Goal: Task Accomplishment & Management: Complete application form

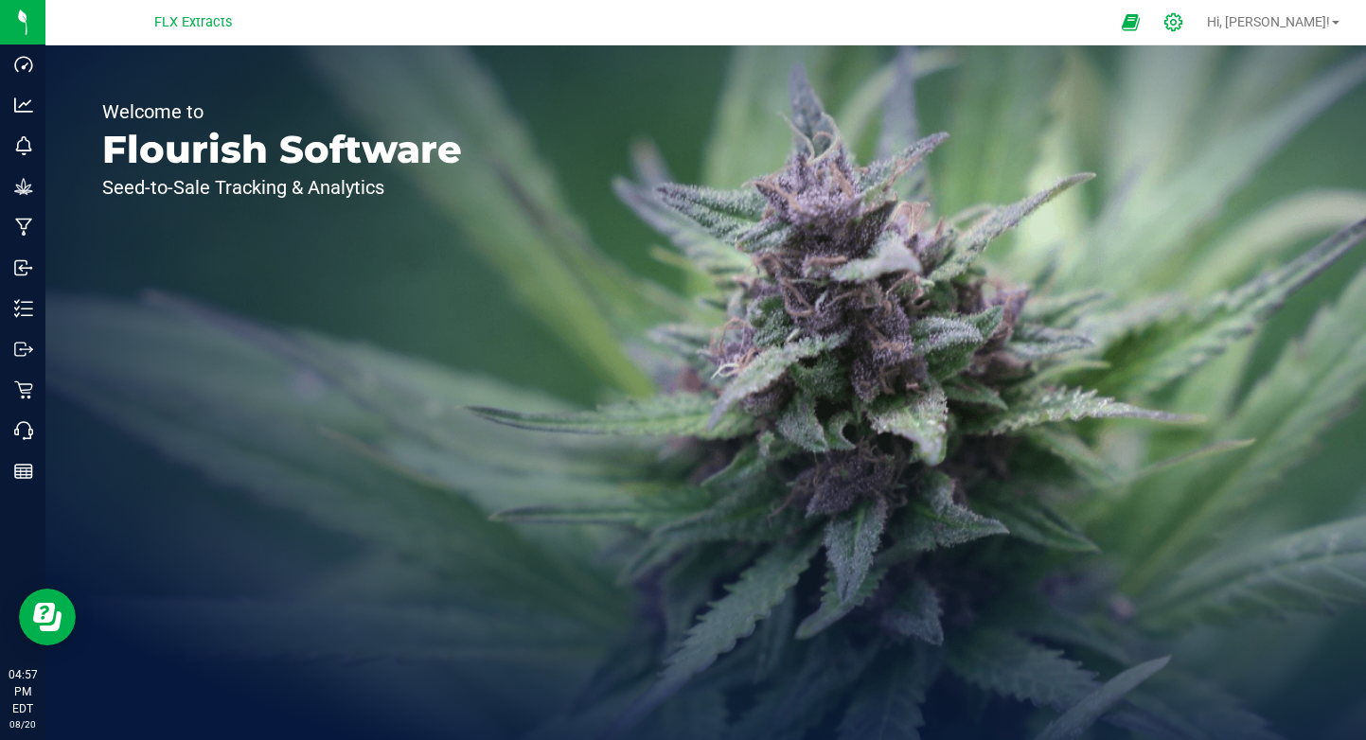
click at [1183, 20] on icon at bounding box center [1173, 22] width 20 height 20
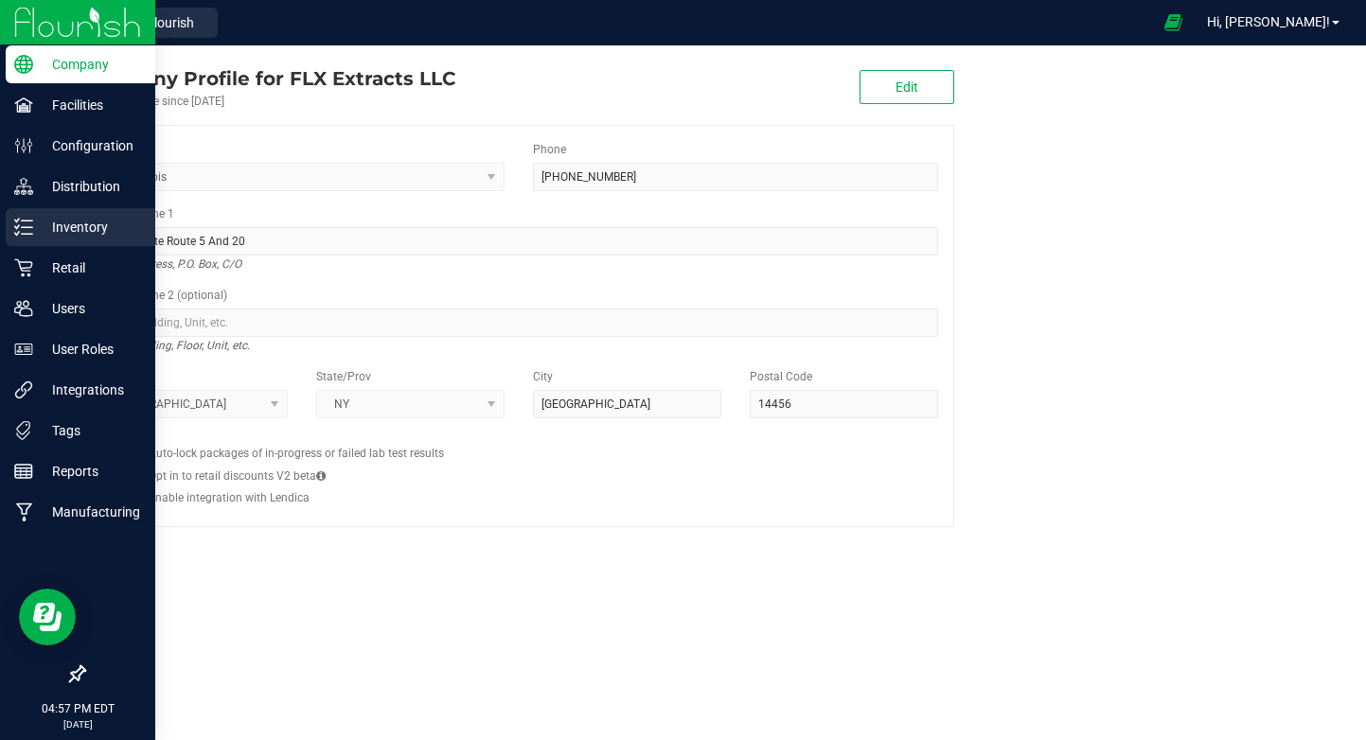
click at [97, 214] on div "Inventory" at bounding box center [81, 227] width 150 height 38
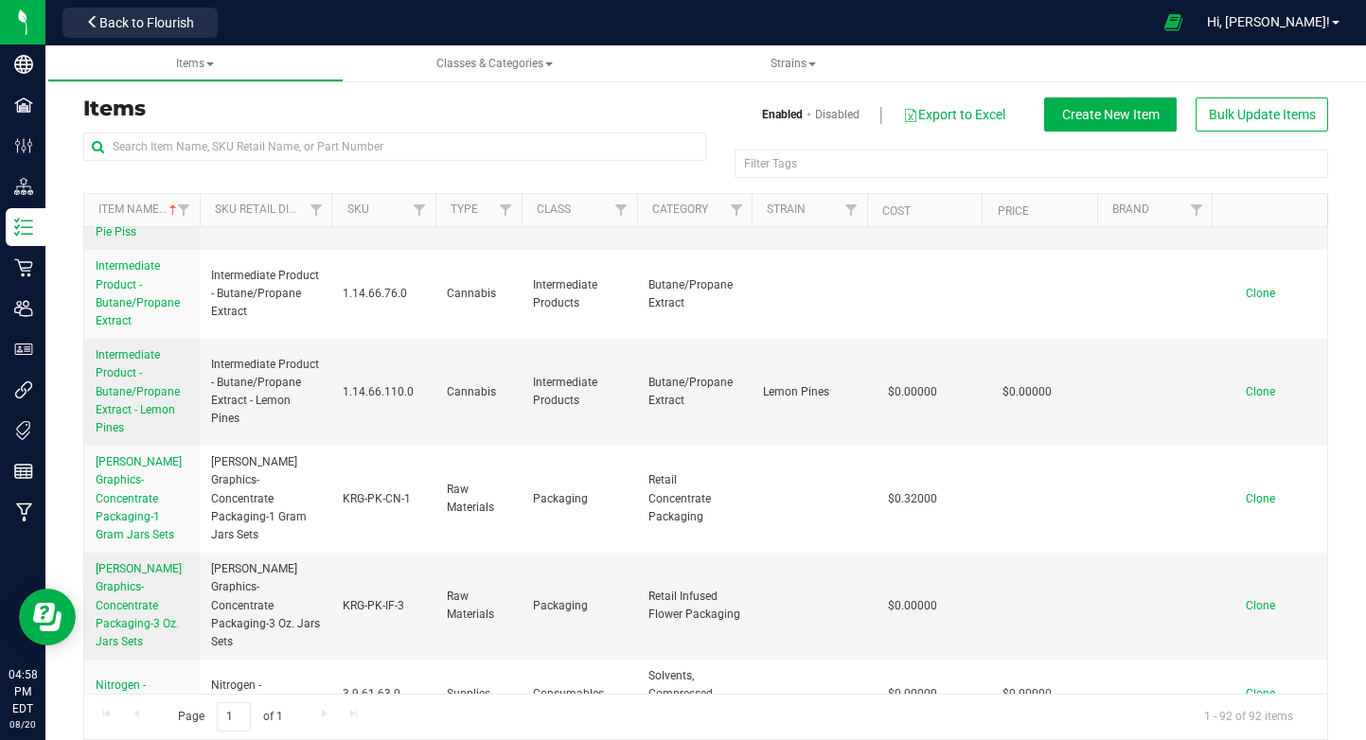
scroll to position [6502, 0]
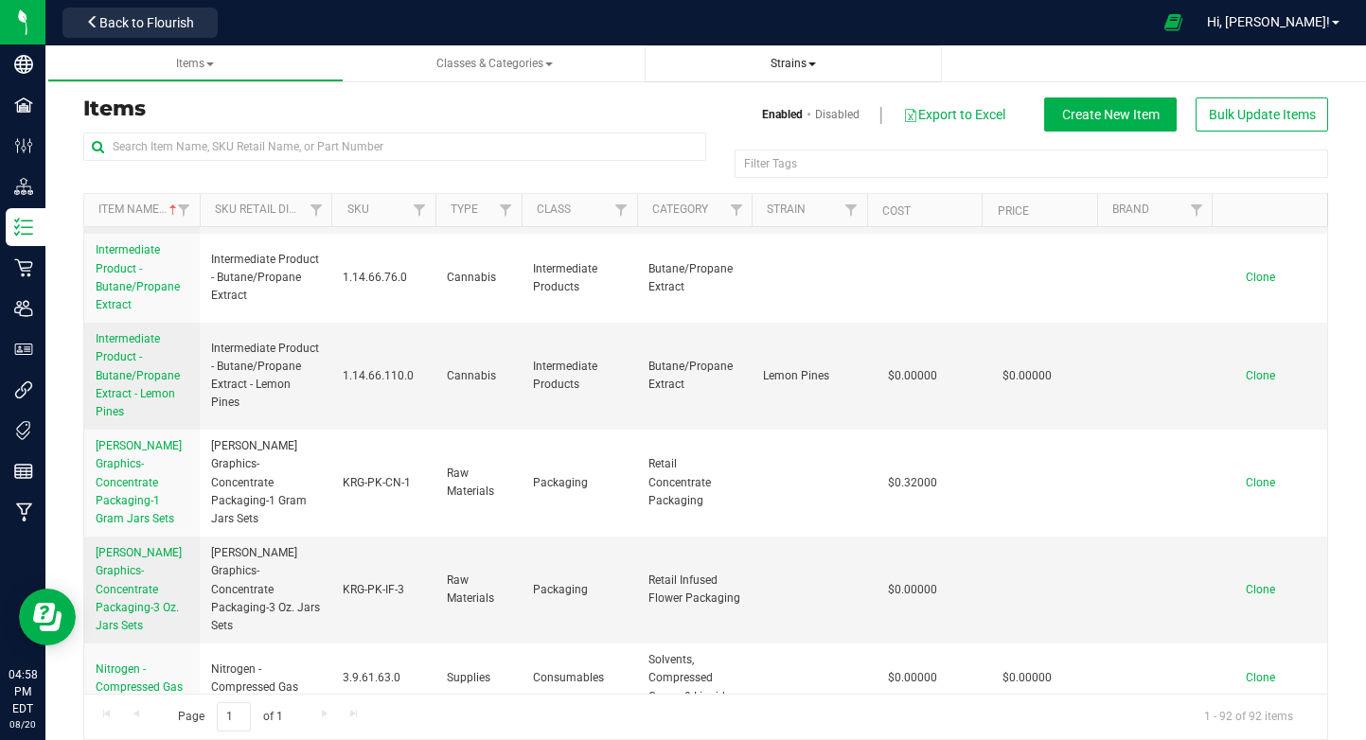
click at [818, 62] on span "Strains" at bounding box center [793, 64] width 267 height 16
click at [803, 63] on span "Strains" at bounding box center [792, 63] width 45 height 13
click at [732, 119] on li "All strains" at bounding box center [793, 114] width 267 height 27
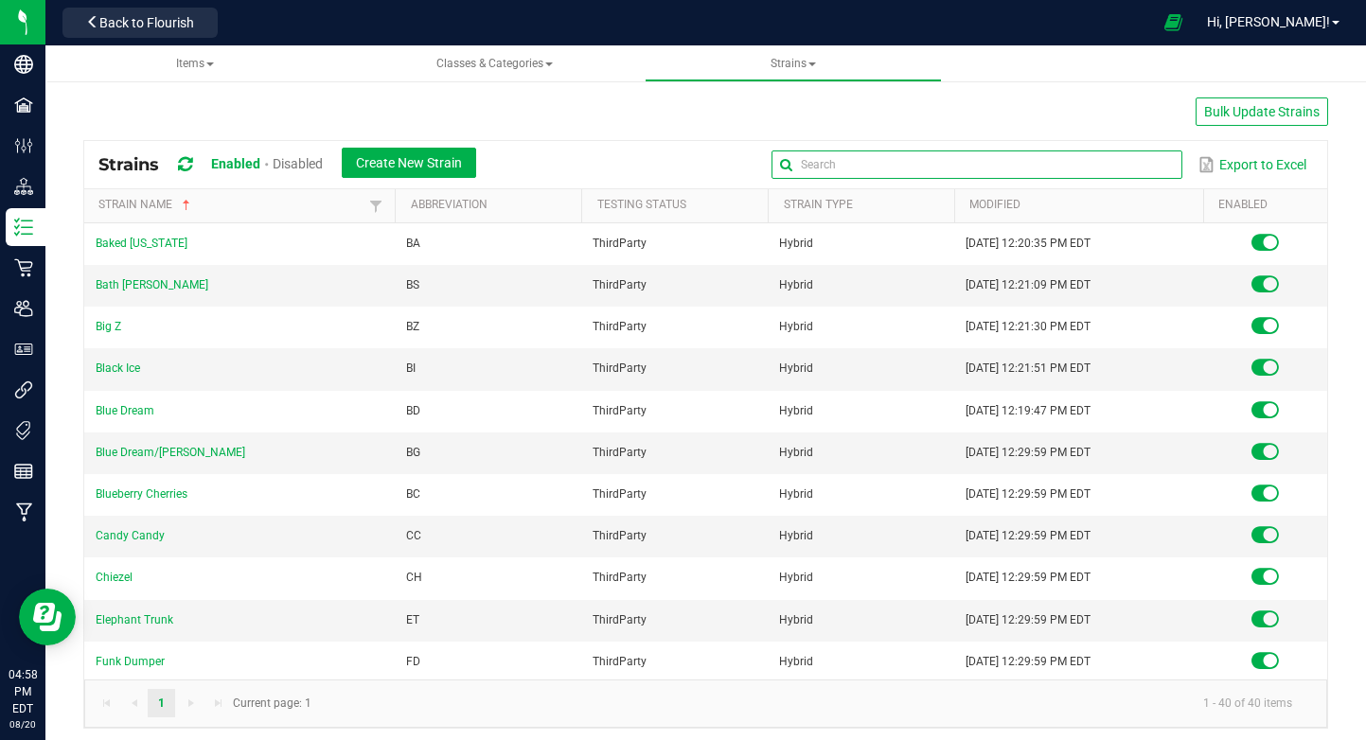
click at [1135, 175] on input "text" at bounding box center [976, 164] width 410 height 28
type input "lemon"
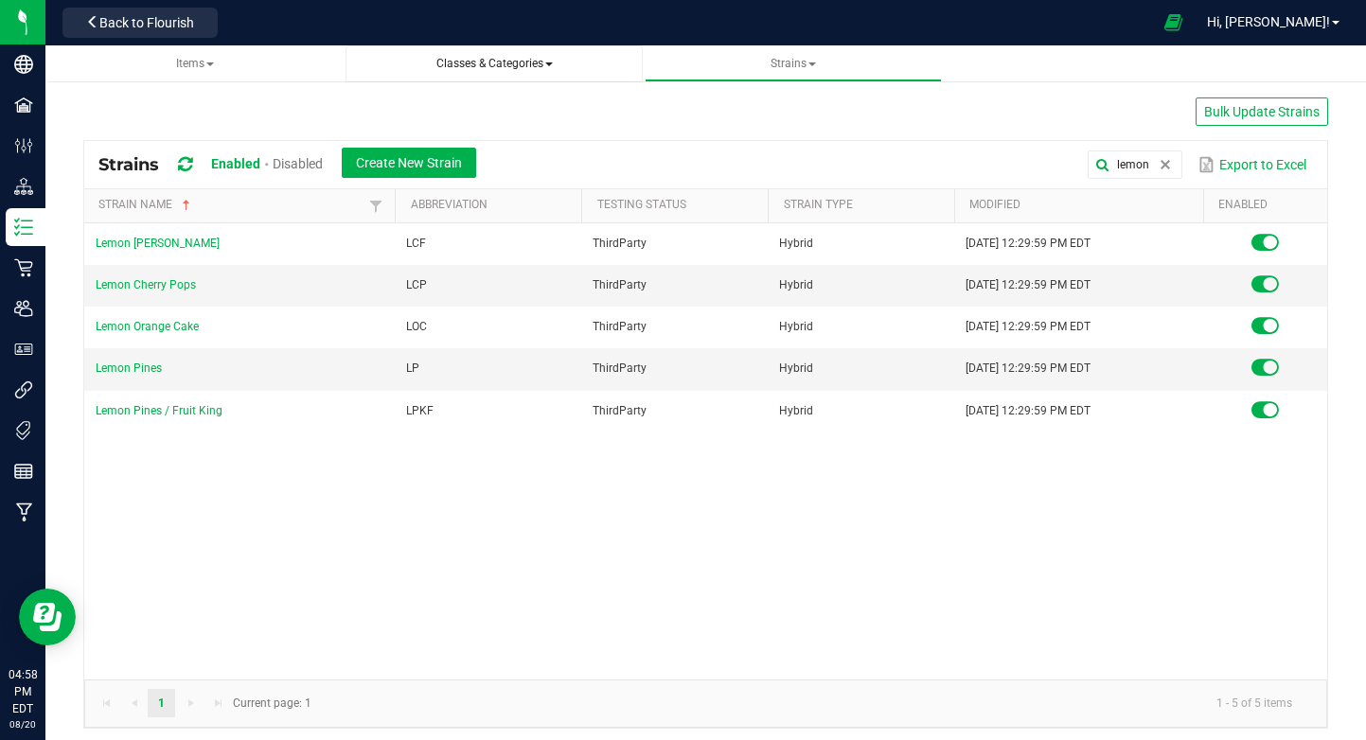
click at [485, 65] on span "Classes & Categories" at bounding box center [494, 63] width 116 height 13
click at [425, 111] on span "All classes" at bounding box center [405, 114] width 61 height 15
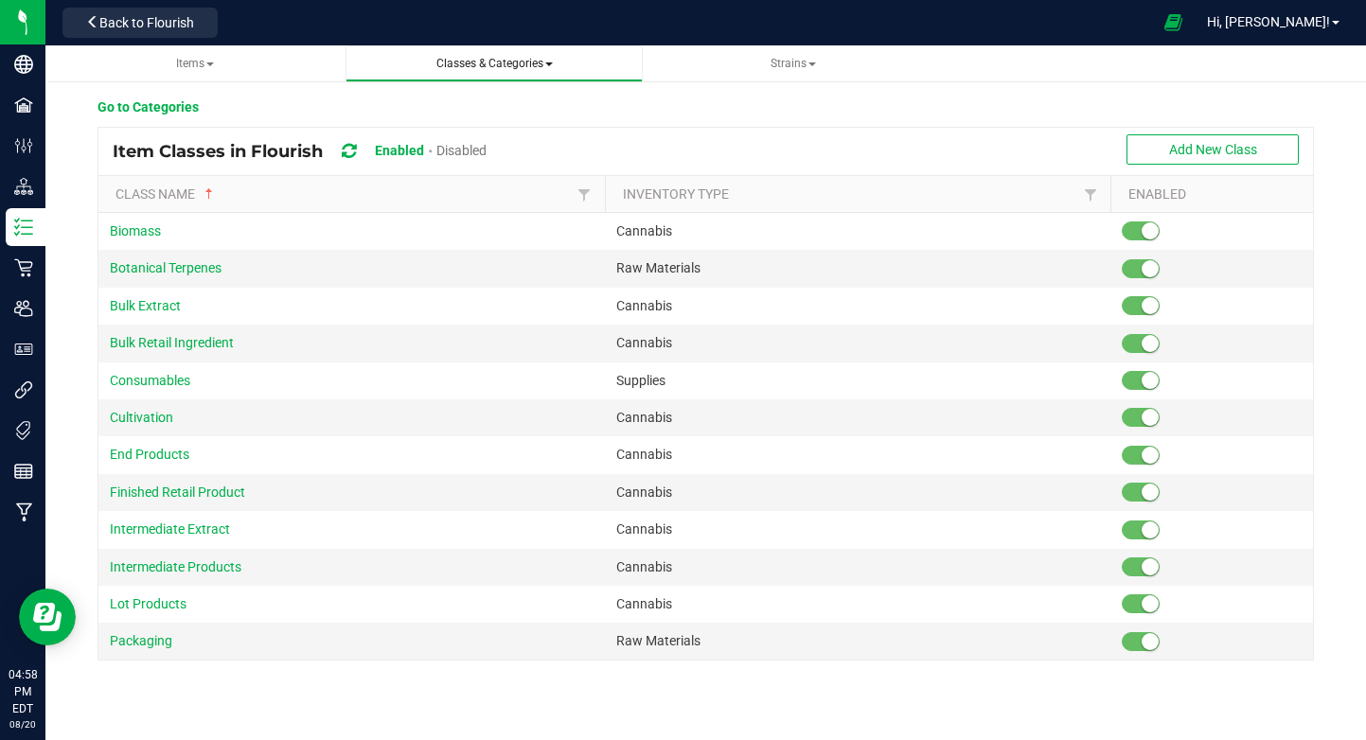
click at [572, 66] on span "Classes & Categories All classes All categories" at bounding box center [494, 64] width 267 height 16
click at [531, 51] on link "Classes & Categories All classes All categories" at bounding box center [493, 63] width 297 height 37
click at [542, 64] on span "Classes & Categories" at bounding box center [494, 63] width 116 height 13
click at [445, 137] on span "All categories" at bounding box center [414, 141] width 79 height 15
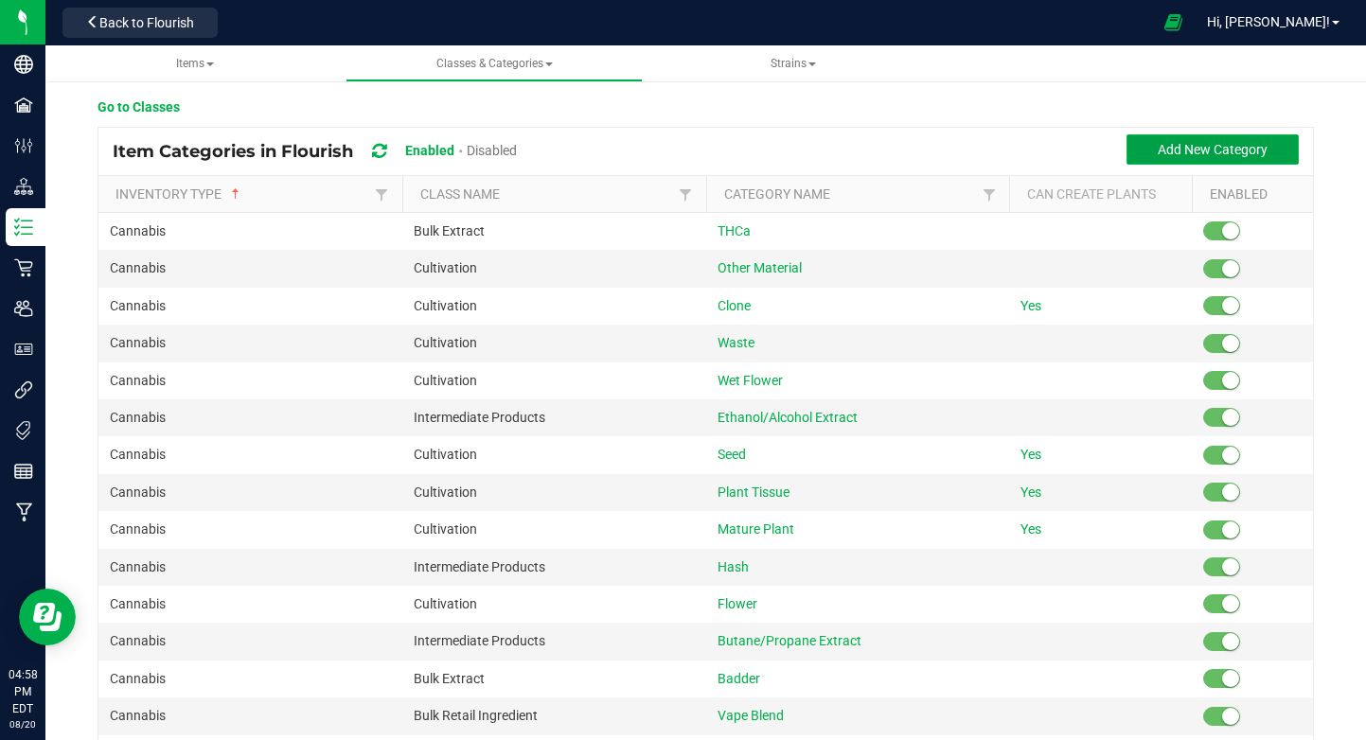
click at [1253, 160] on button "Add New Category" at bounding box center [1212, 149] width 172 height 30
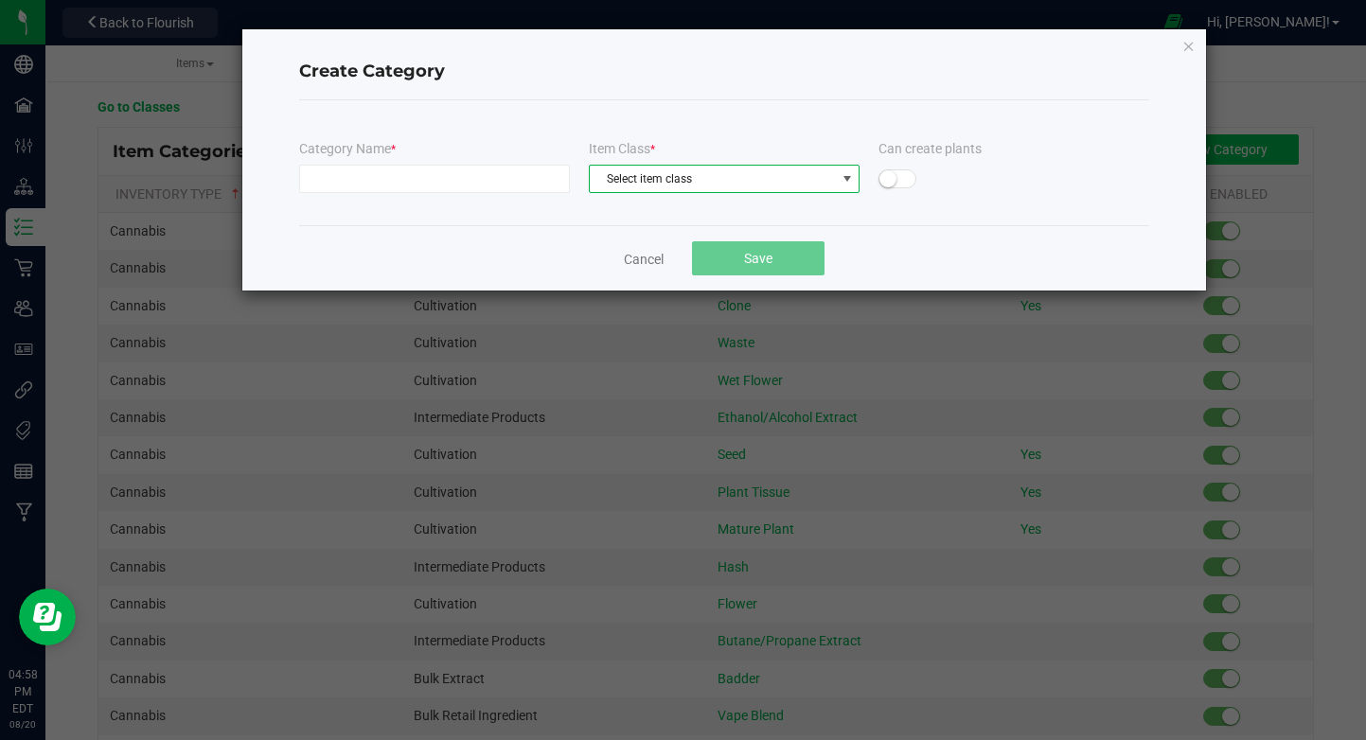
click at [762, 183] on span "Select item class" at bounding box center [712, 179] width 245 height 26
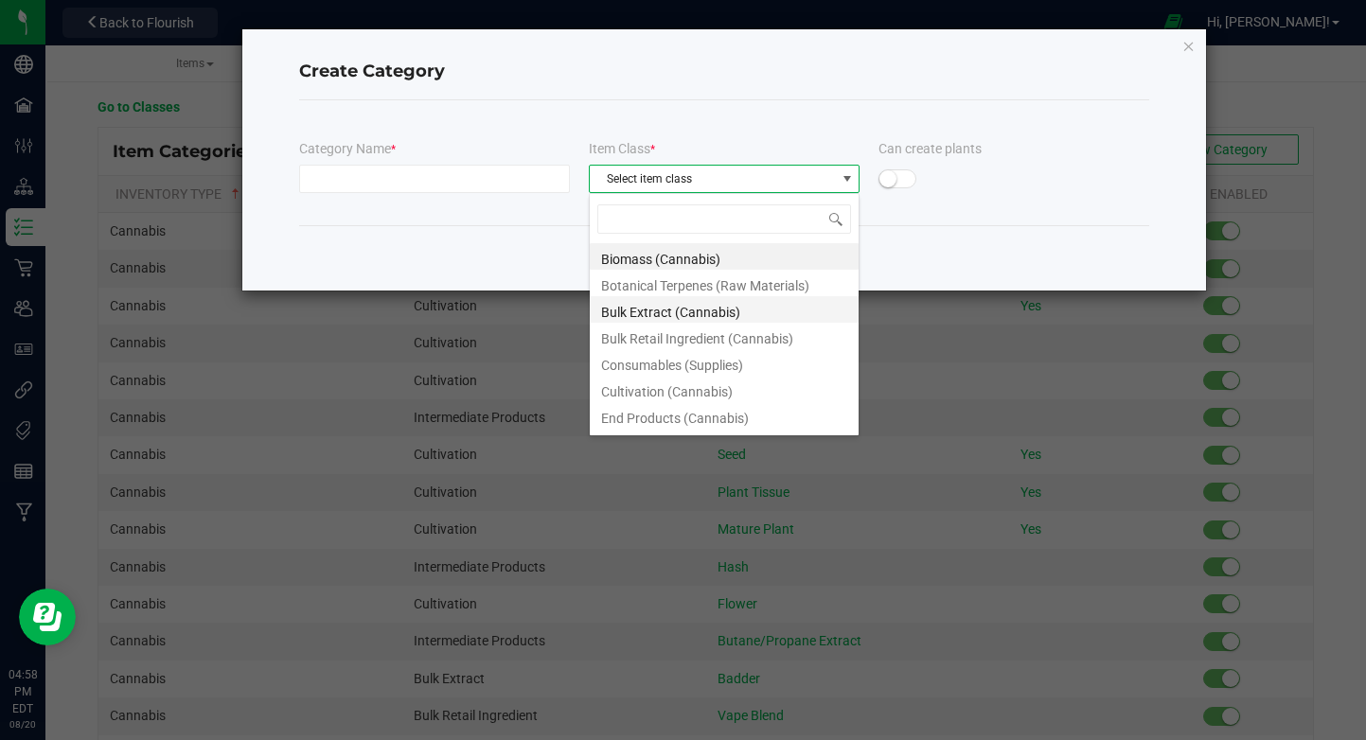
scroll to position [129, 0]
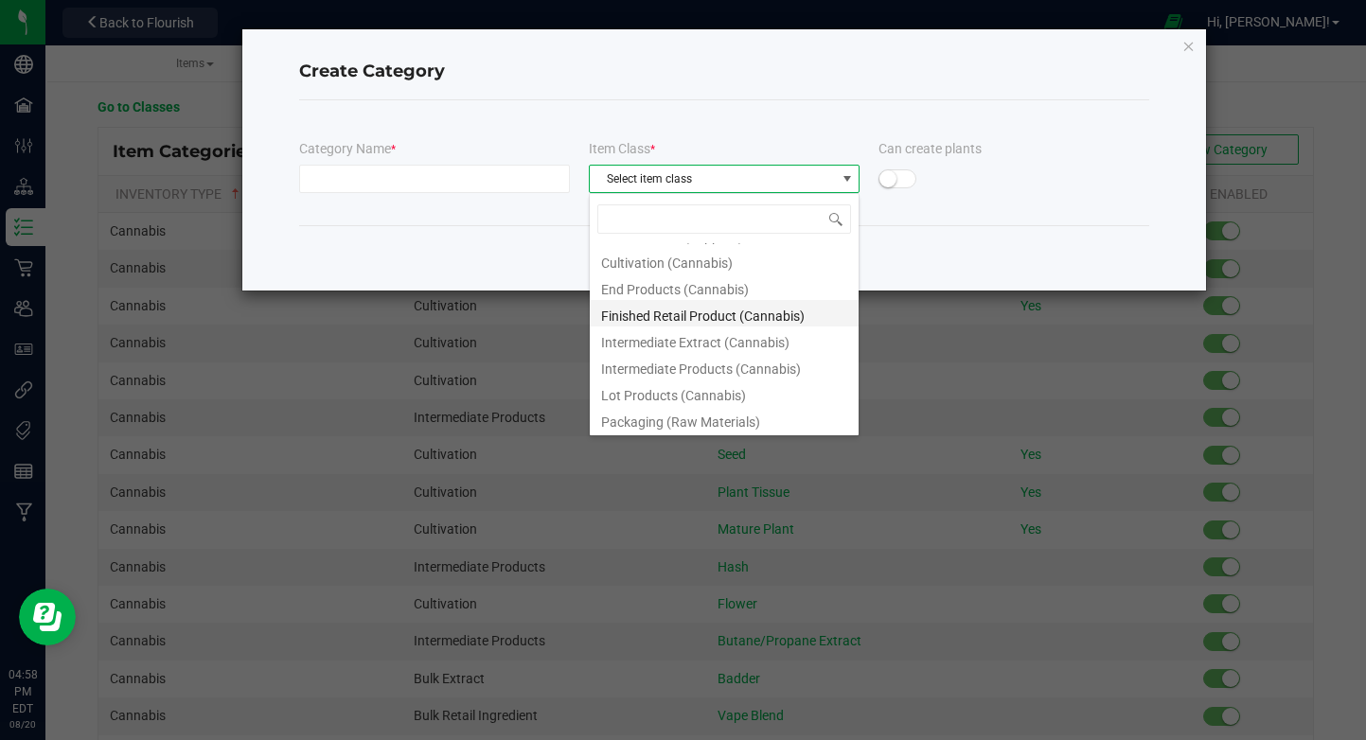
click at [761, 318] on li "Finished Retail Product (Cannabis)" at bounding box center [724, 313] width 269 height 26
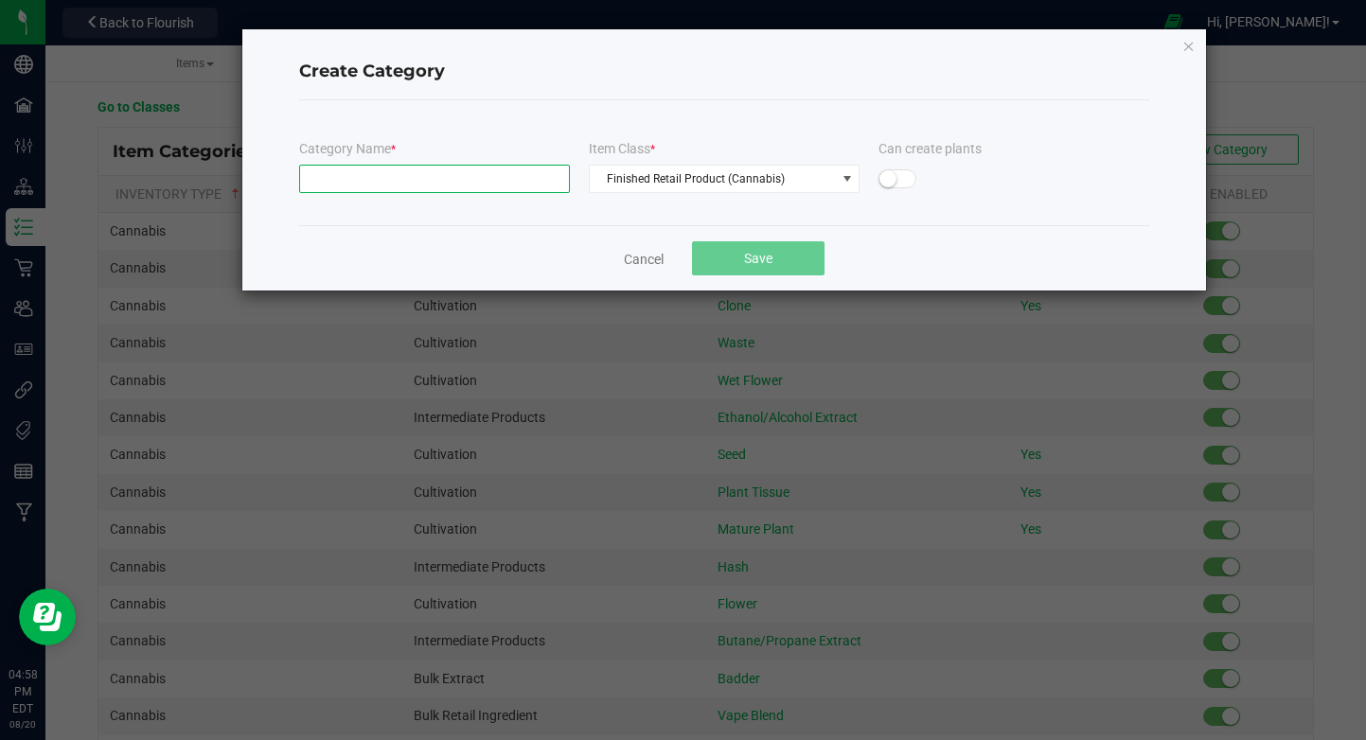
click at [433, 184] on input "text" at bounding box center [434, 179] width 271 height 28
paste input "Infused Flower"
type input "Infused Flower"
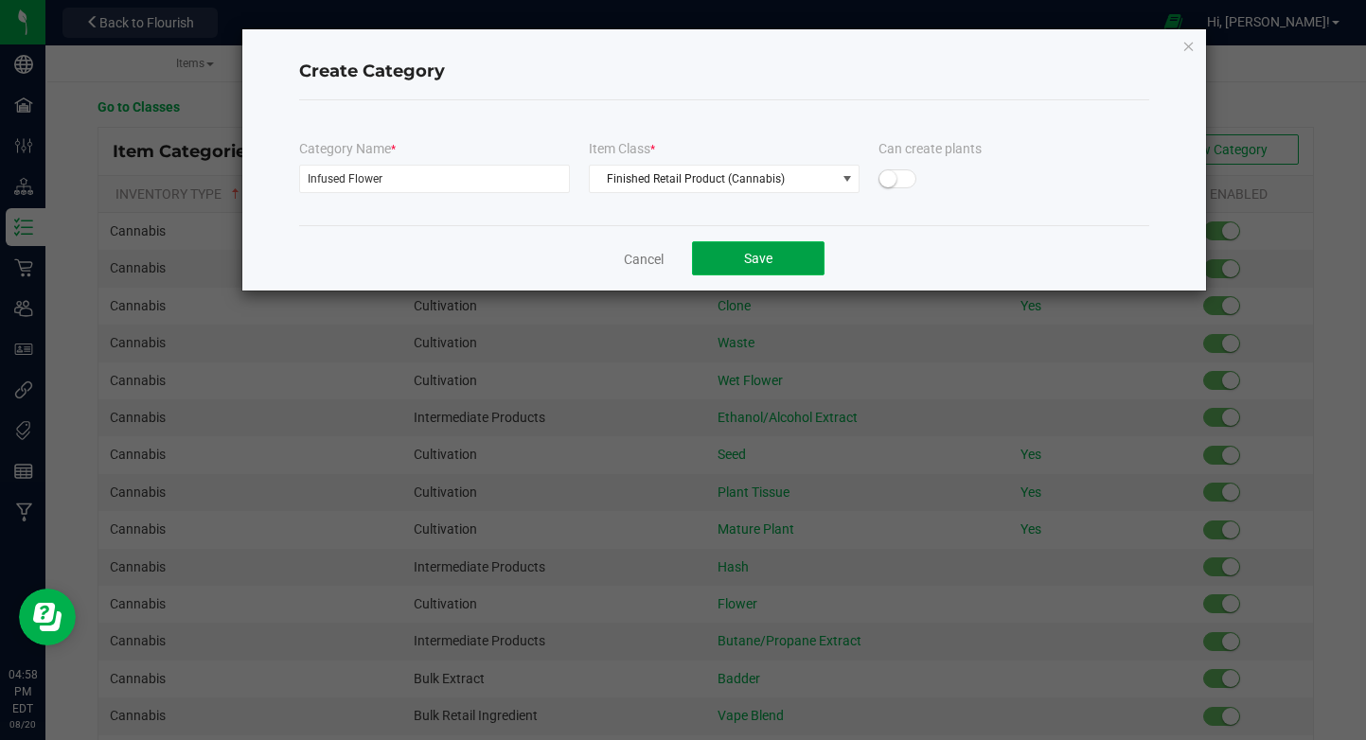
click at [749, 254] on span "Save" at bounding box center [758, 258] width 28 height 15
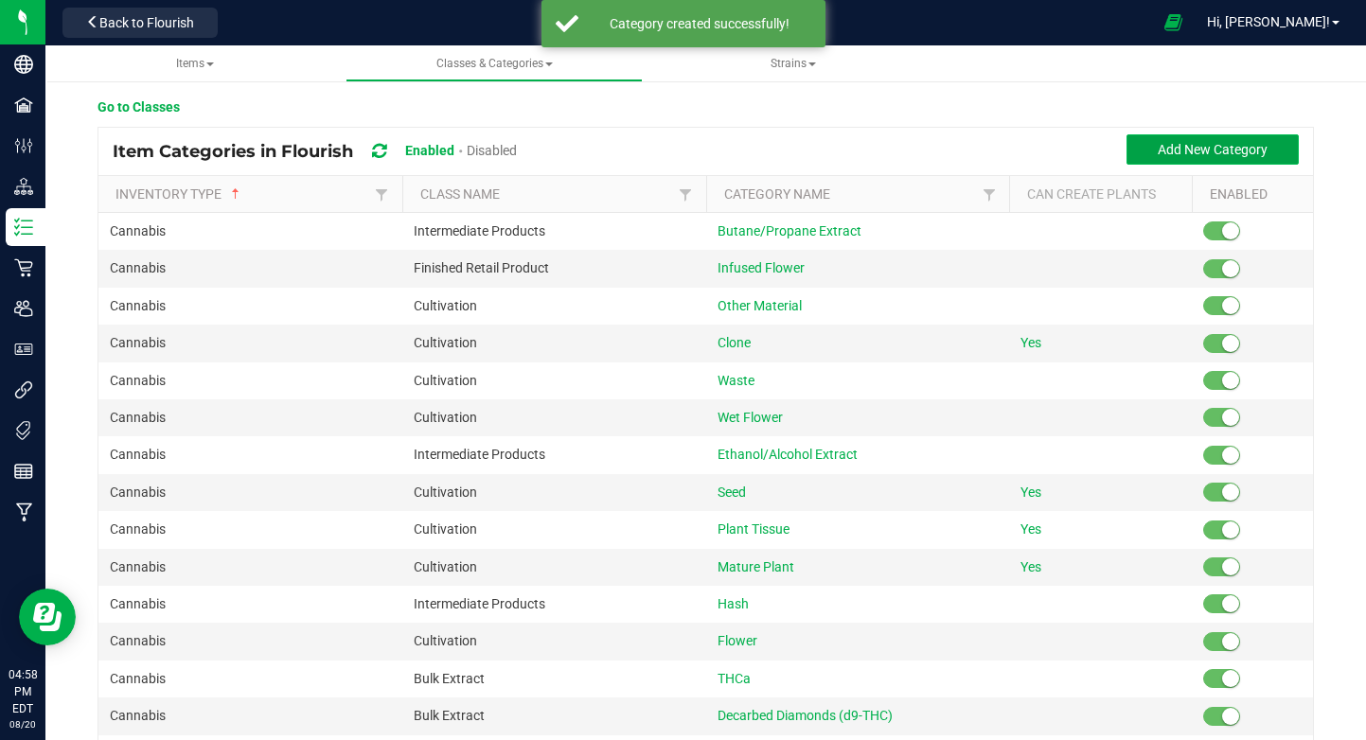
click at [1135, 138] on button "Add New Category" at bounding box center [1212, 149] width 172 height 30
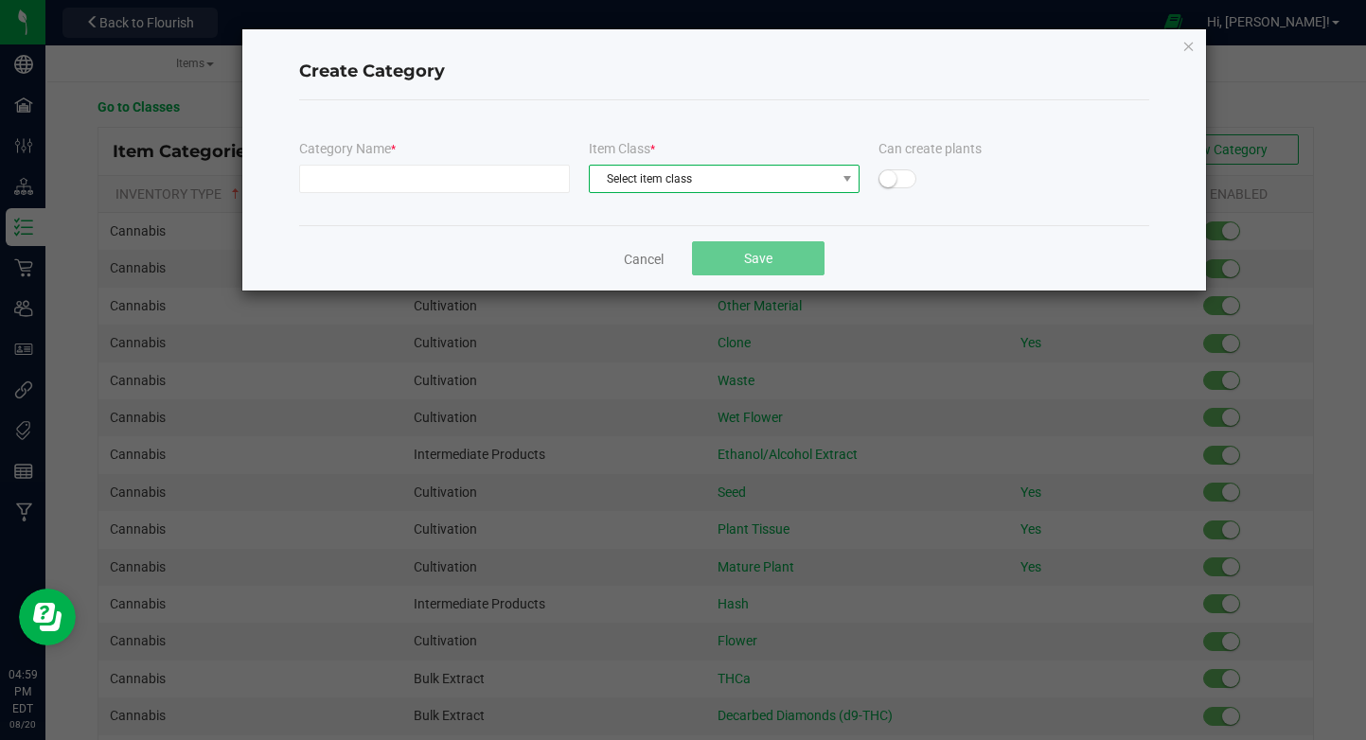
click at [643, 166] on span "Select item class" at bounding box center [712, 179] width 245 height 26
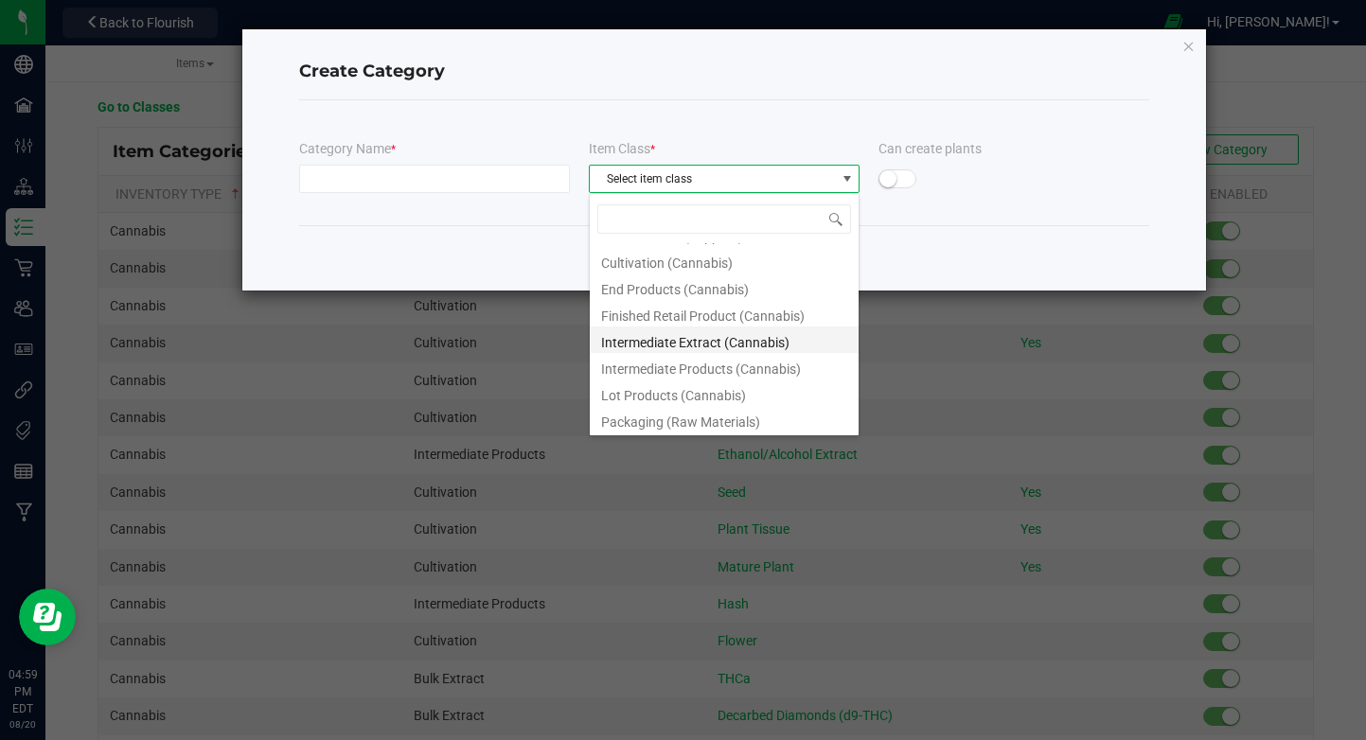
scroll to position [109, 0]
click at [764, 343] on li "Finished Retail Product (Cannabis)" at bounding box center [724, 333] width 269 height 26
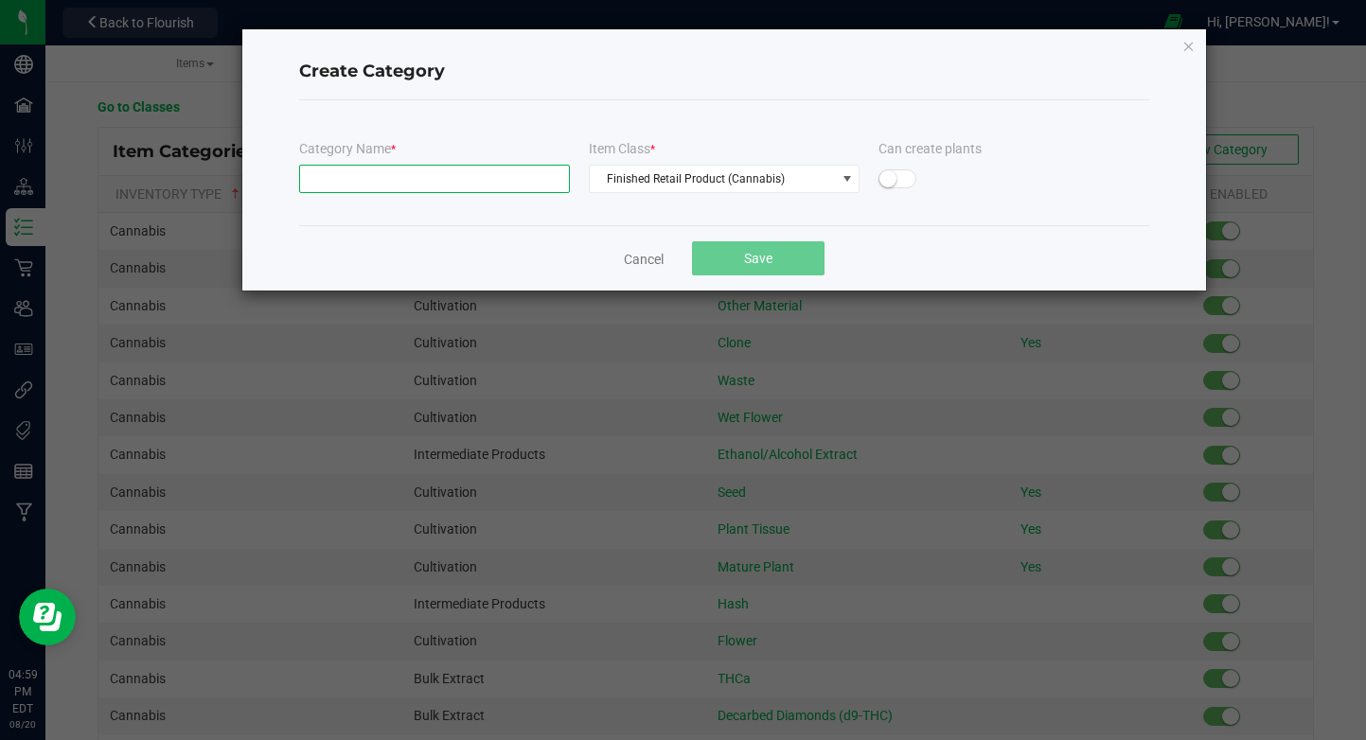
click at [492, 185] on input "text" at bounding box center [434, 179] width 271 height 28
paste input "Infused Blunt"
type input "Infused Blunt"
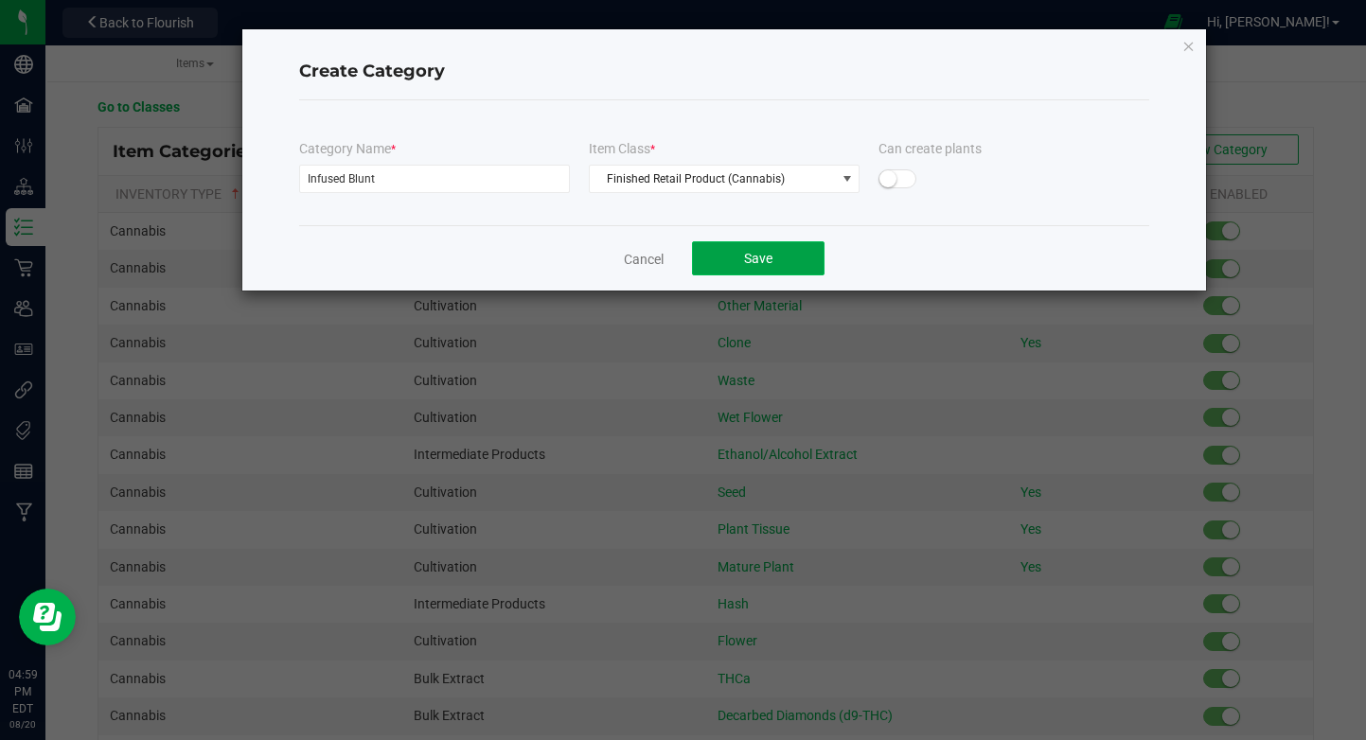
click at [732, 247] on button "Save" at bounding box center [758, 258] width 132 height 34
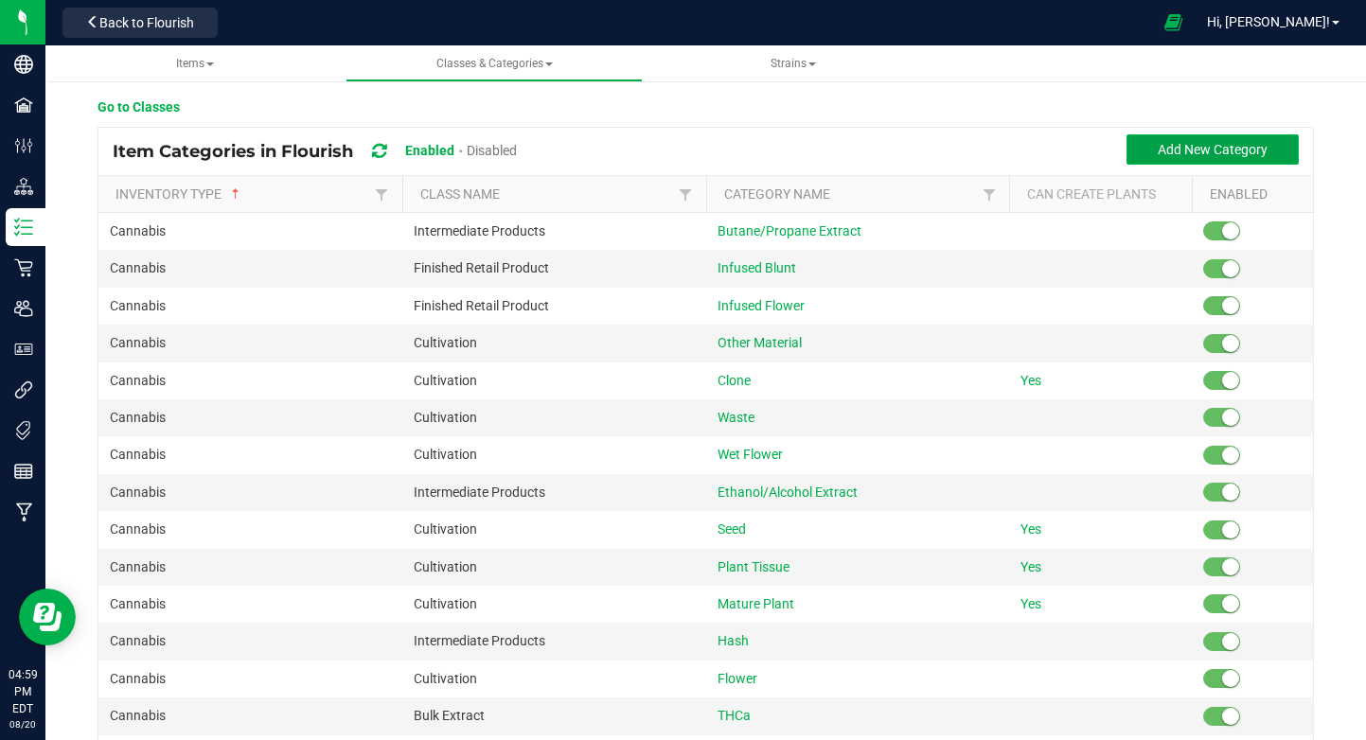
click at [1193, 145] on span "Add New Category" at bounding box center [1212, 149] width 110 height 15
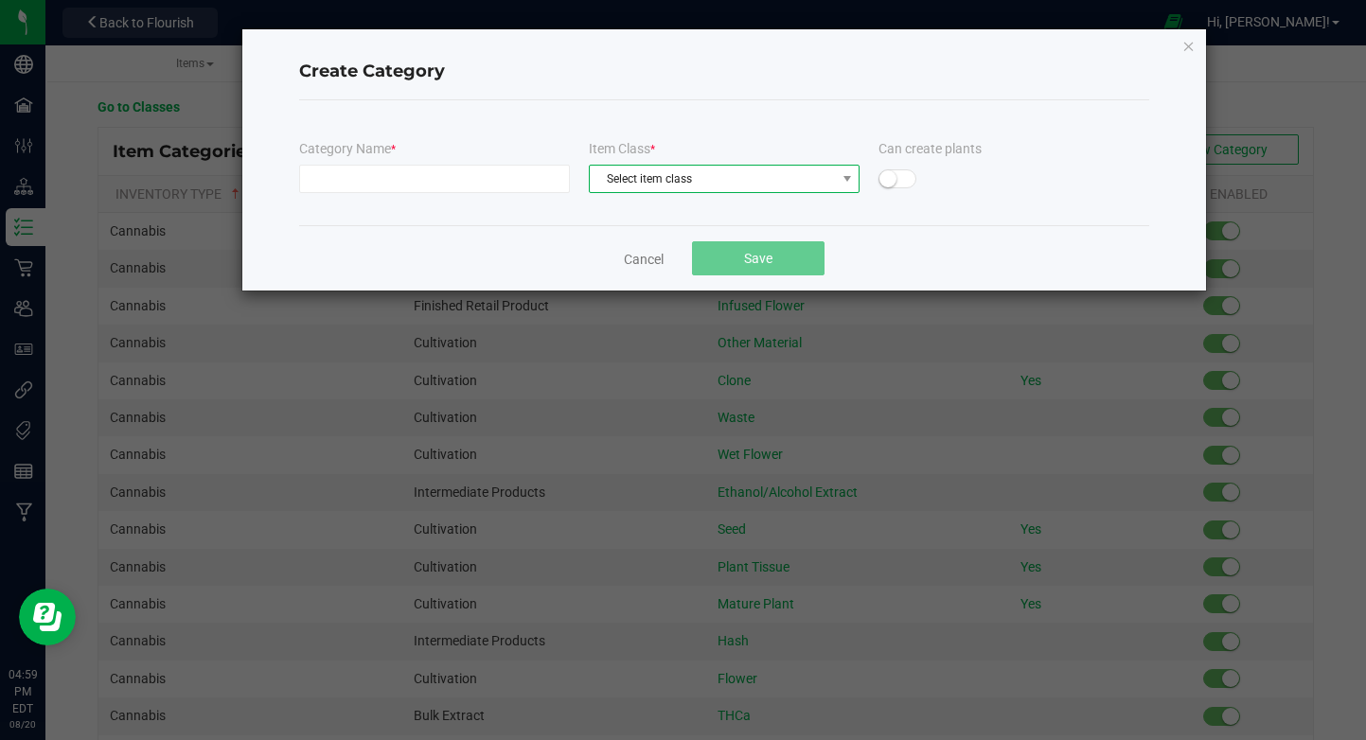
click at [831, 168] on span "Select item class" at bounding box center [712, 179] width 245 height 26
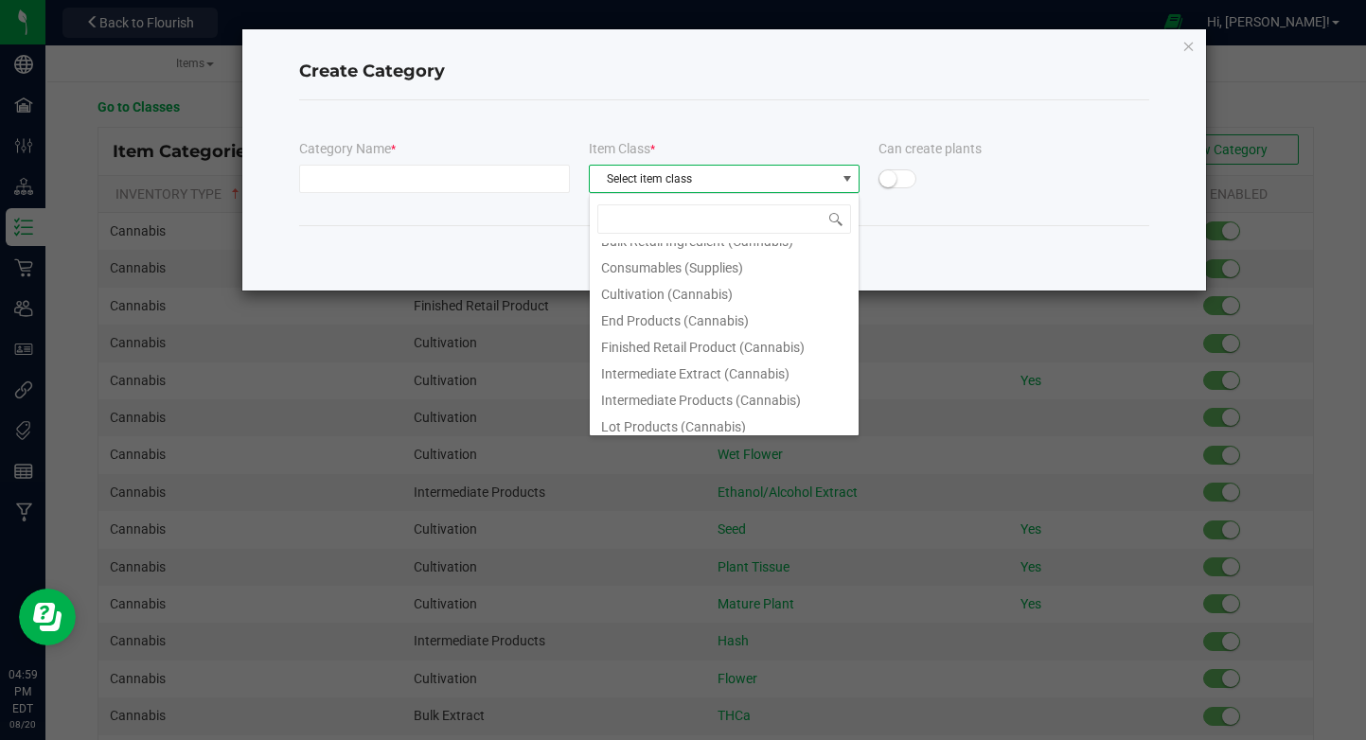
scroll to position [94, 0]
click at [788, 344] on li "Finished Retail Product (Cannabis)" at bounding box center [724, 348] width 269 height 26
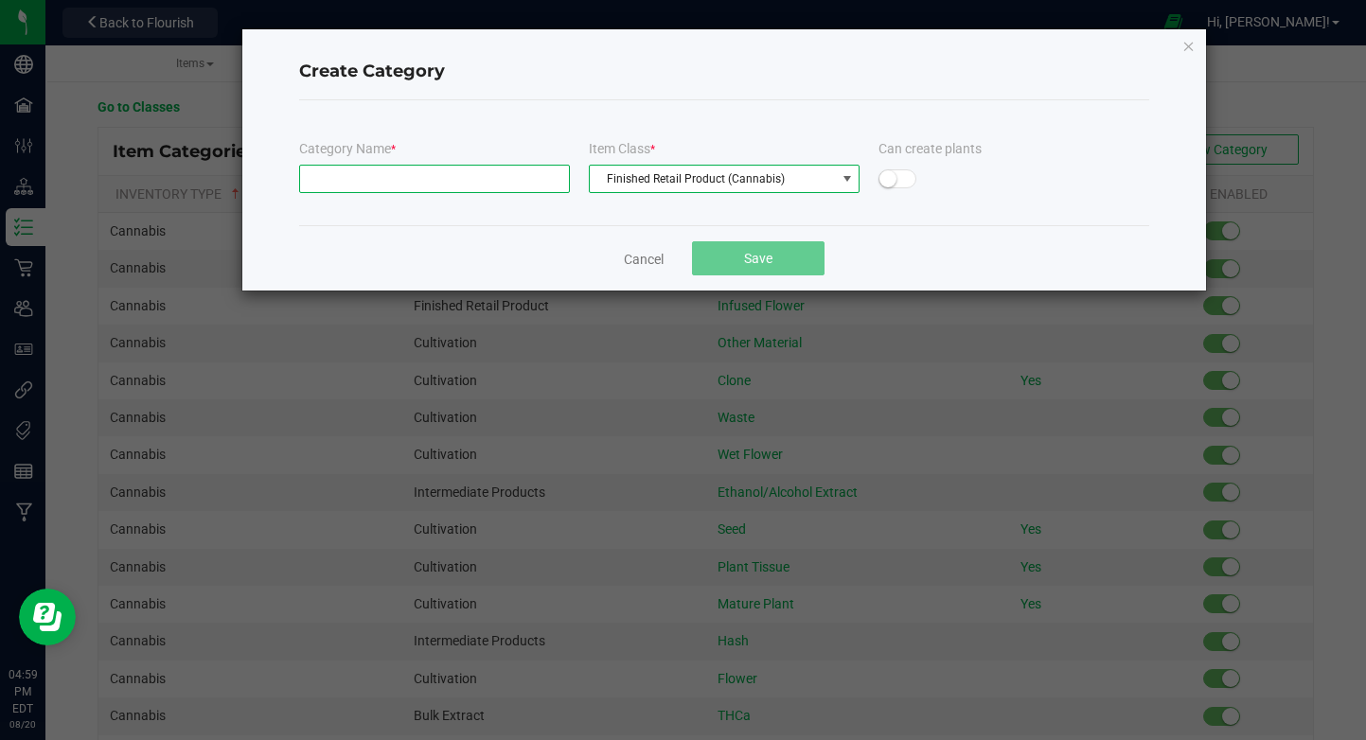
click at [508, 174] on input "text" at bounding box center [434, 179] width 271 height 28
paste input "Vape Cartride"
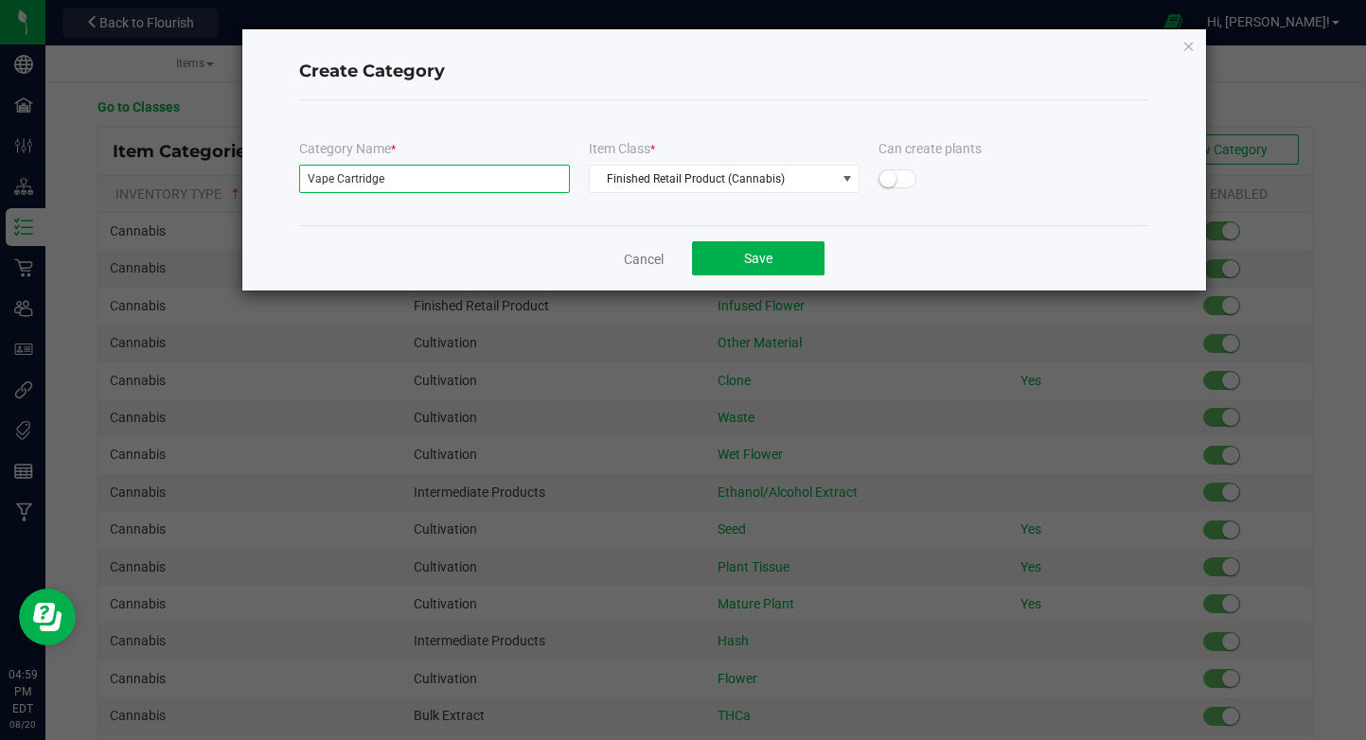
click at [499, 191] on input "Vape Cartridge" at bounding box center [434, 179] width 271 height 28
type input "Vape Cartridge"
click at [732, 260] on button "Save" at bounding box center [758, 258] width 132 height 34
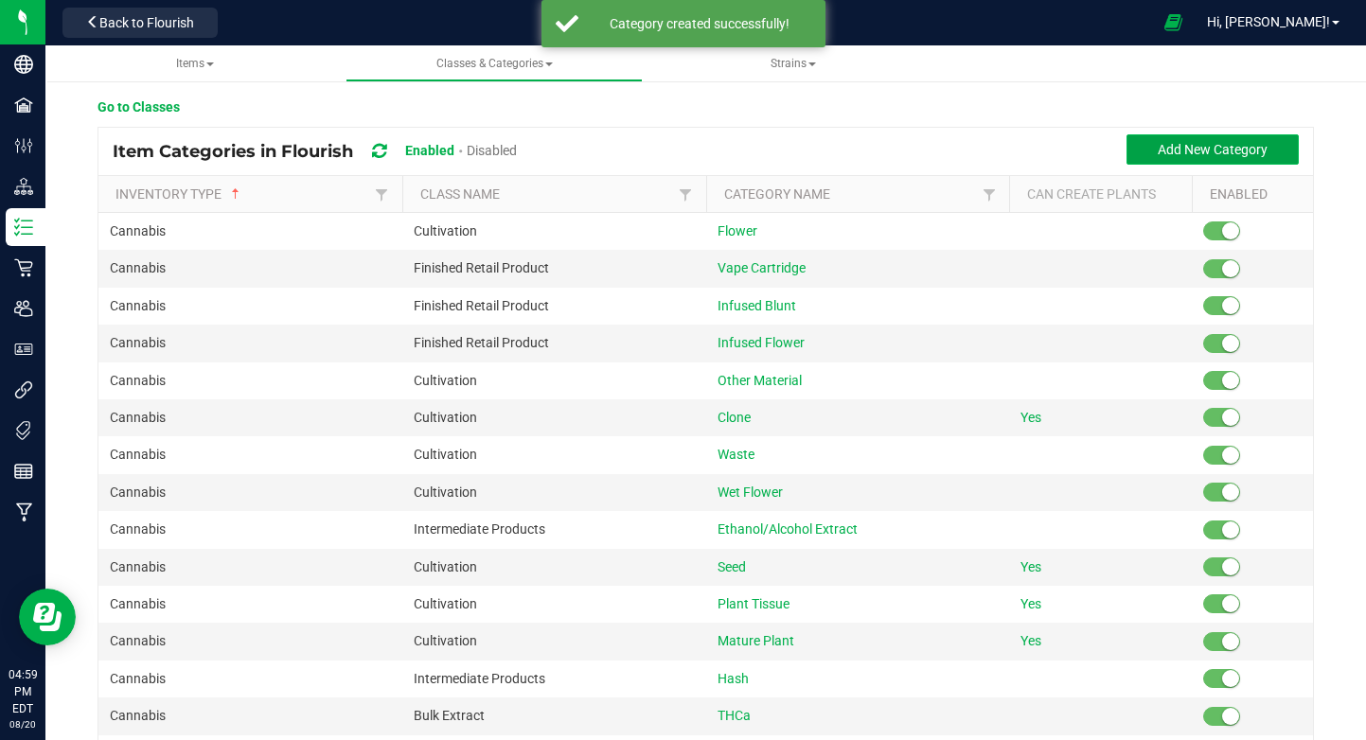
click at [1142, 138] on button "Add New Category" at bounding box center [1212, 149] width 172 height 30
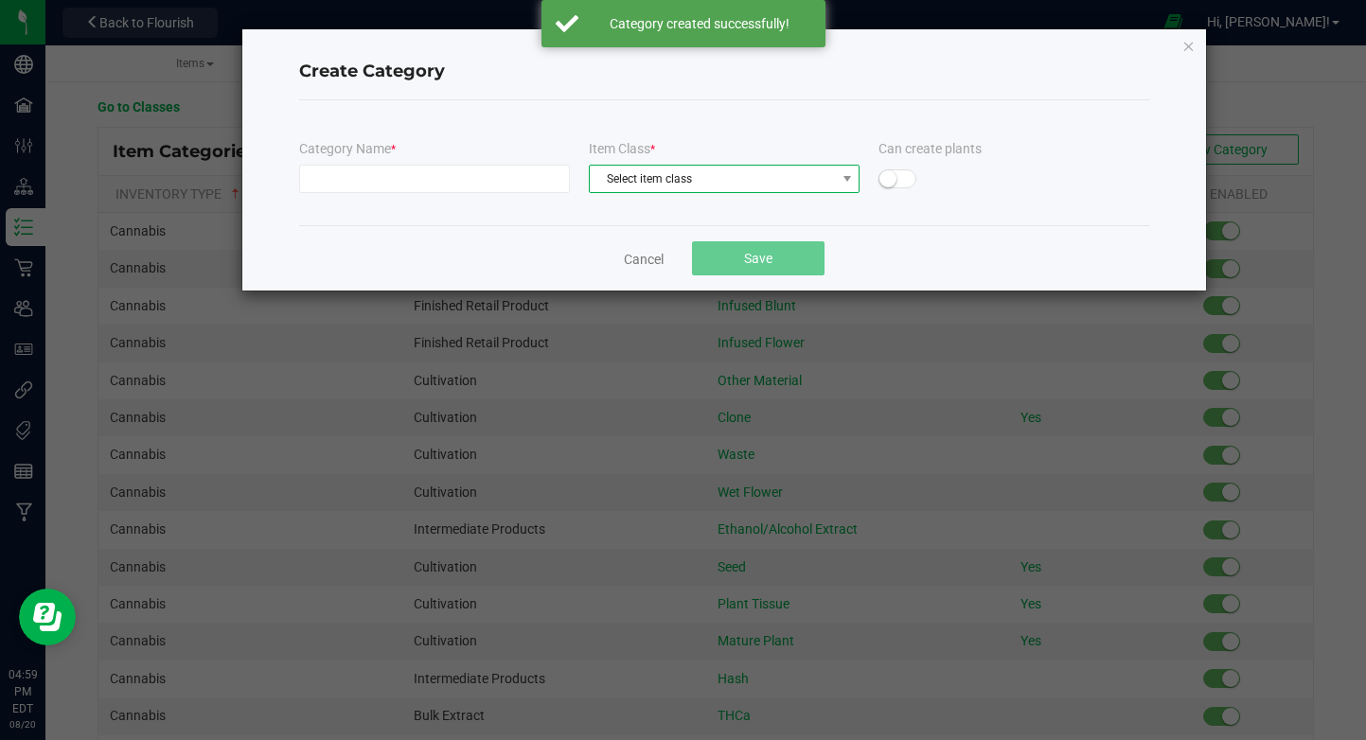
click at [667, 186] on span "Select item class" at bounding box center [712, 179] width 245 height 26
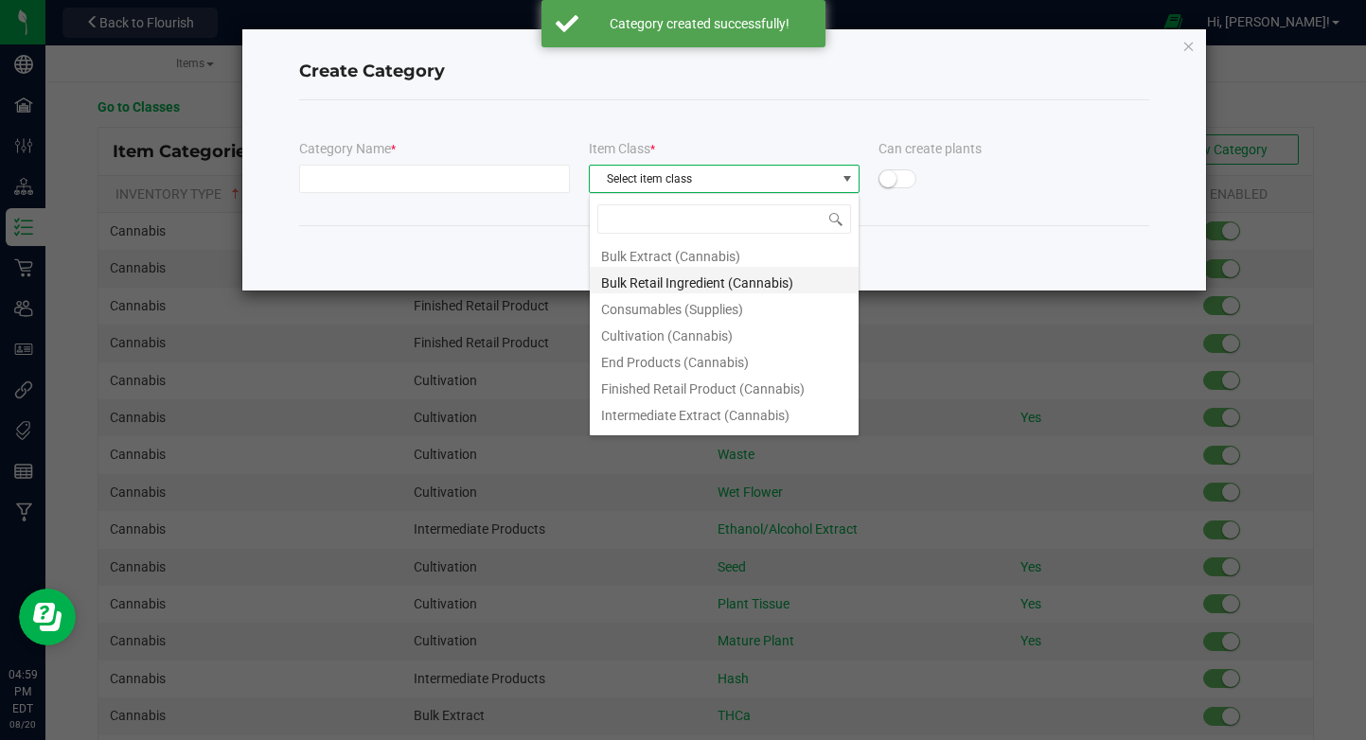
scroll to position [129, 0]
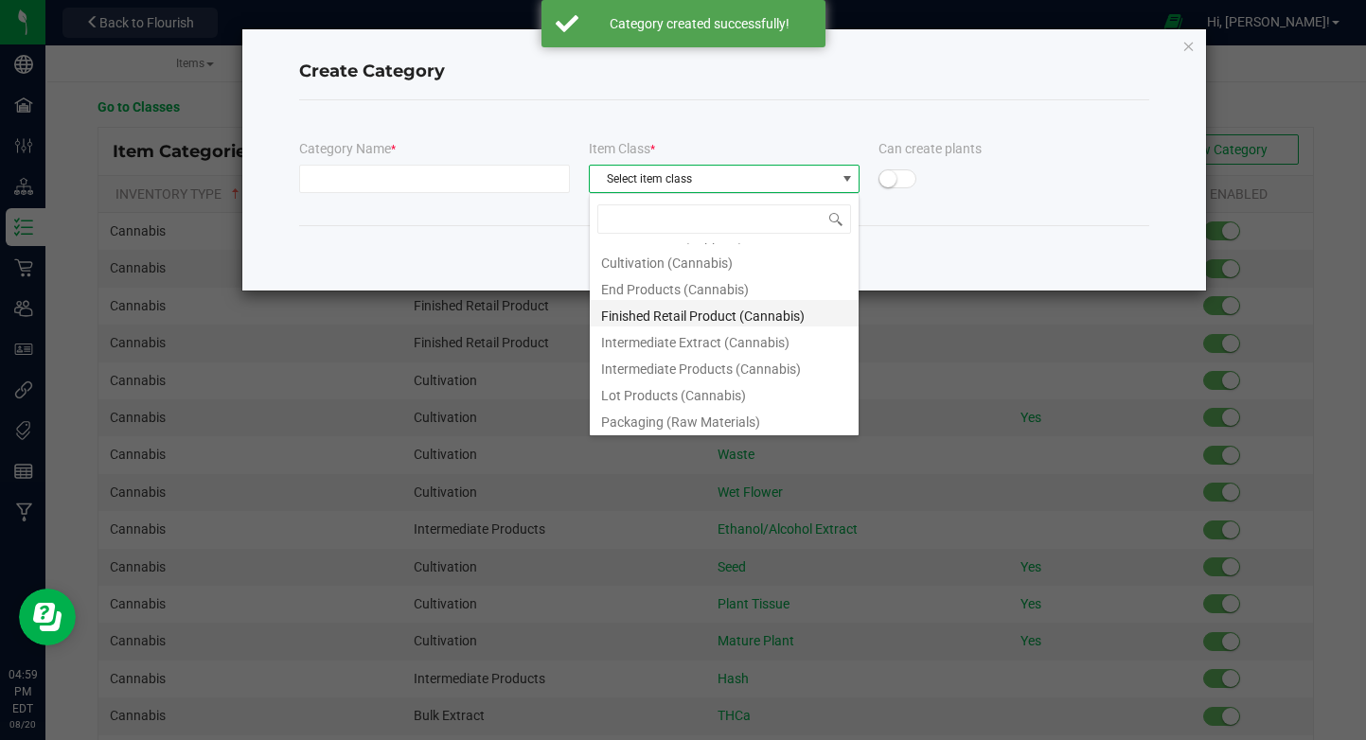
click at [707, 309] on li "Finished Retail Product (Cannabis)" at bounding box center [724, 313] width 269 height 26
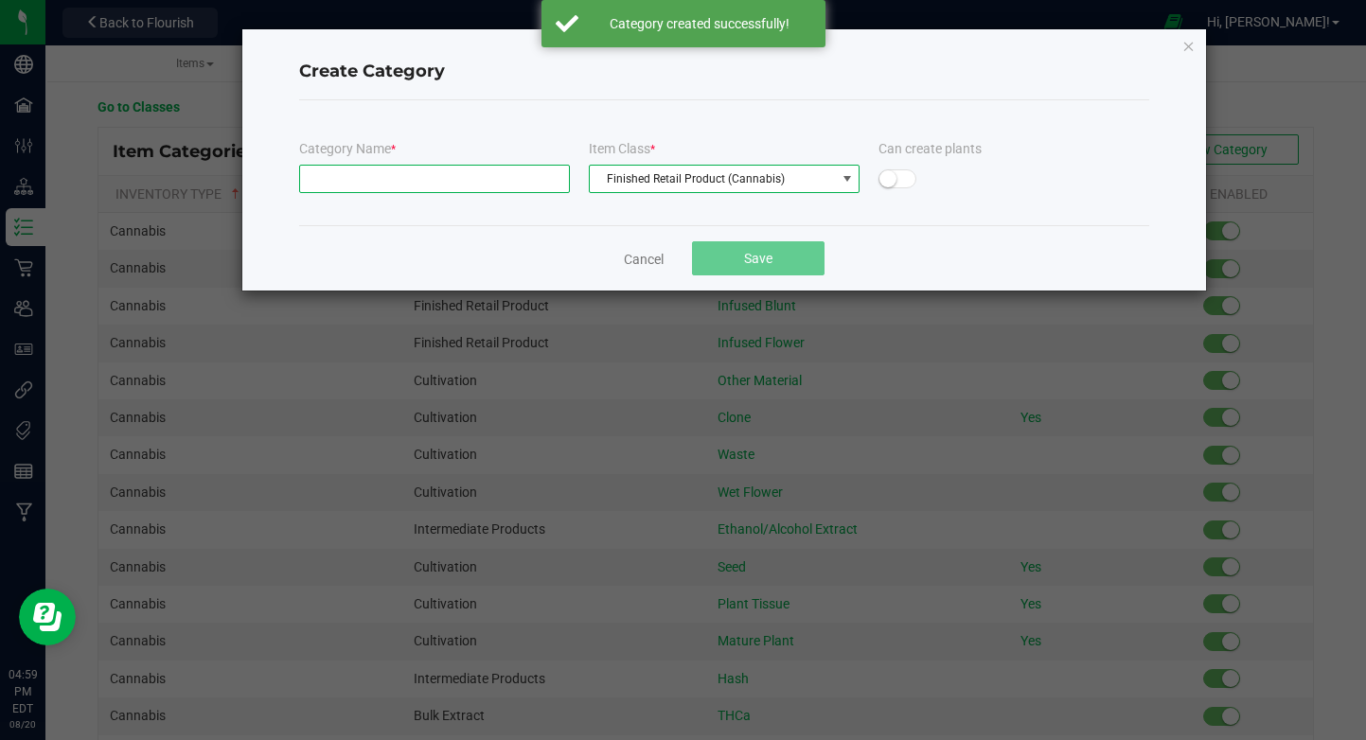
click at [477, 184] on input "text" at bounding box center [434, 179] width 271 height 28
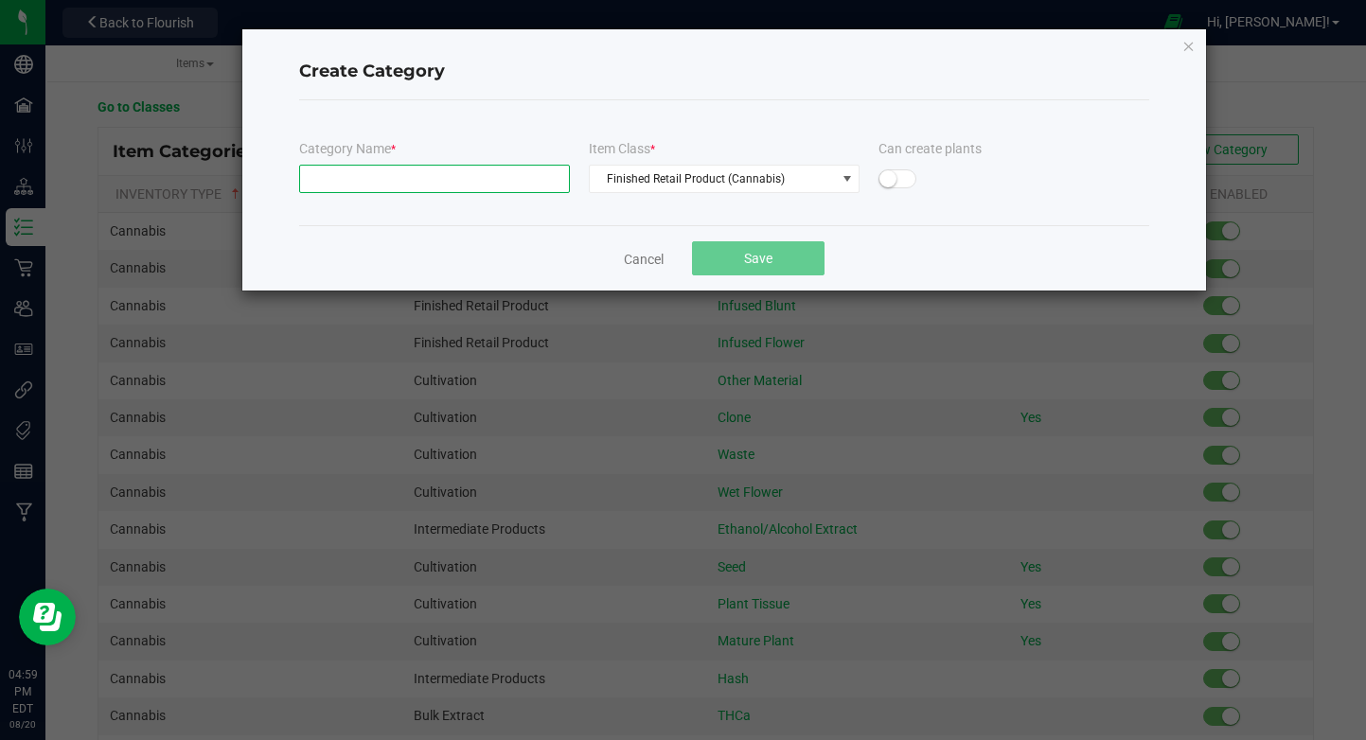
paste input "Extract"
type input "Extract"
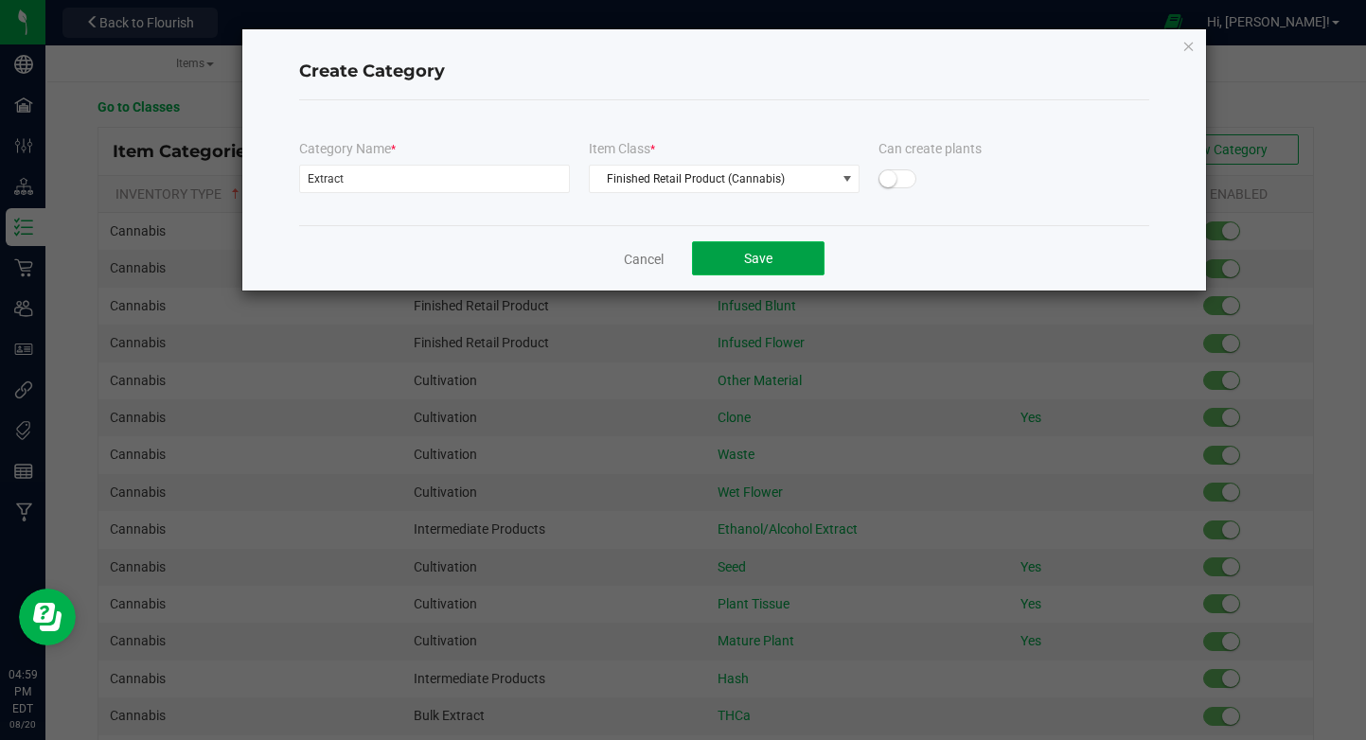
click at [763, 255] on span "Save" at bounding box center [758, 258] width 28 height 15
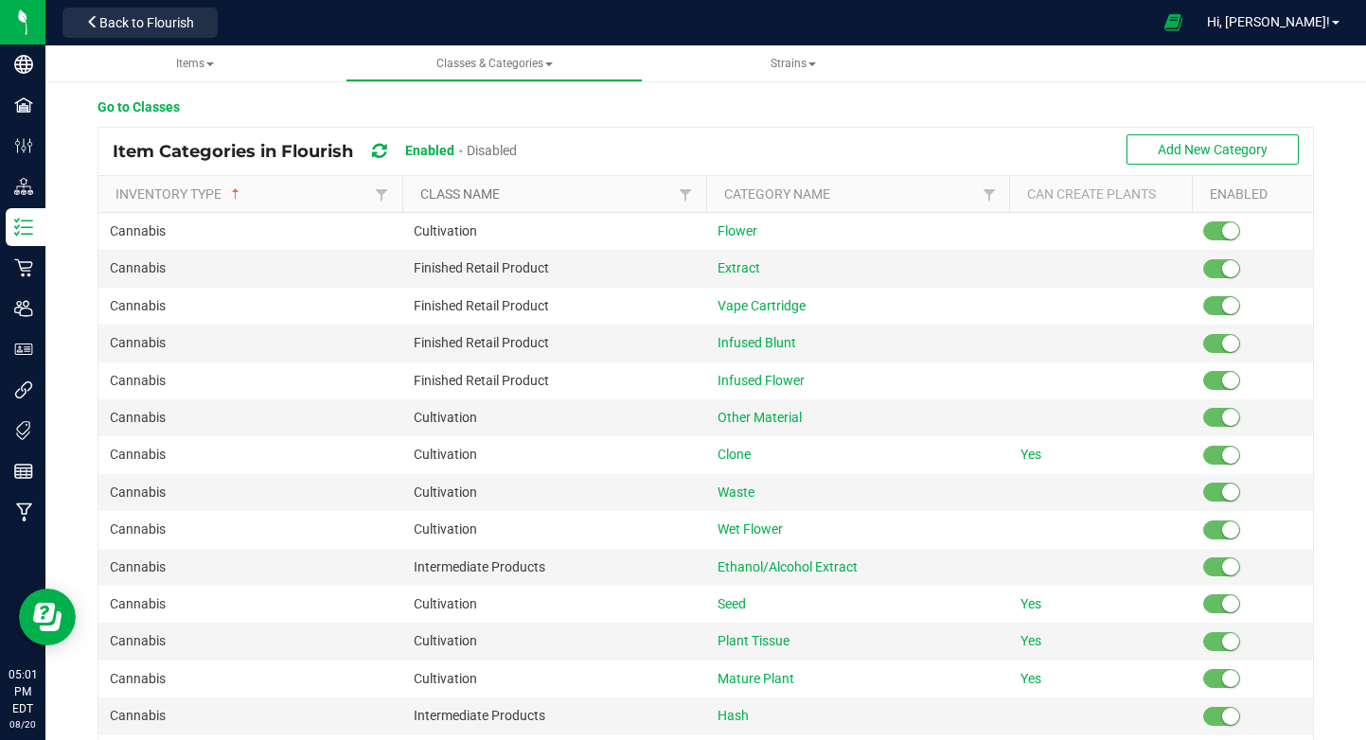
click at [671, 191] on link "Class Name" at bounding box center [547, 193] width 254 height 15
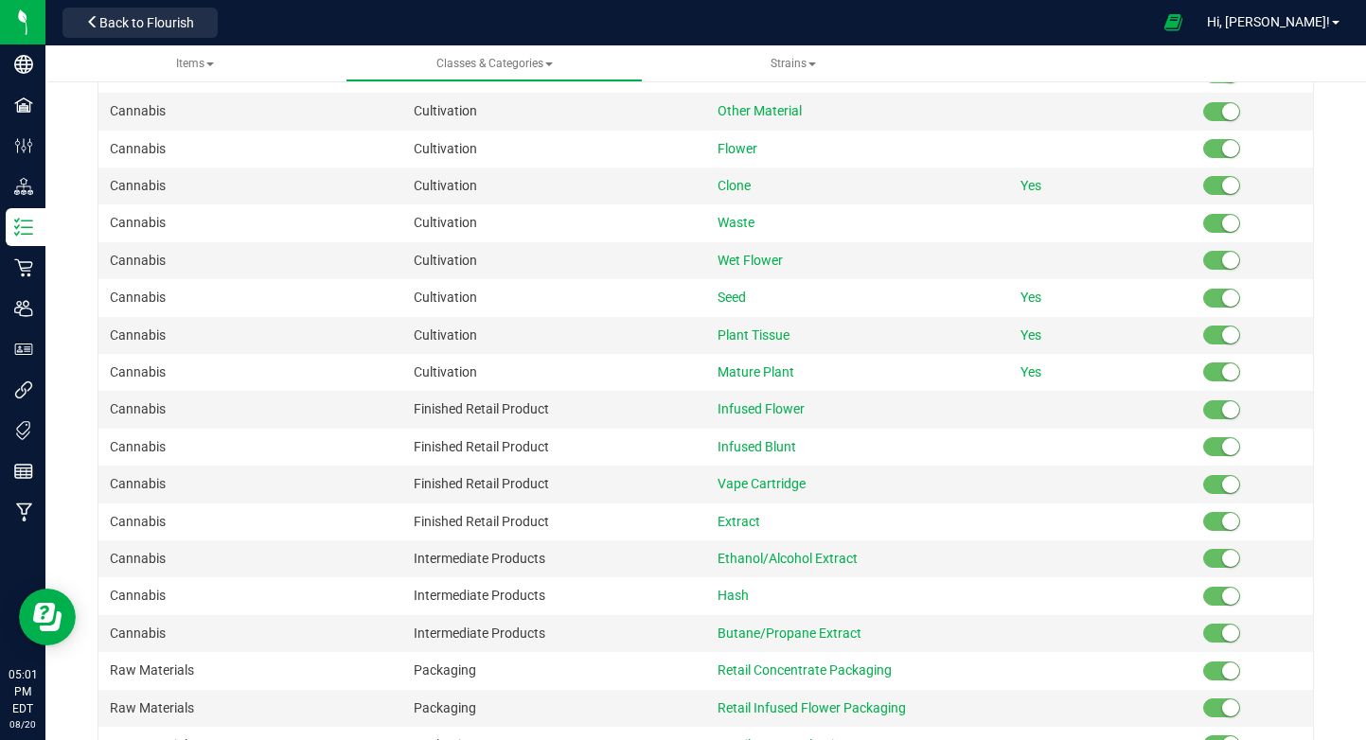
scroll to position [722, 0]
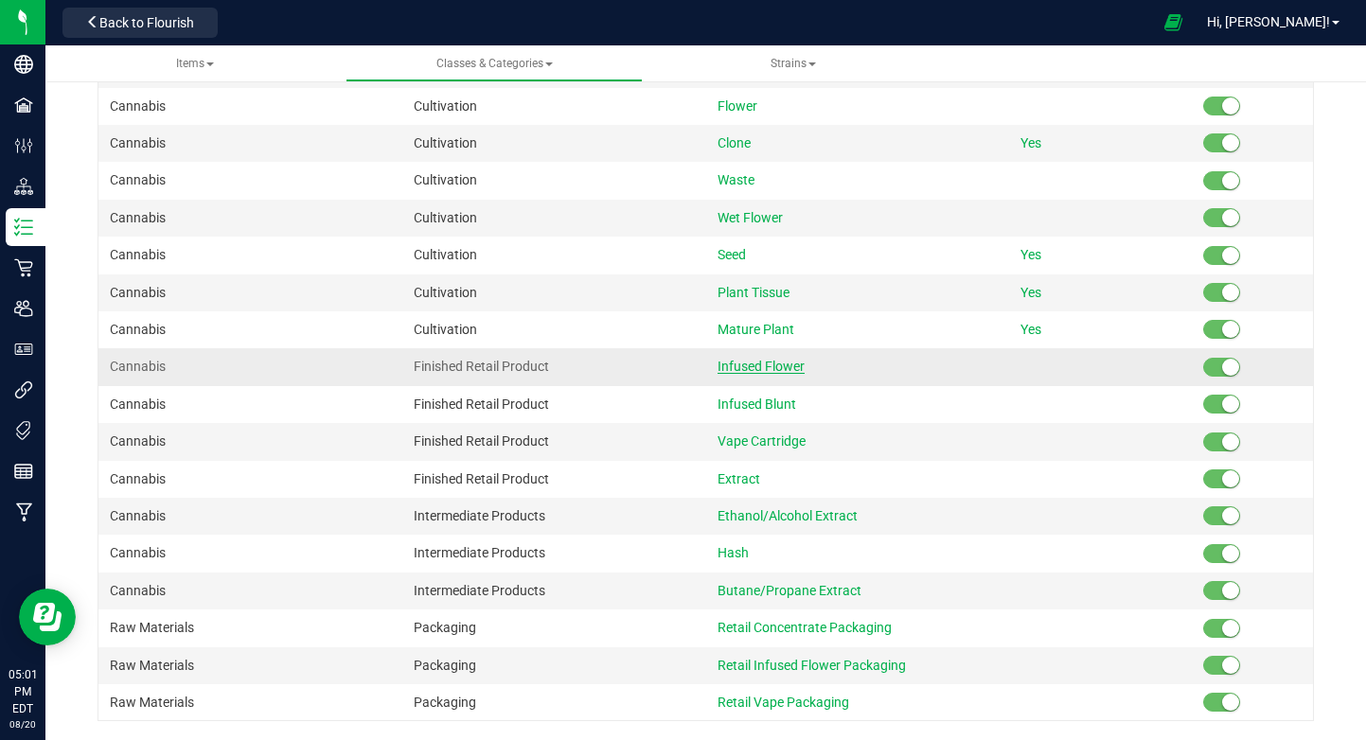
click at [765, 366] on span "Infused Flower" at bounding box center [760, 366] width 87 height 15
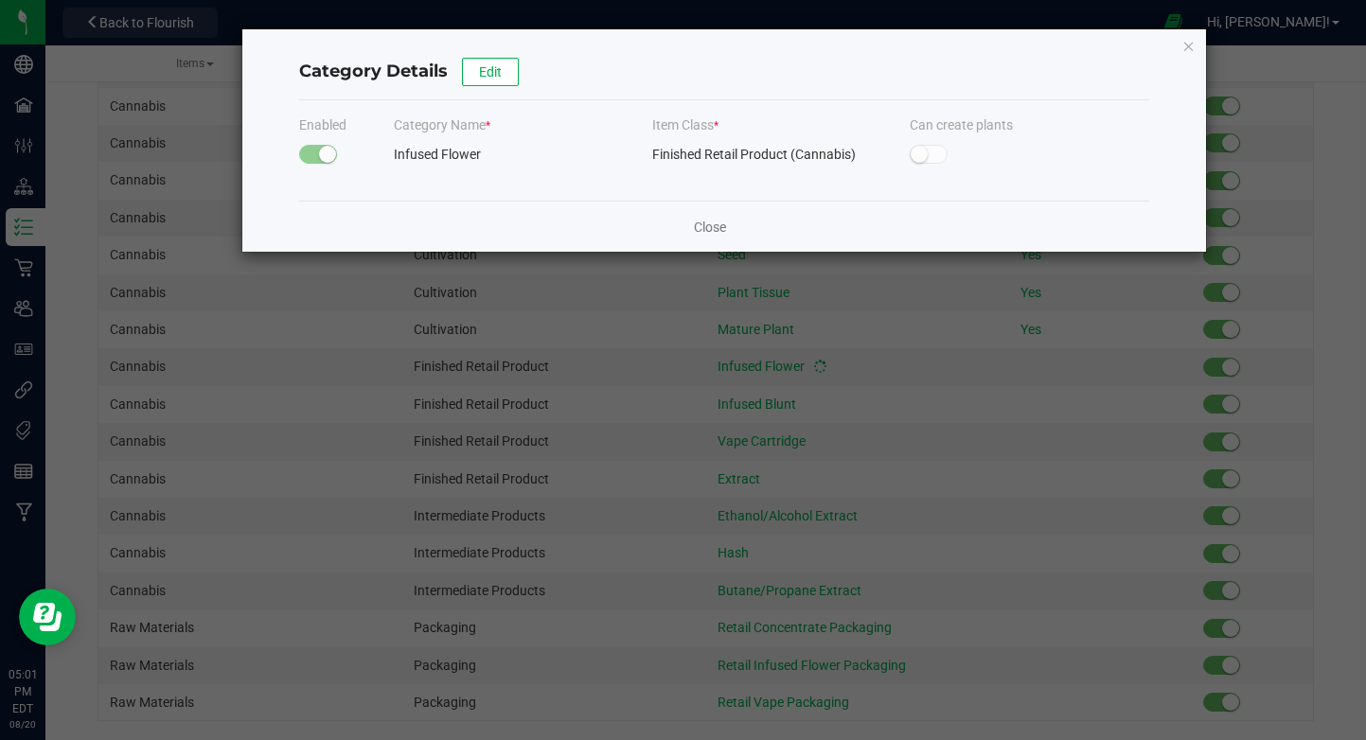
click at [490, 87] on div "Category Details Edit" at bounding box center [724, 72] width 851 height 56
click at [487, 70] on span "Edit" at bounding box center [490, 71] width 23 height 15
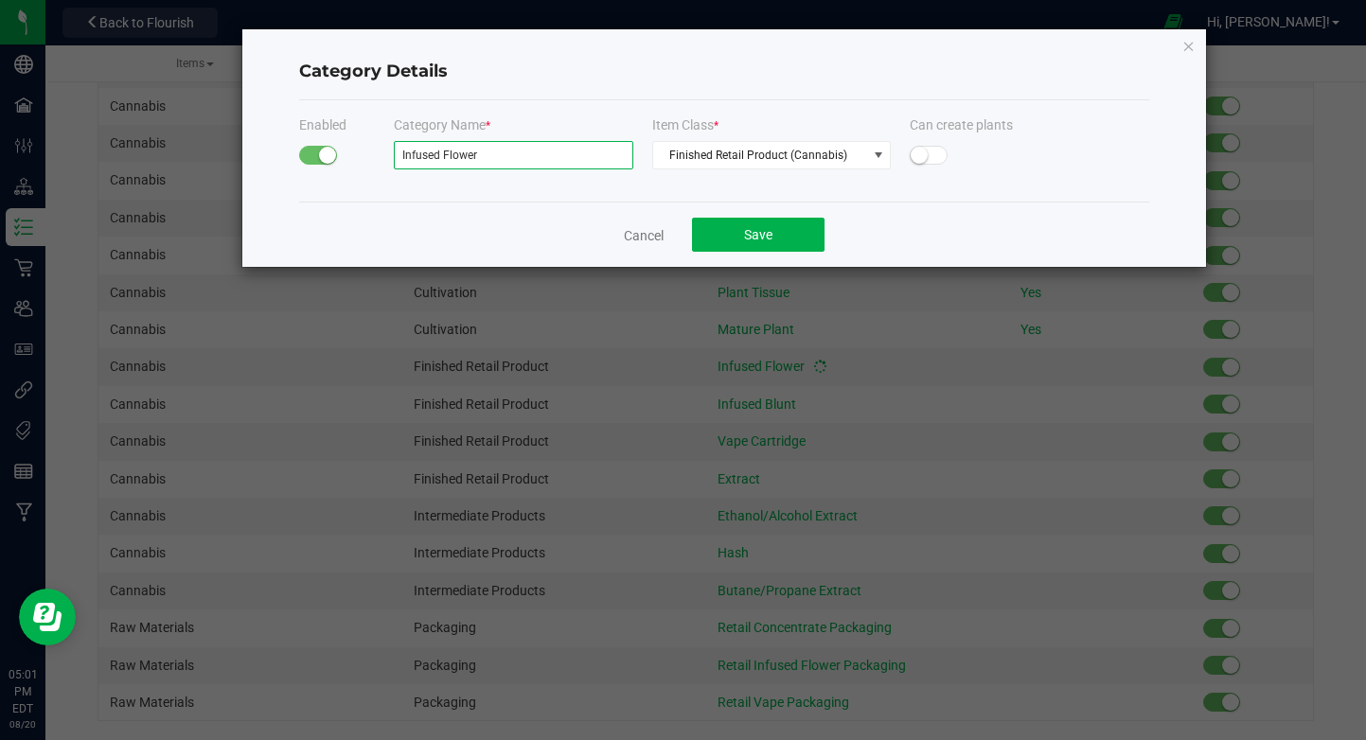
click at [458, 153] on input "Infused Flower" at bounding box center [513, 155] width 239 height 28
paste input "Flower - Infused - THCa"
type input "Flower - Infused - THCa"
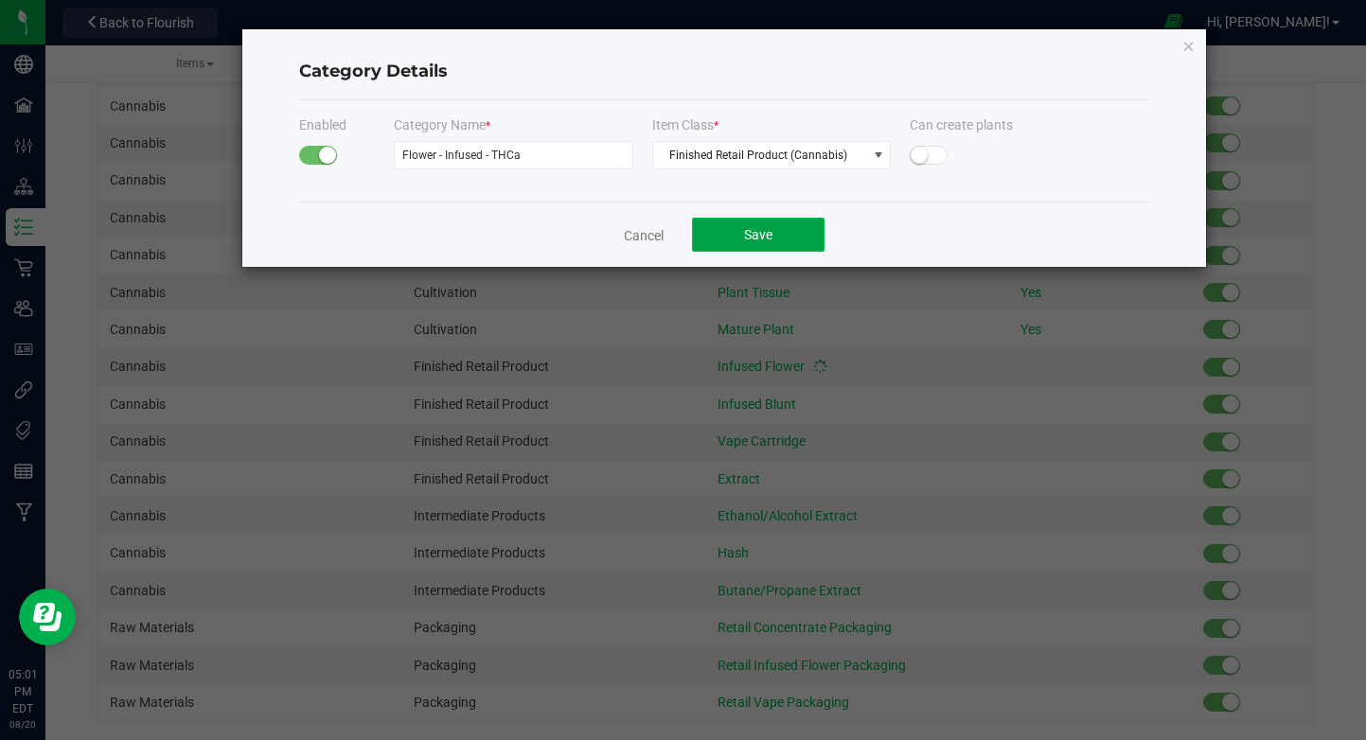
click at [744, 228] on span "Save" at bounding box center [758, 234] width 28 height 15
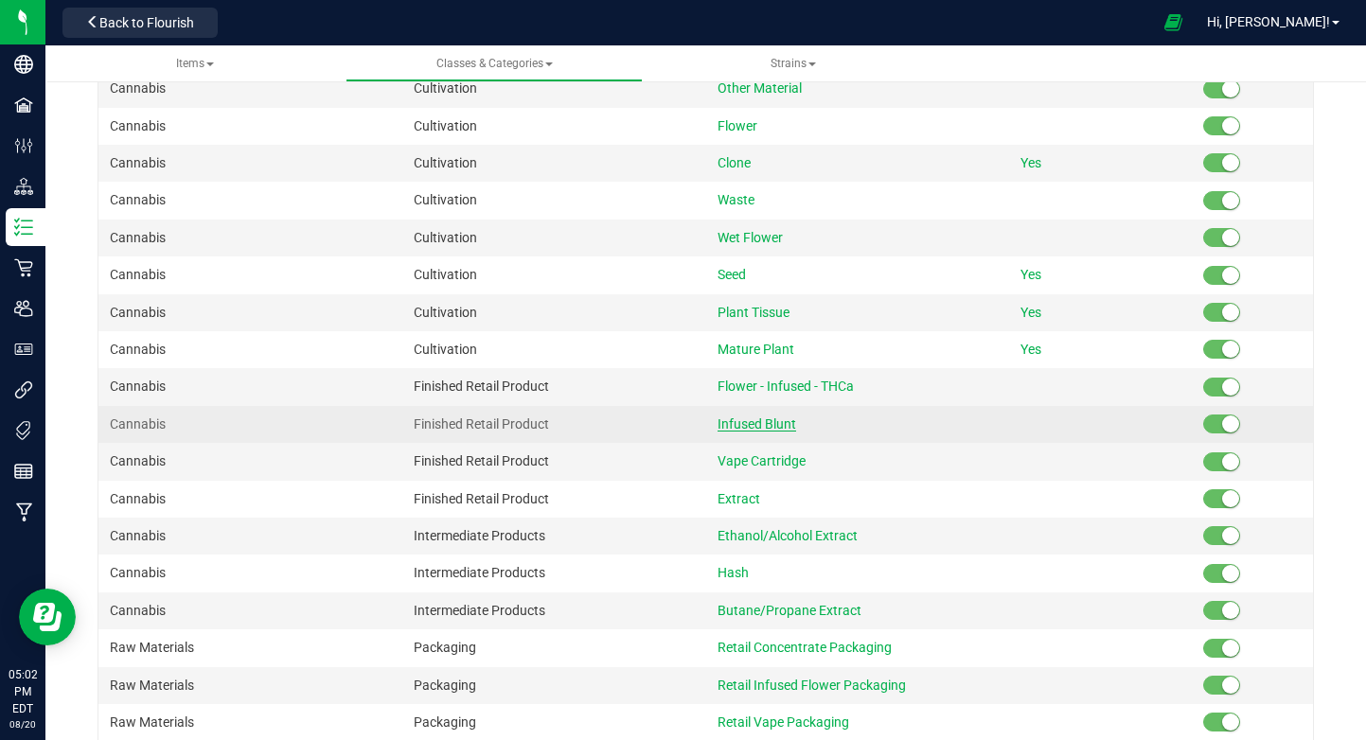
click at [781, 418] on span "Infused Blunt" at bounding box center [756, 423] width 79 height 15
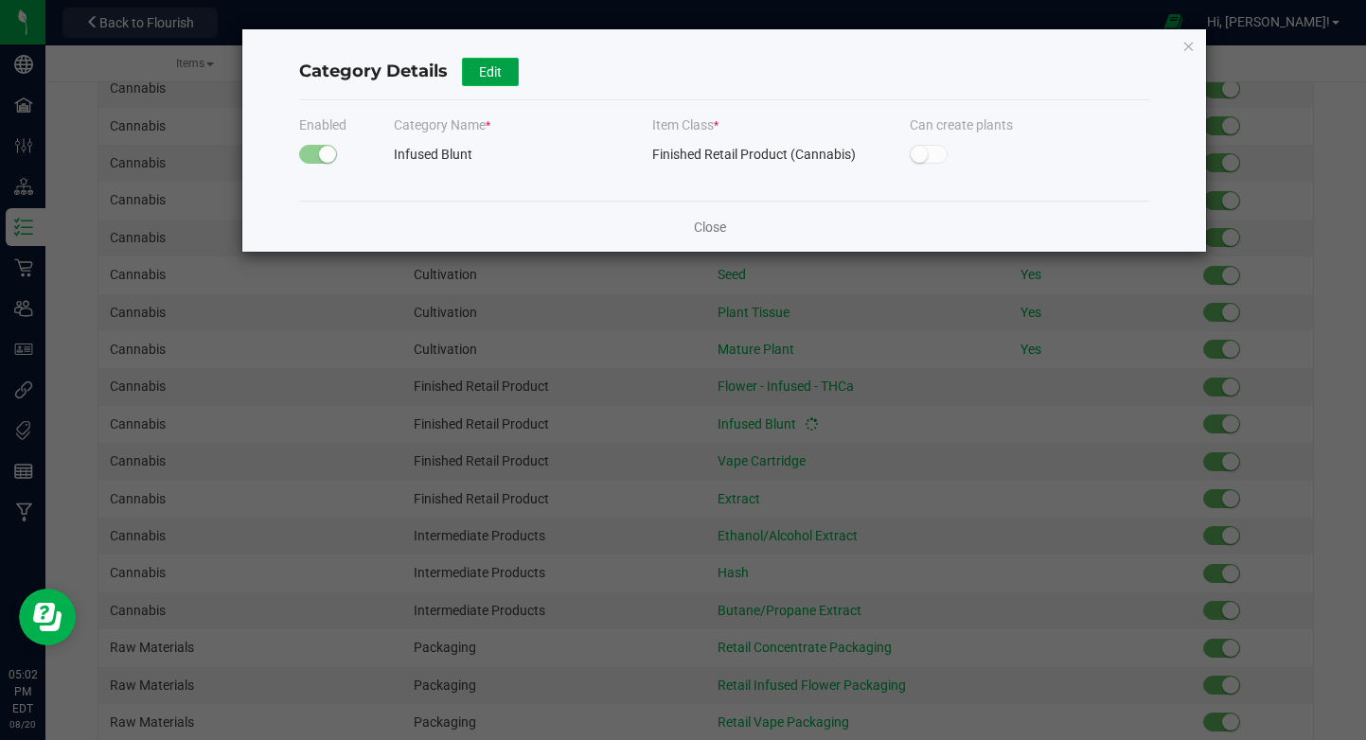
click at [491, 73] on span "Edit" at bounding box center [490, 71] width 23 height 15
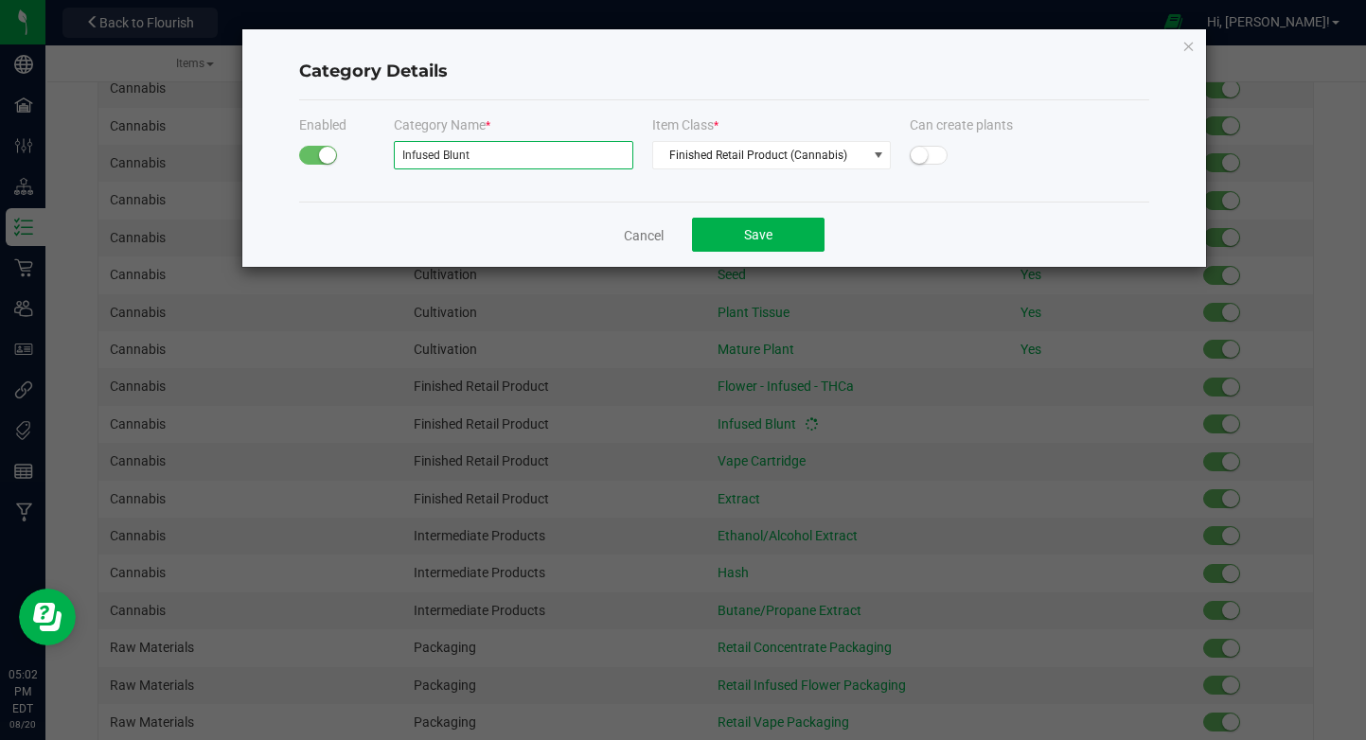
click at [470, 166] on input "Infused Blunt" at bounding box center [513, 155] width 239 height 28
paste input "Flower - Infused - Triple"
type input "Flower - Infused - Triple"
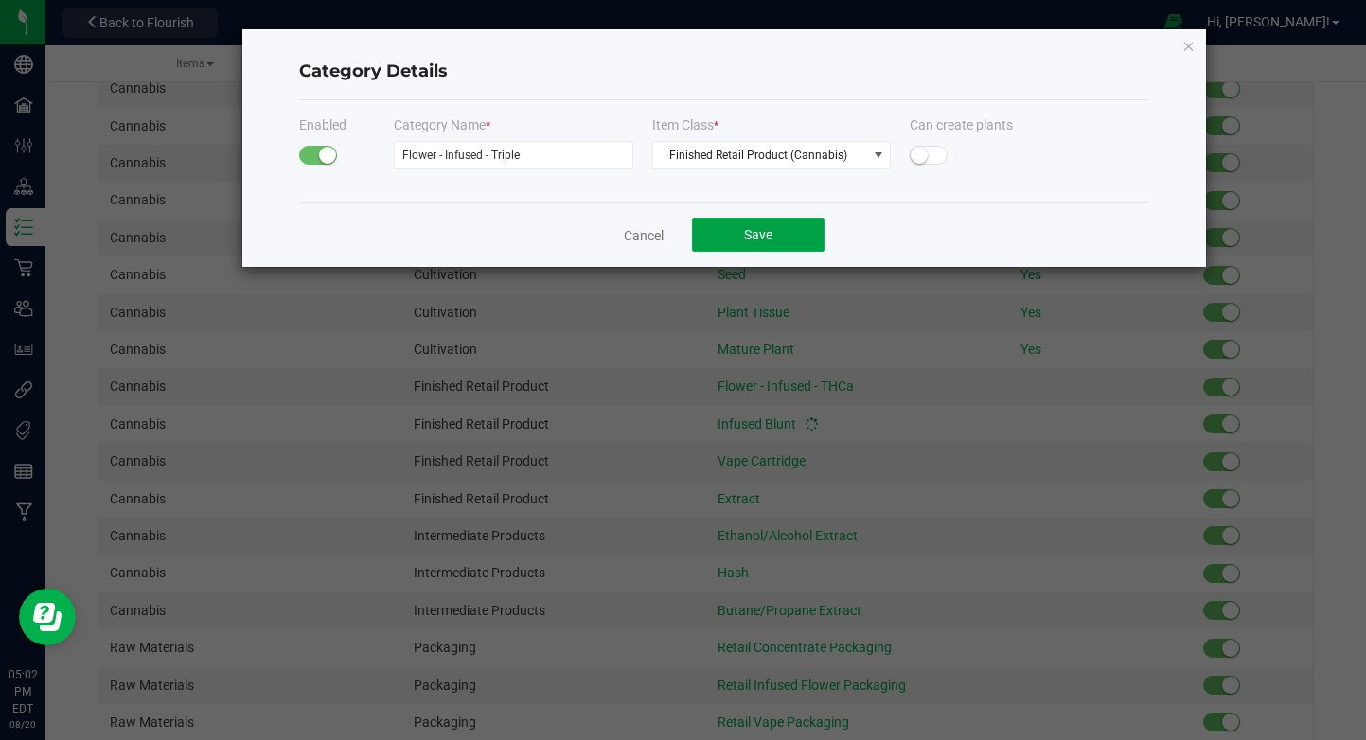
click at [716, 237] on button "Save" at bounding box center [758, 235] width 132 height 34
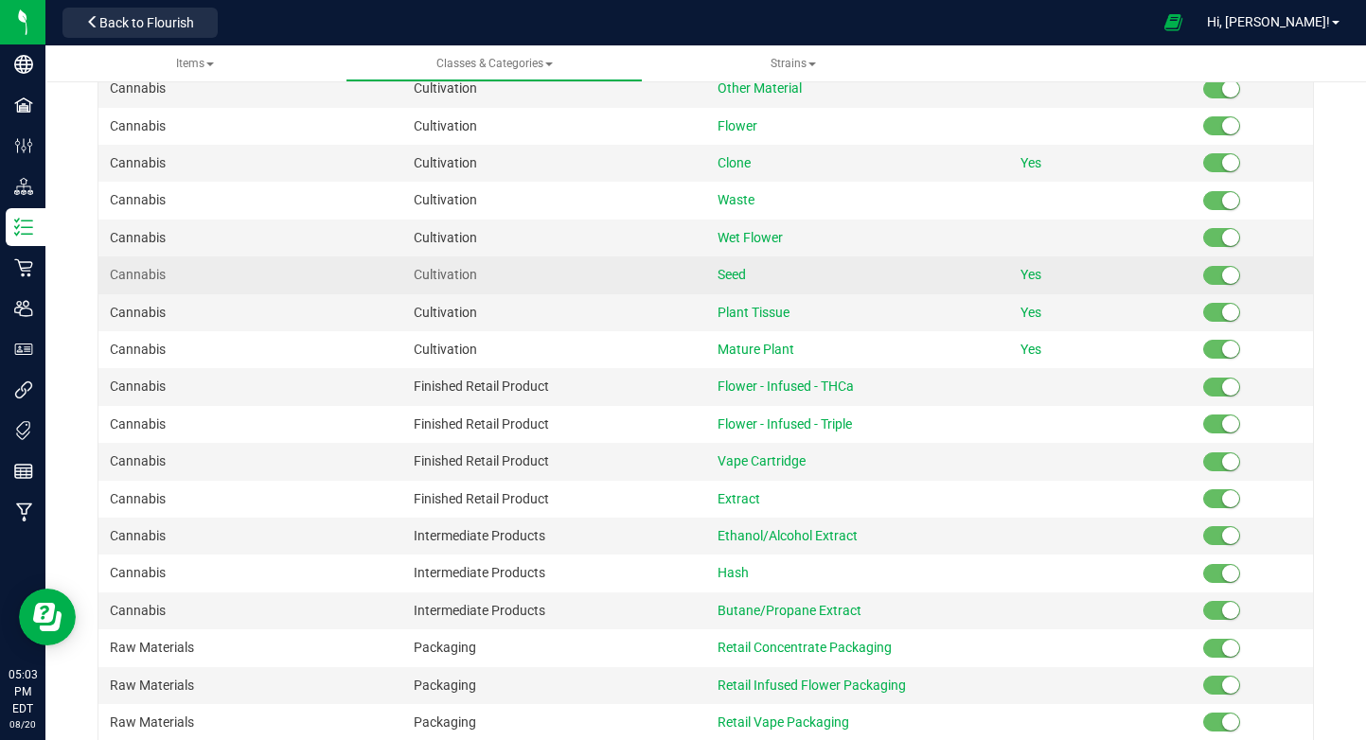
scroll to position [0, 0]
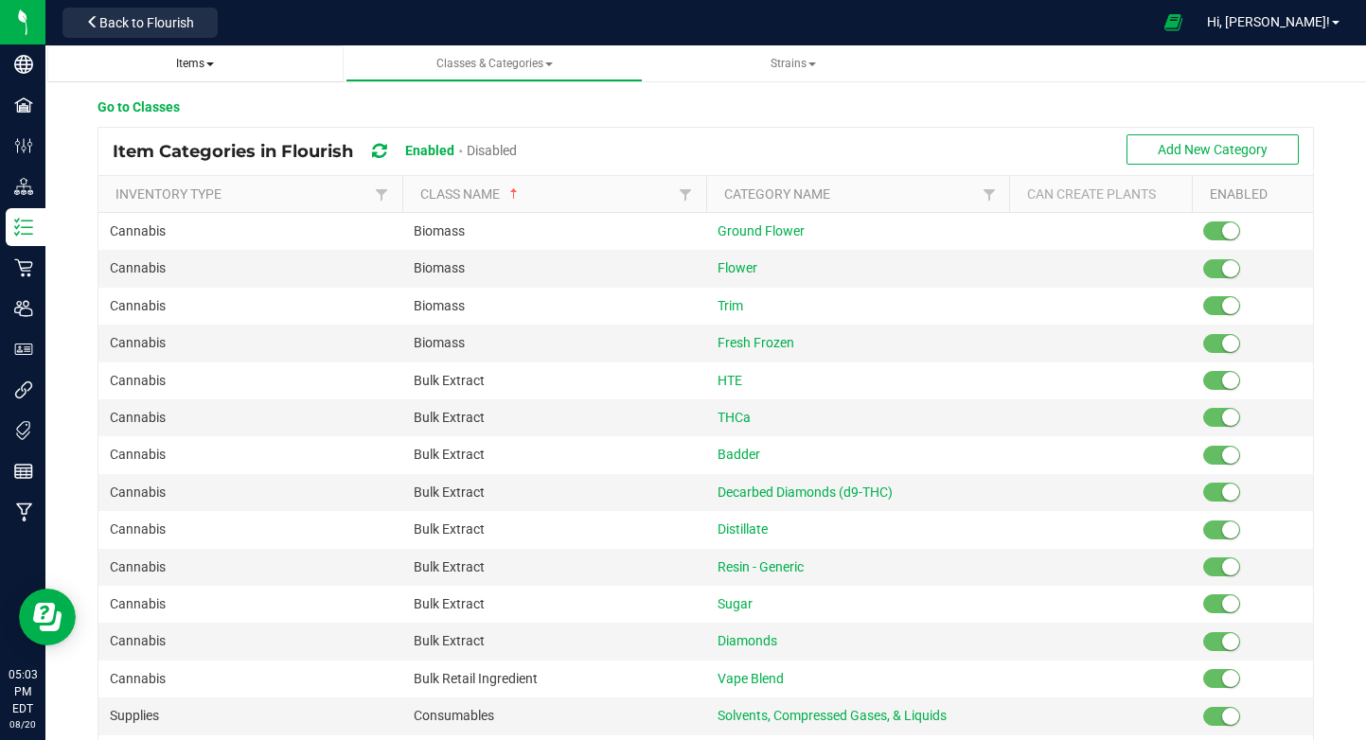
click at [217, 61] on span "Items" at bounding box center [195, 64] width 267 height 16
click at [210, 58] on span "Items" at bounding box center [195, 63] width 38 height 13
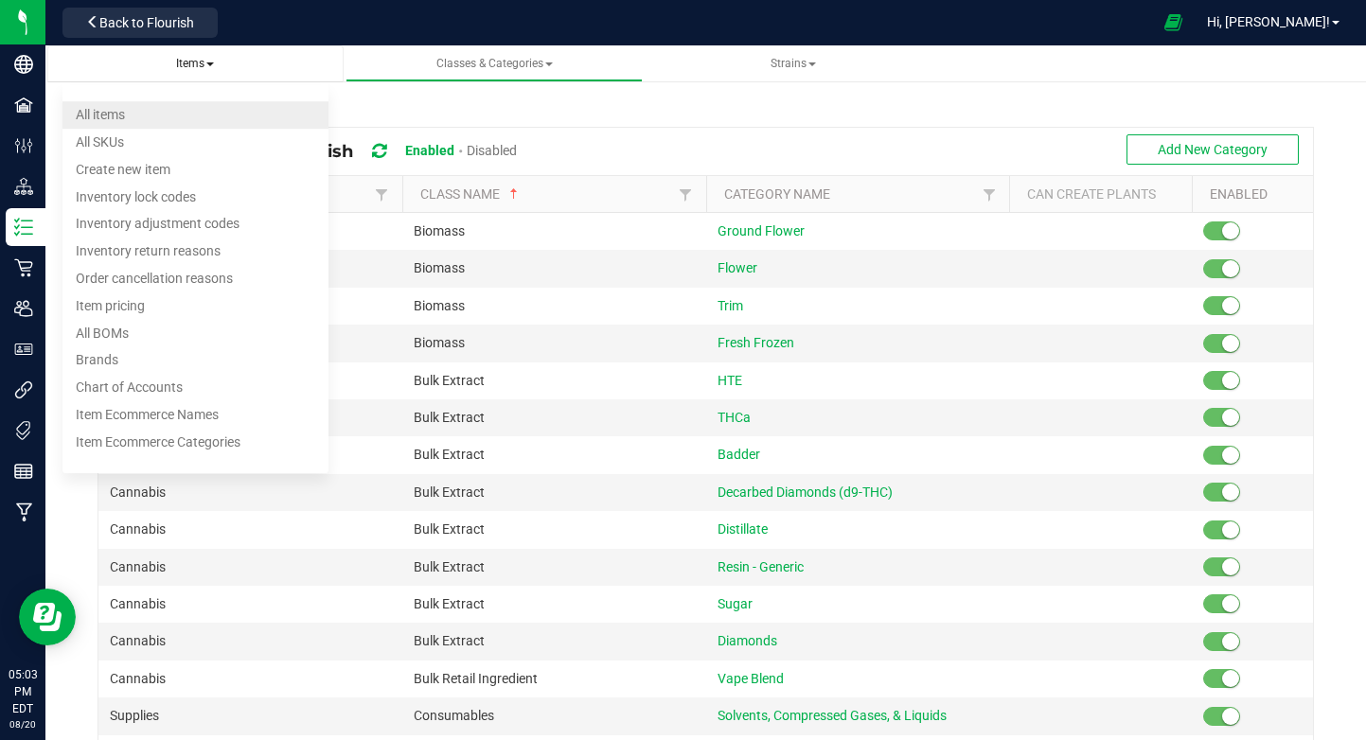
click at [161, 110] on li "All items" at bounding box center [195, 114] width 267 height 27
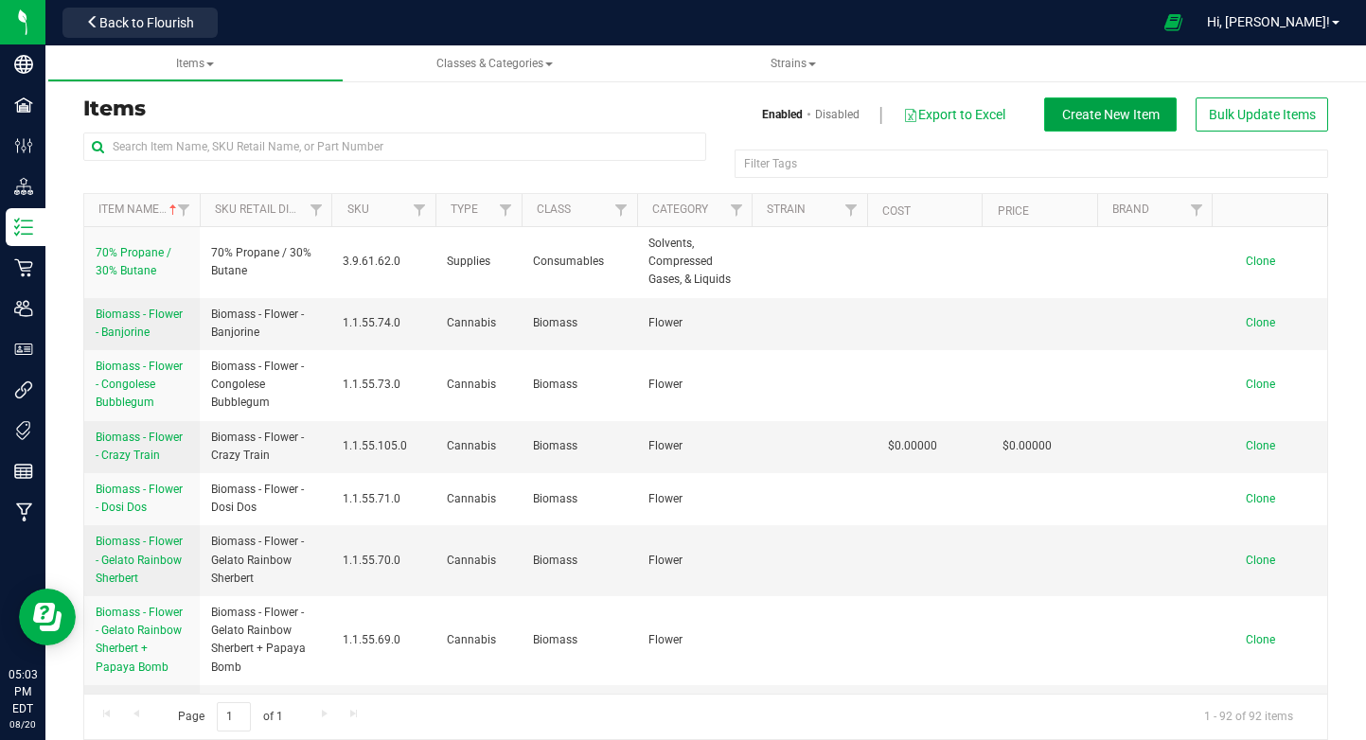
click at [1121, 119] on span "Create New Item" at bounding box center [1110, 114] width 97 height 15
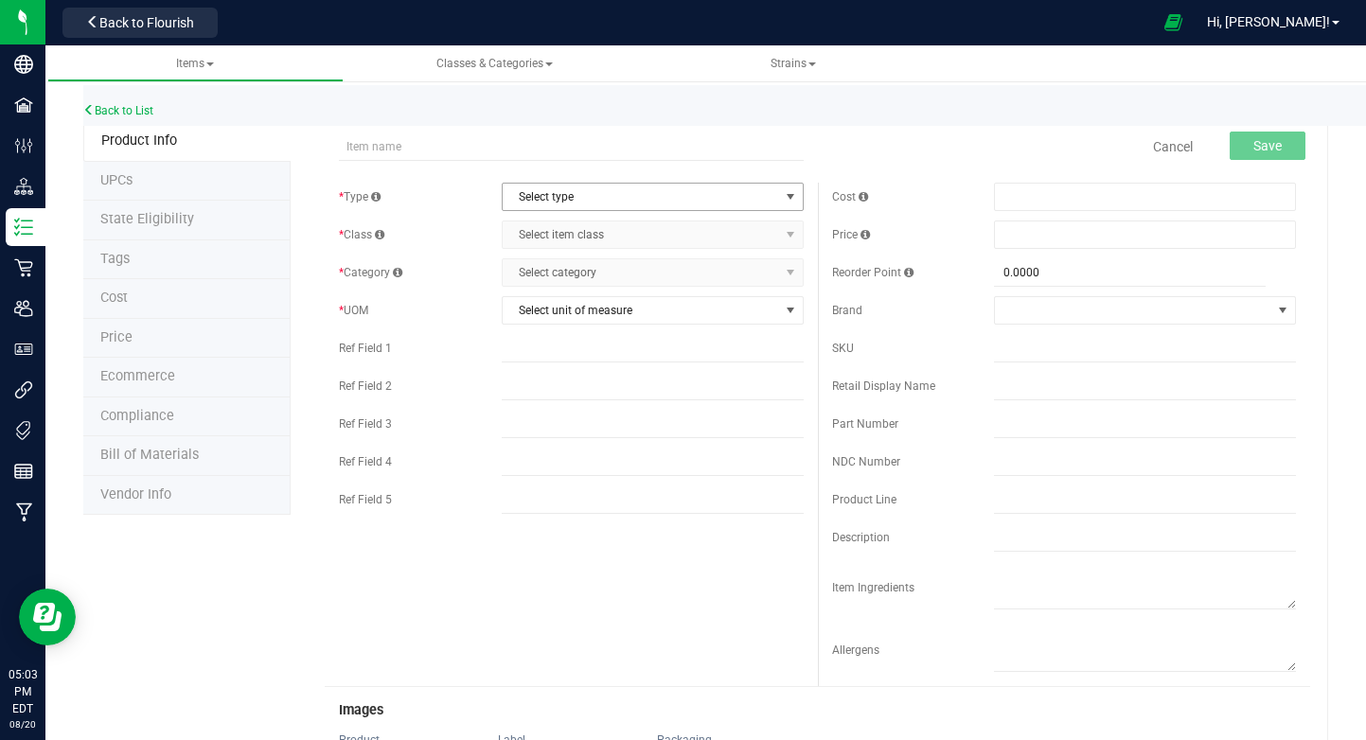
click at [672, 195] on span "Select type" at bounding box center [641, 197] width 276 height 26
click at [665, 232] on li "Cannabis" at bounding box center [653, 229] width 300 height 28
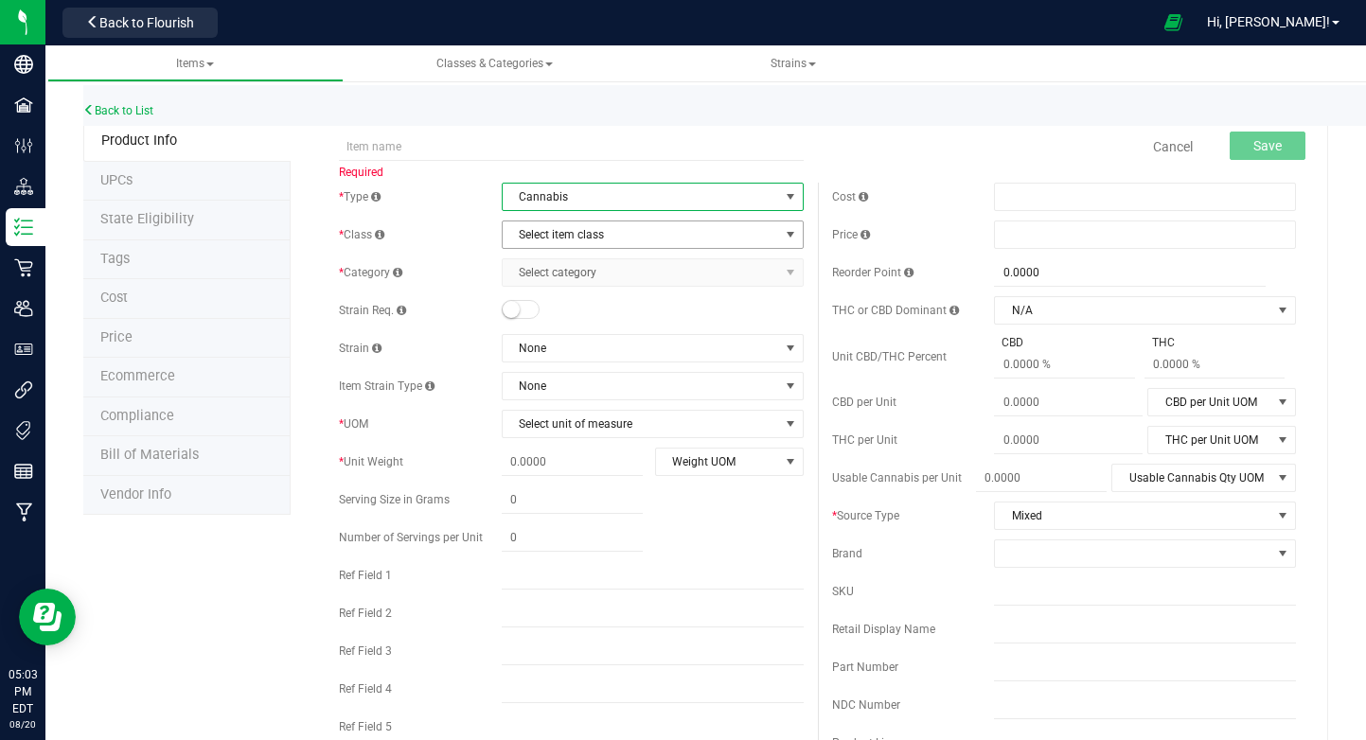
click at [631, 235] on span "Select item class" at bounding box center [641, 234] width 276 height 26
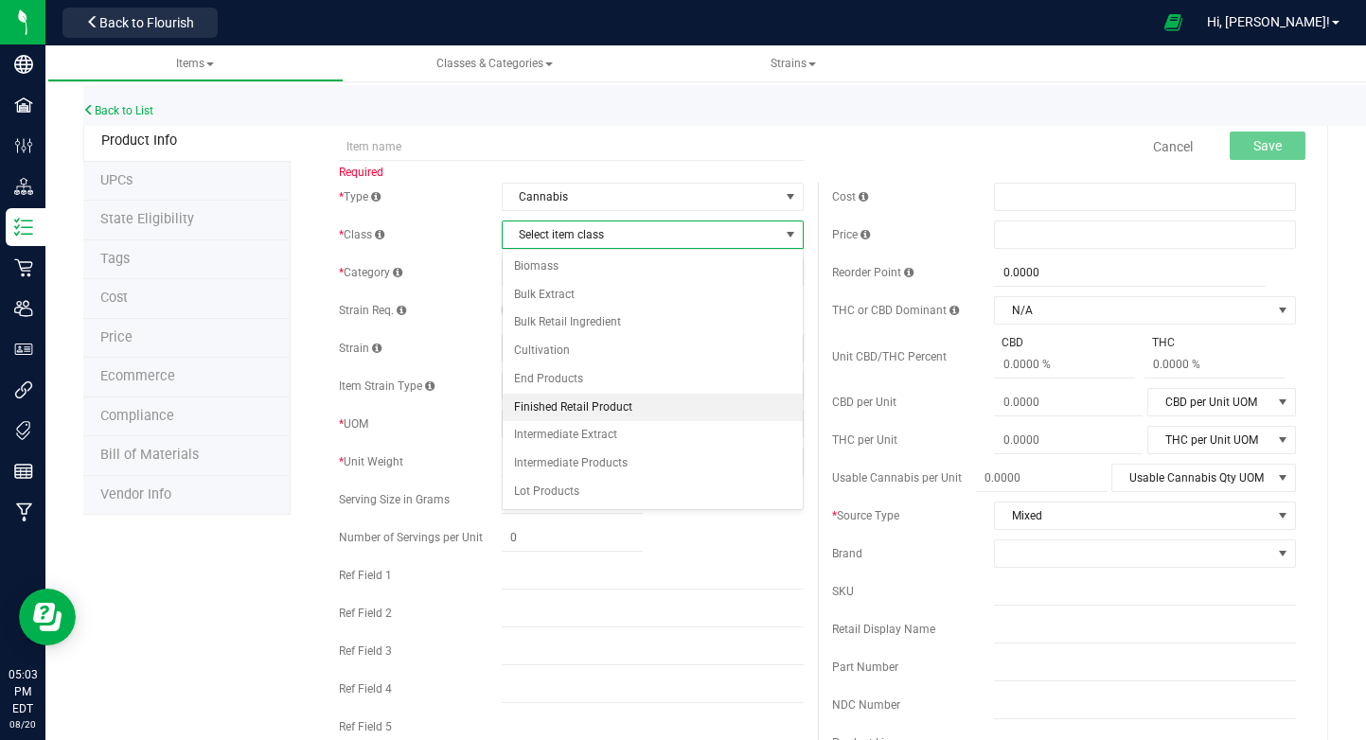
click at [672, 411] on li "Finished Retail Product" at bounding box center [653, 408] width 300 height 28
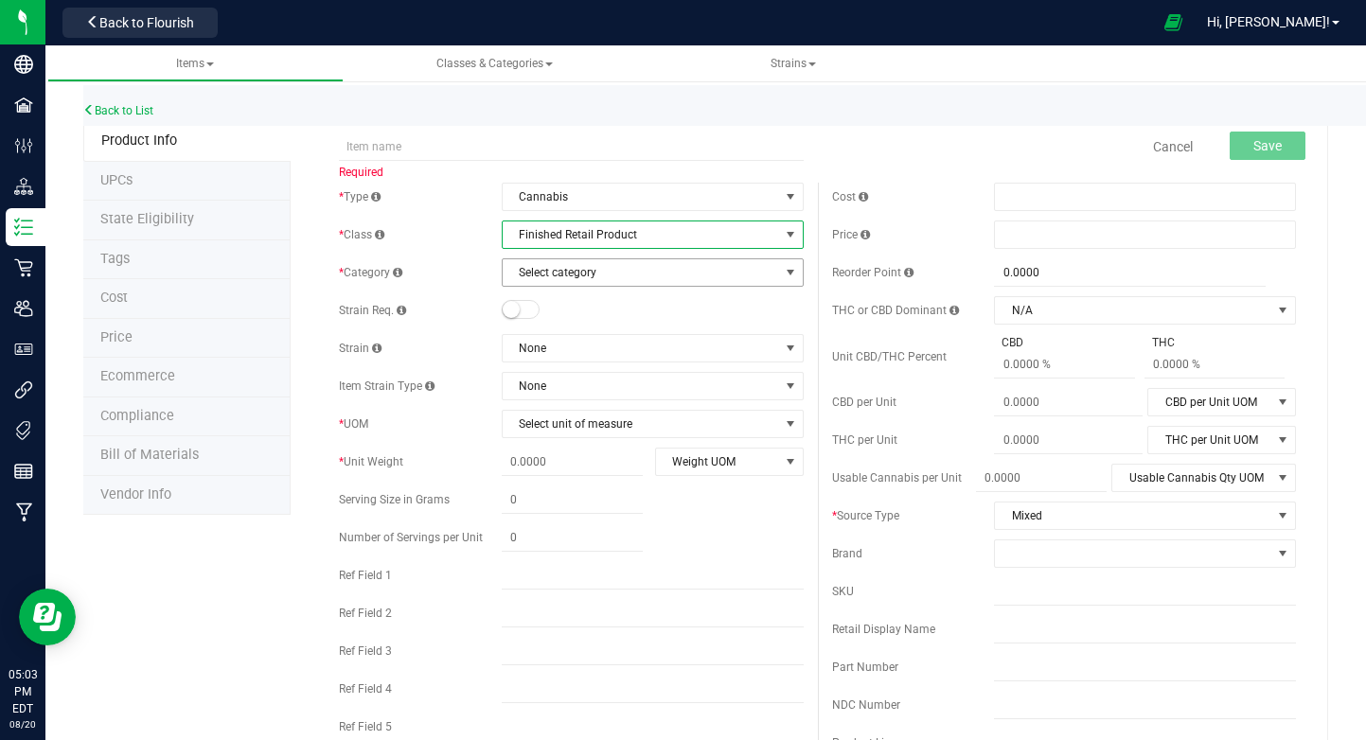
click at [632, 267] on span "Select category" at bounding box center [641, 272] width 276 height 26
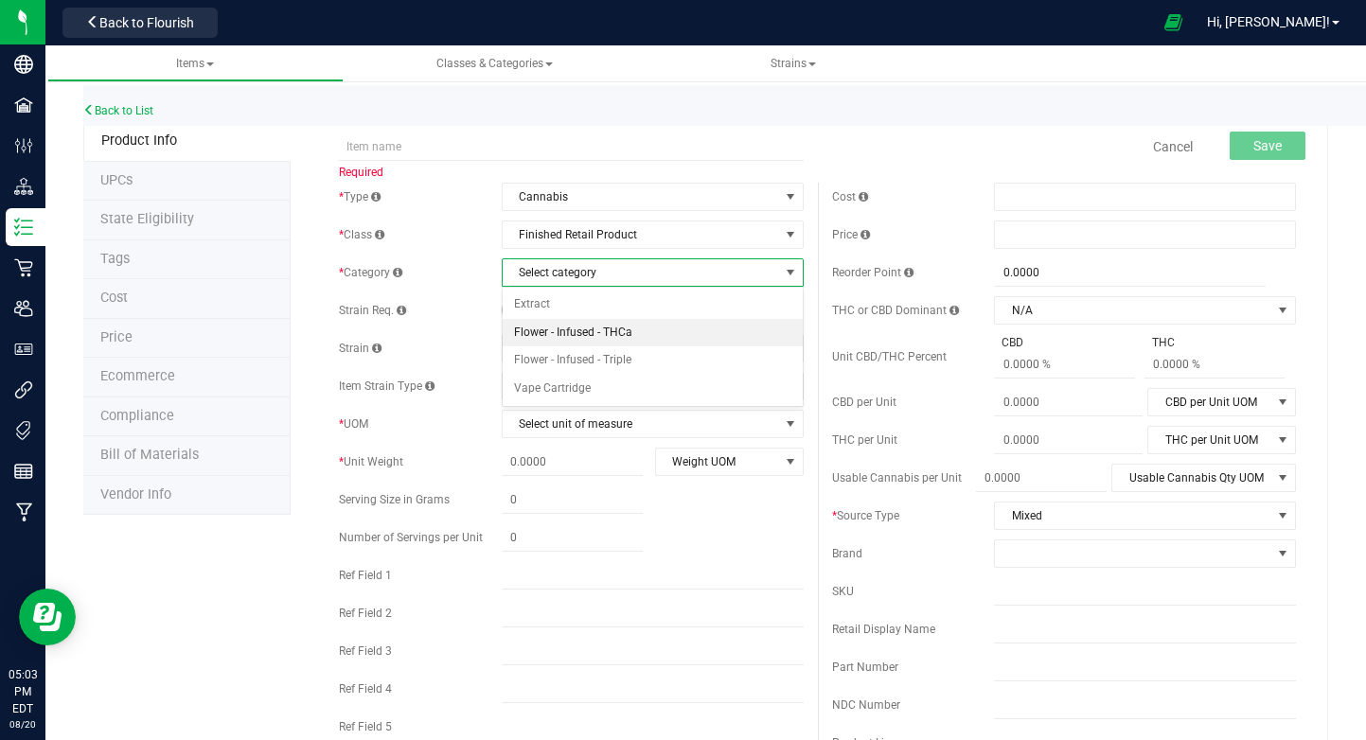
click at [651, 337] on li "Flower - Infused - THCa" at bounding box center [653, 333] width 300 height 28
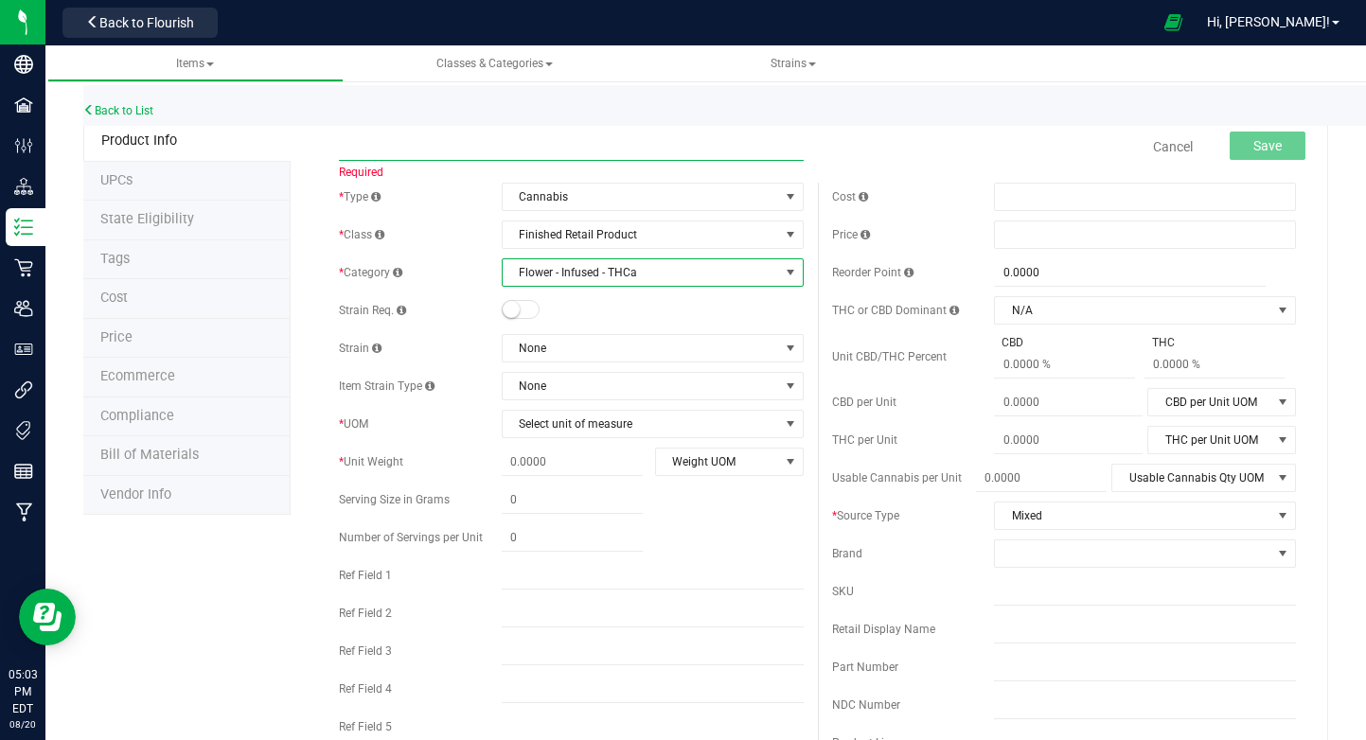
click at [558, 152] on input "text" at bounding box center [571, 146] width 464 height 28
paste input "Waferz - Glacierz THCa Coated Flower - Lemon Orange Cake 7g"
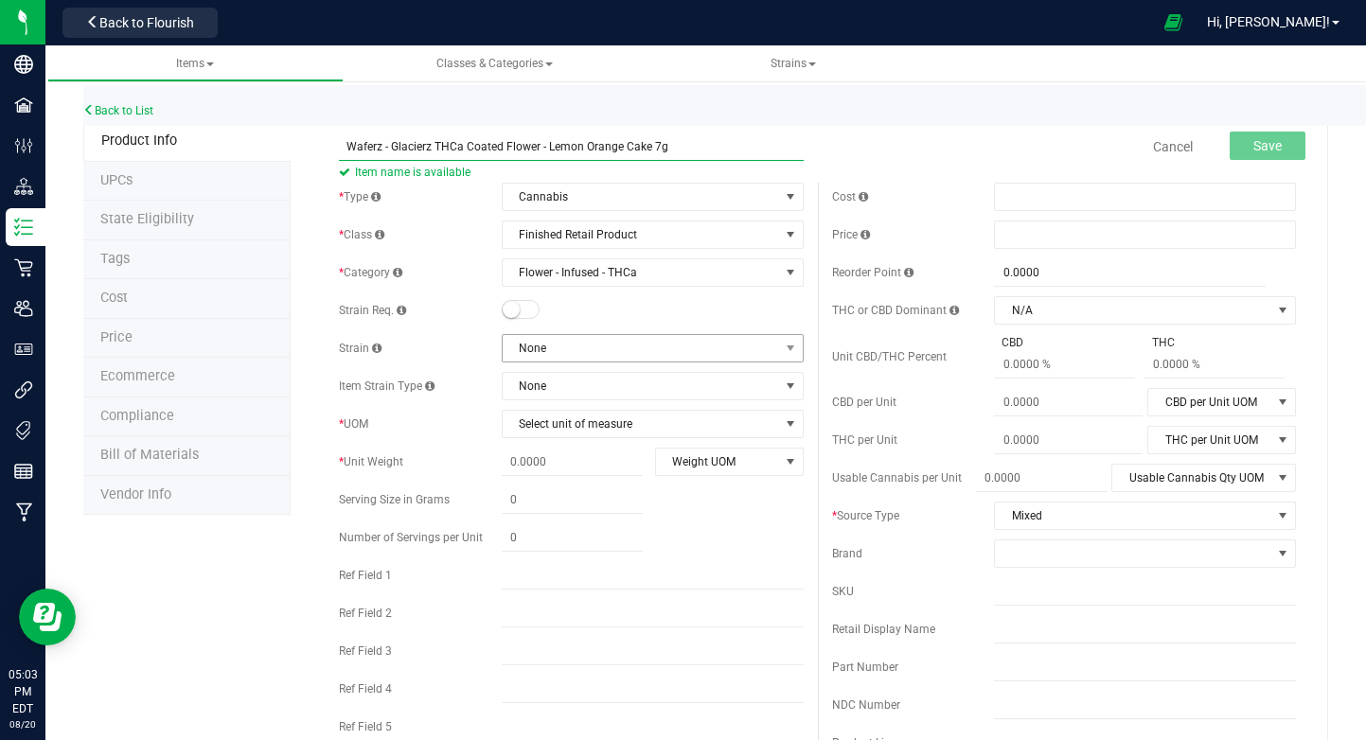
type input "Waferz - Glacierz THCa Coated Flower - Lemon Orange Cake 7g"
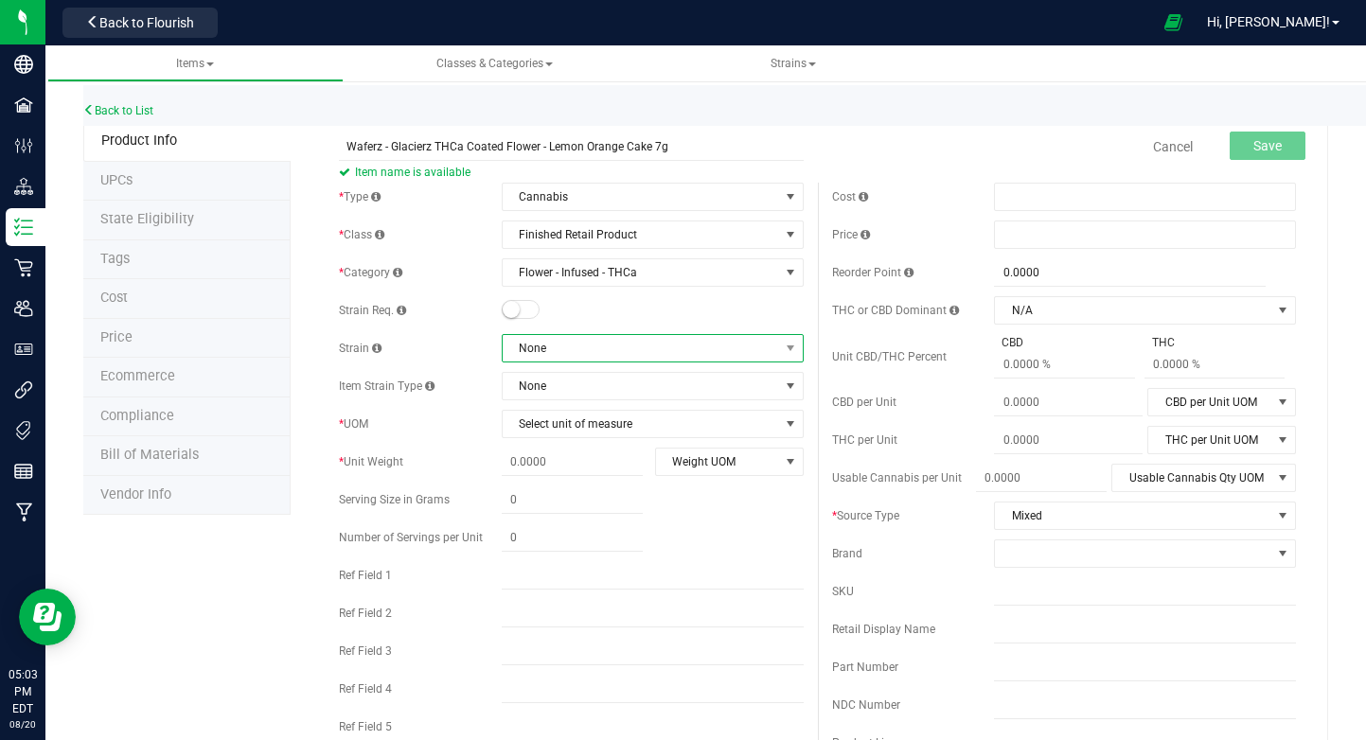
click at [578, 343] on span "None" at bounding box center [641, 348] width 276 height 26
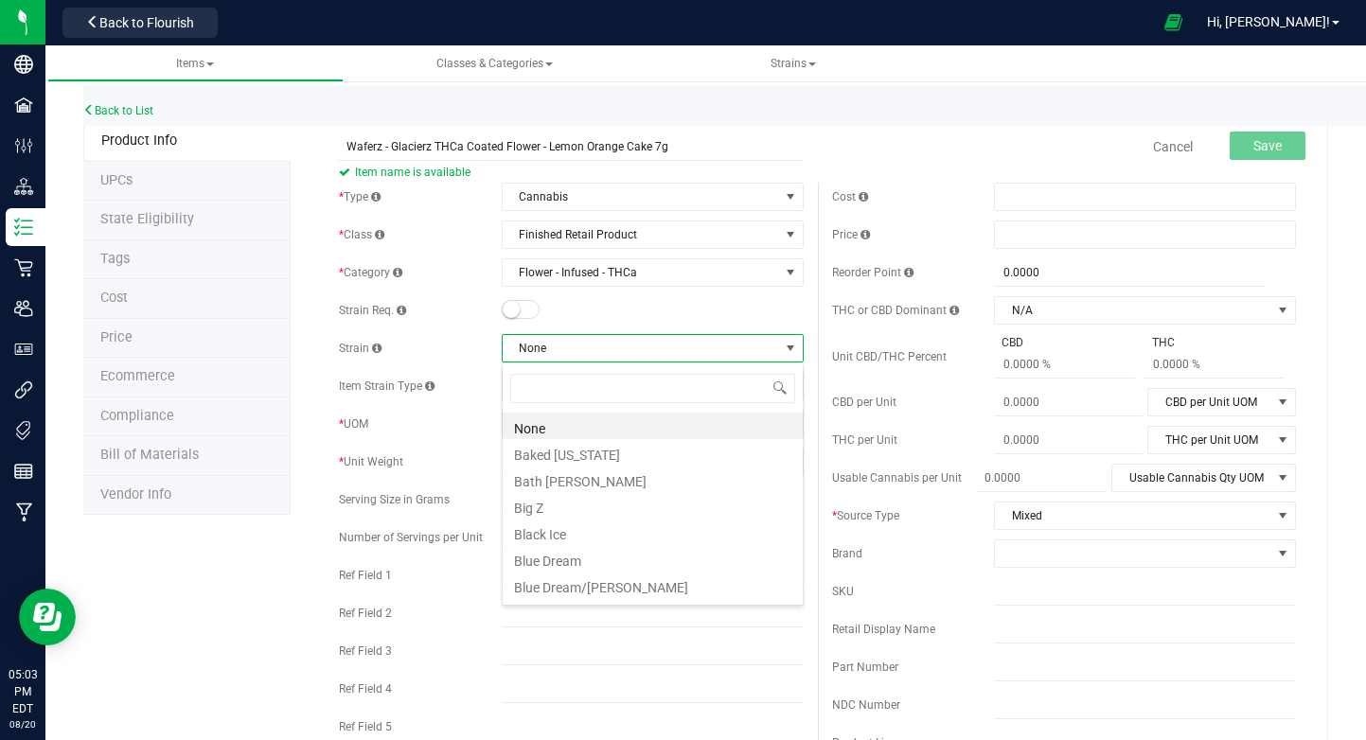
scroll to position [28, 302]
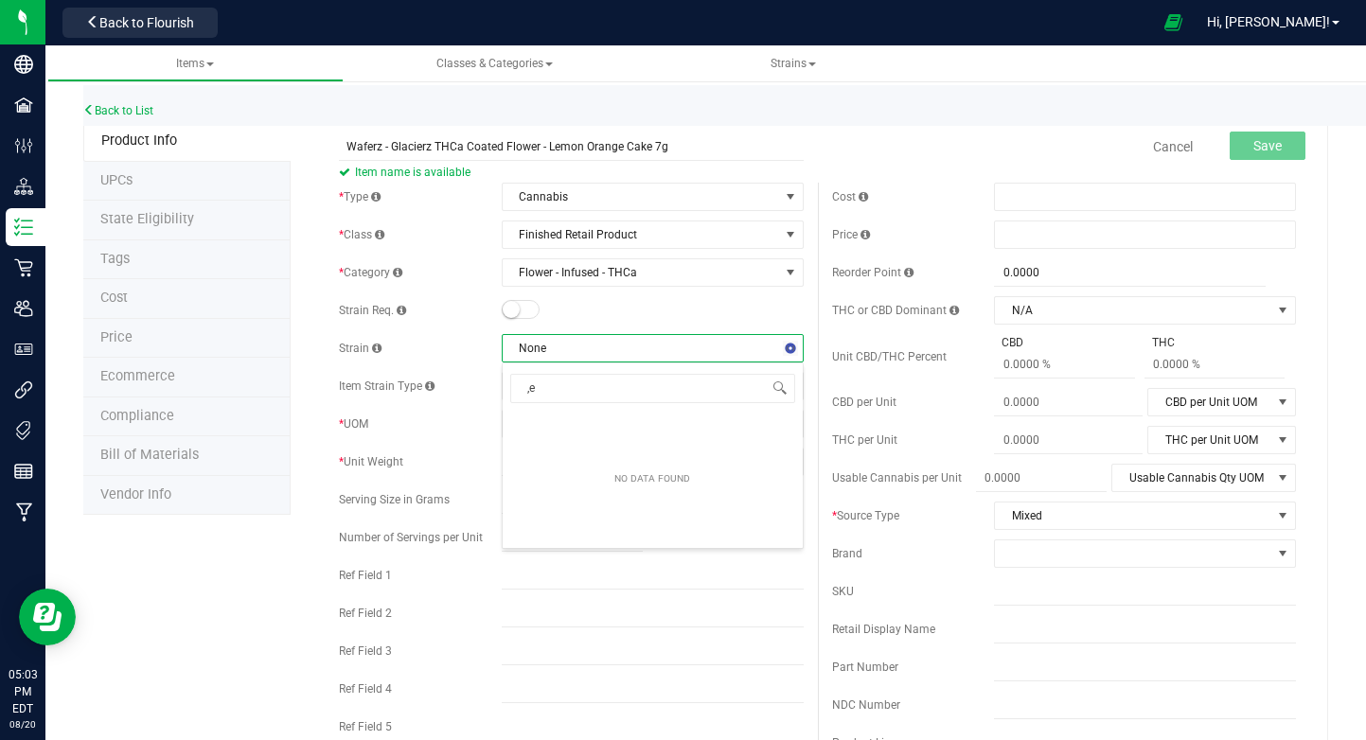
type input ","
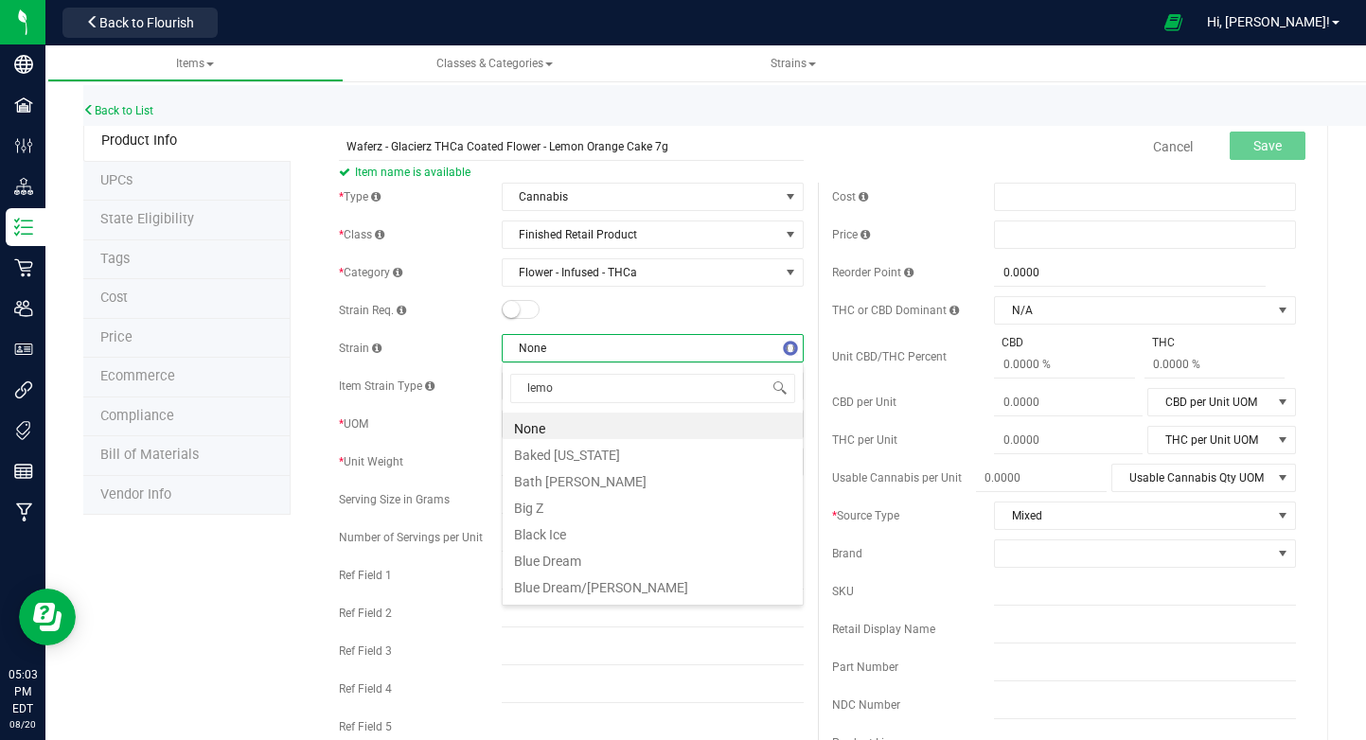
type input "lemon"
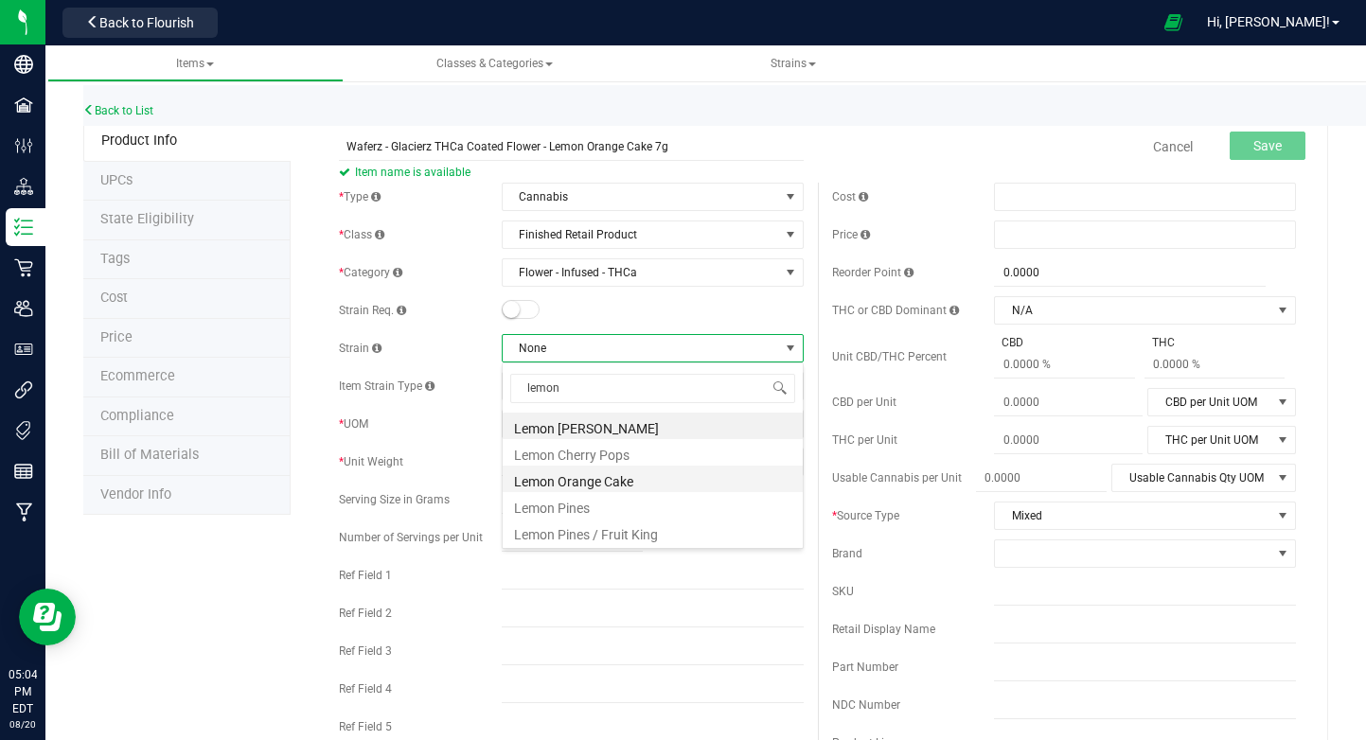
click at [645, 473] on li "Lemon Orange Cake" at bounding box center [653, 479] width 300 height 26
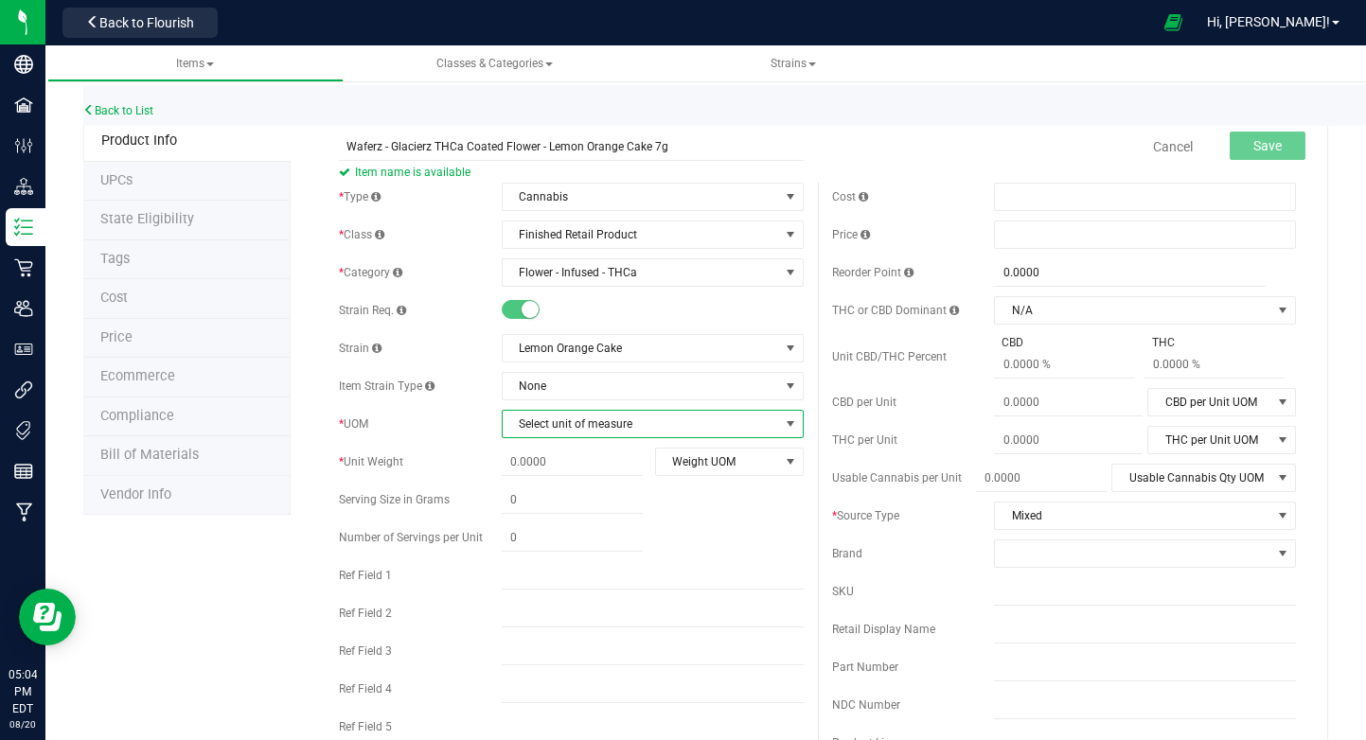
click at [609, 427] on span "Select unit of measure" at bounding box center [641, 424] width 276 height 26
click at [596, 465] on li "Each" at bounding box center [653, 456] width 300 height 28
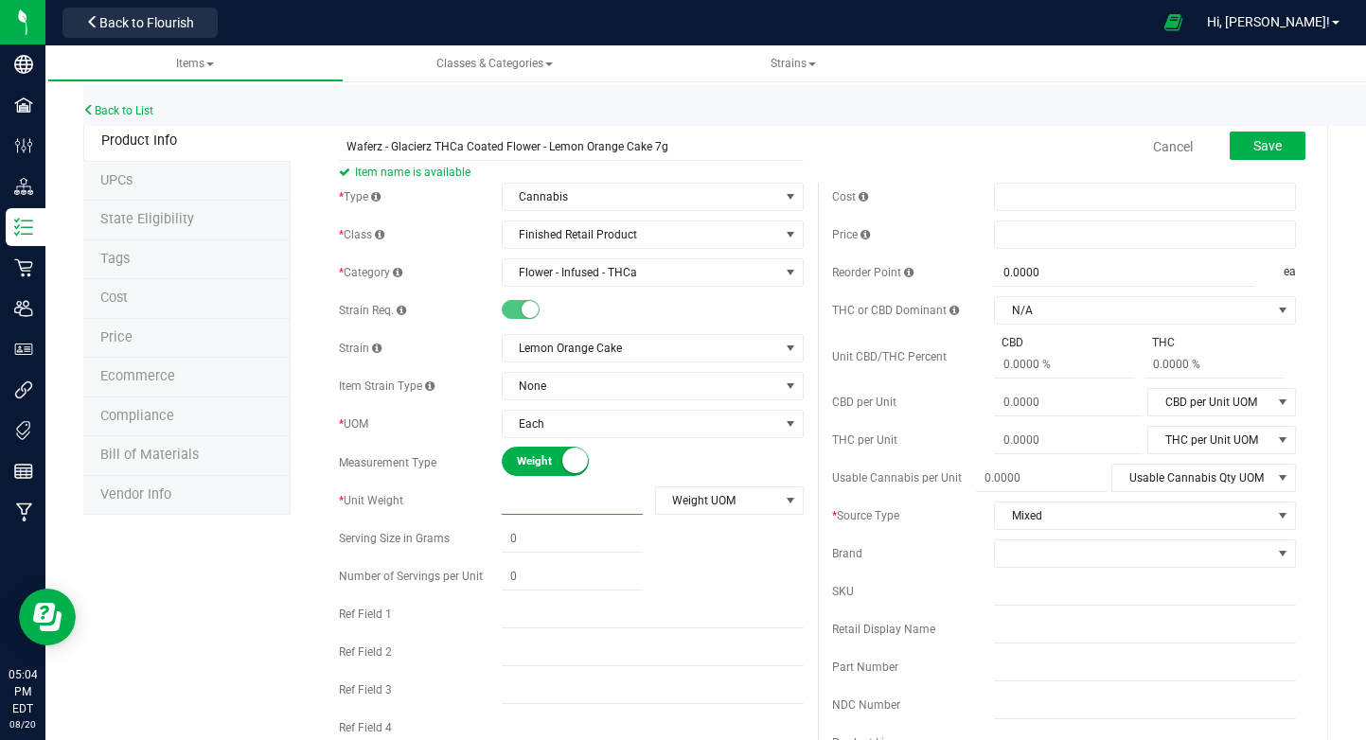
click at [579, 498] on span at bounding box center [572, 500] width 141 height 27
click at [579, 498] on input "text" at bounding box center [572, 500] width 141 height 26
type input "7"
type input "7.0000"
click at [716, 554] on div "* Type Cannabis Select type Cannabis Non-Inventory Raw Materials Supplies * Cla…" at bounding box center [571, 486] width 492 height 607
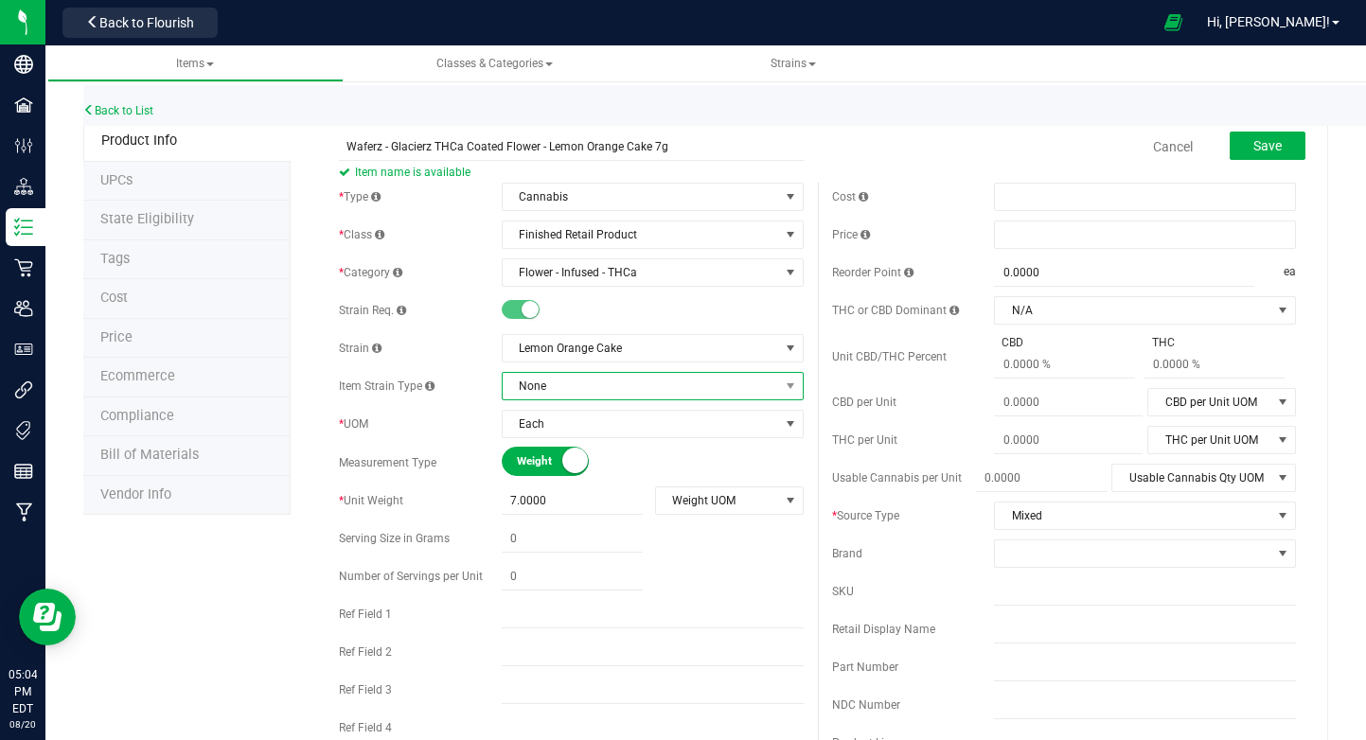
click at [653, 384] on span "None" at bounding box center [641, 386] width 276 height 26
click at [644, 398] on span "None" at bounding box center [641, 386] width 276 height 26
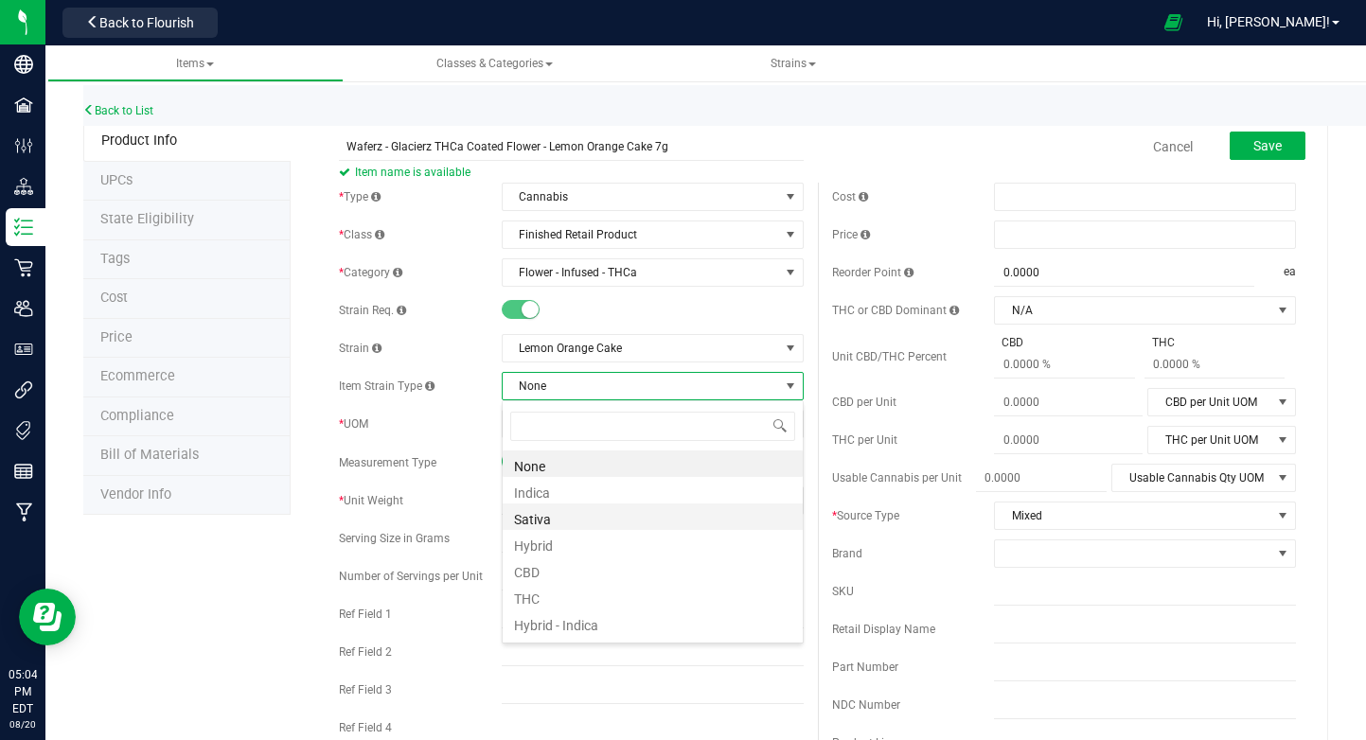
click at [603, 514] on li "Sativa" at bounding box center [653, 516] width 300 height 26
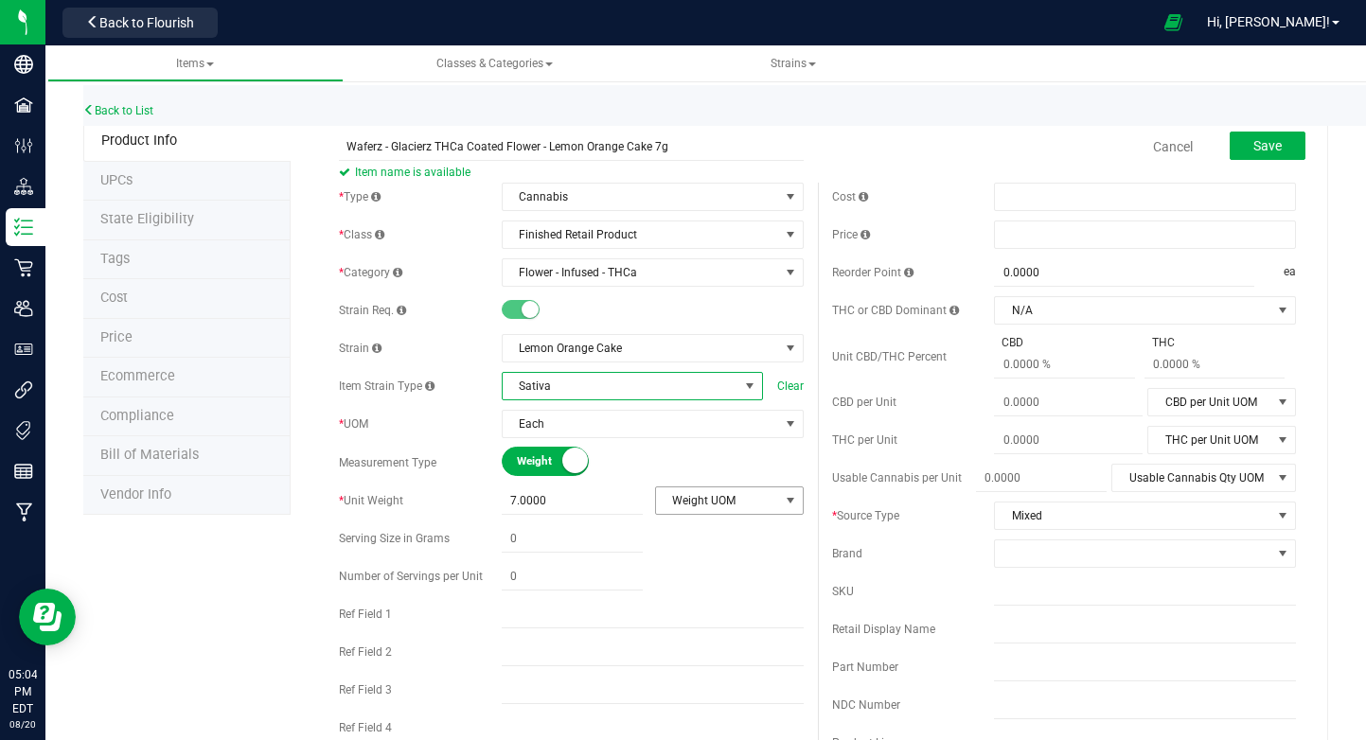
click at [756, 494] on span "Weight UOM" at bounding box center [717, 500] width 123 height 26
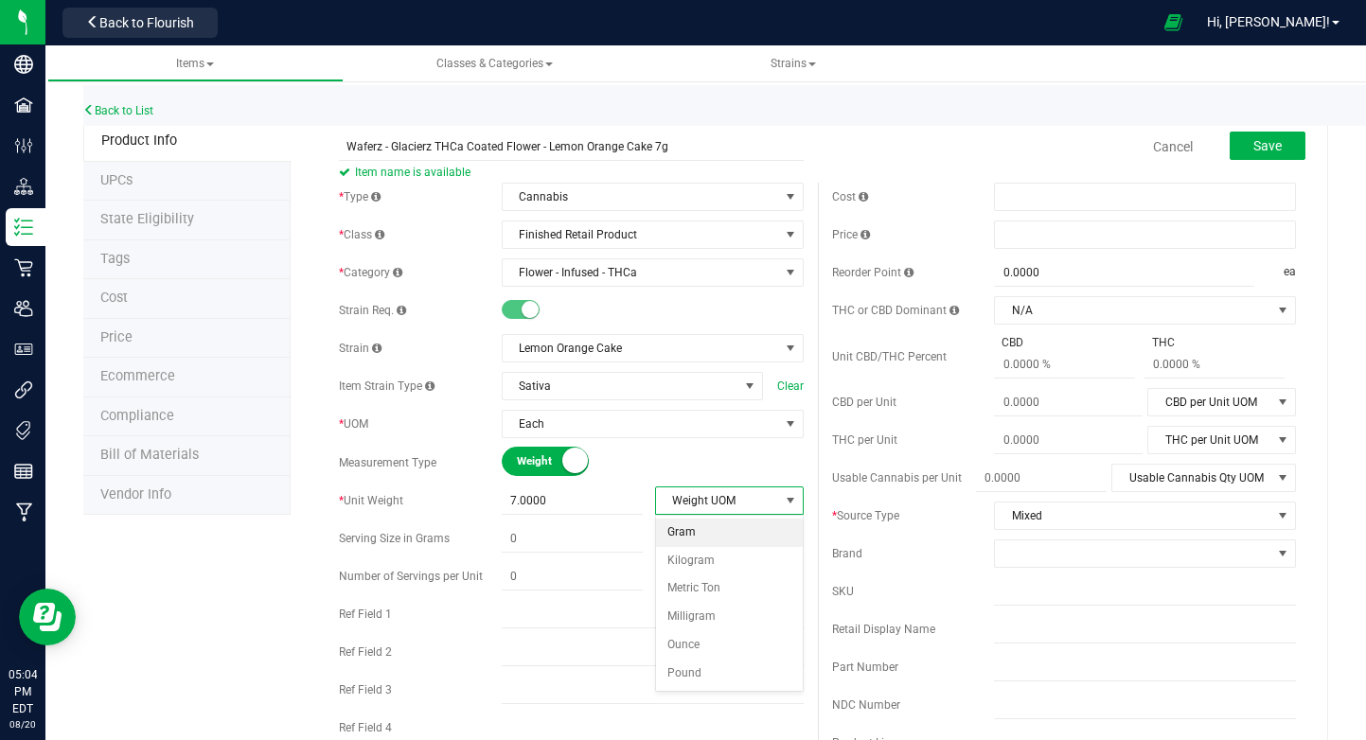
click at [727, 527] on li "Gram" at bounding box center [729, 533] width 147 height 28
click at [728, 541] on div at bounding box center [653, 538] width 302 height 27
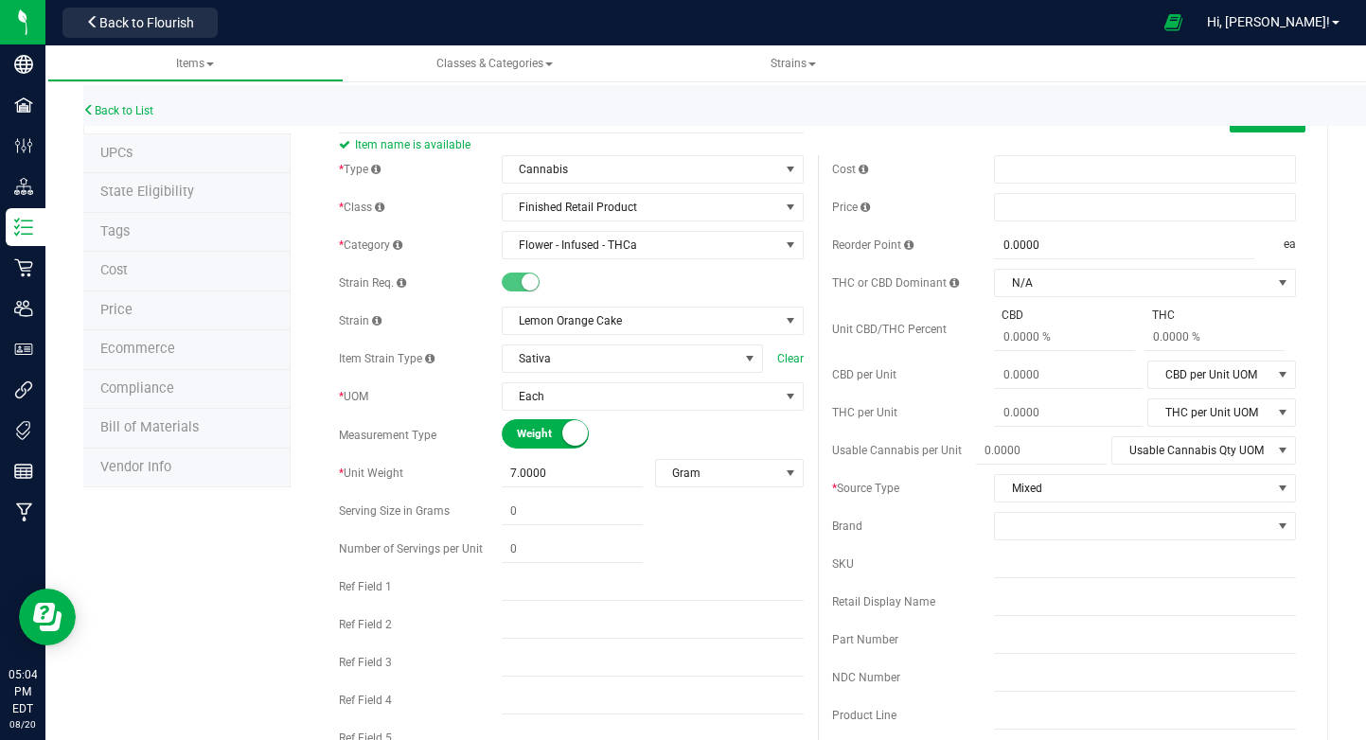
scroll to position [3, 0]
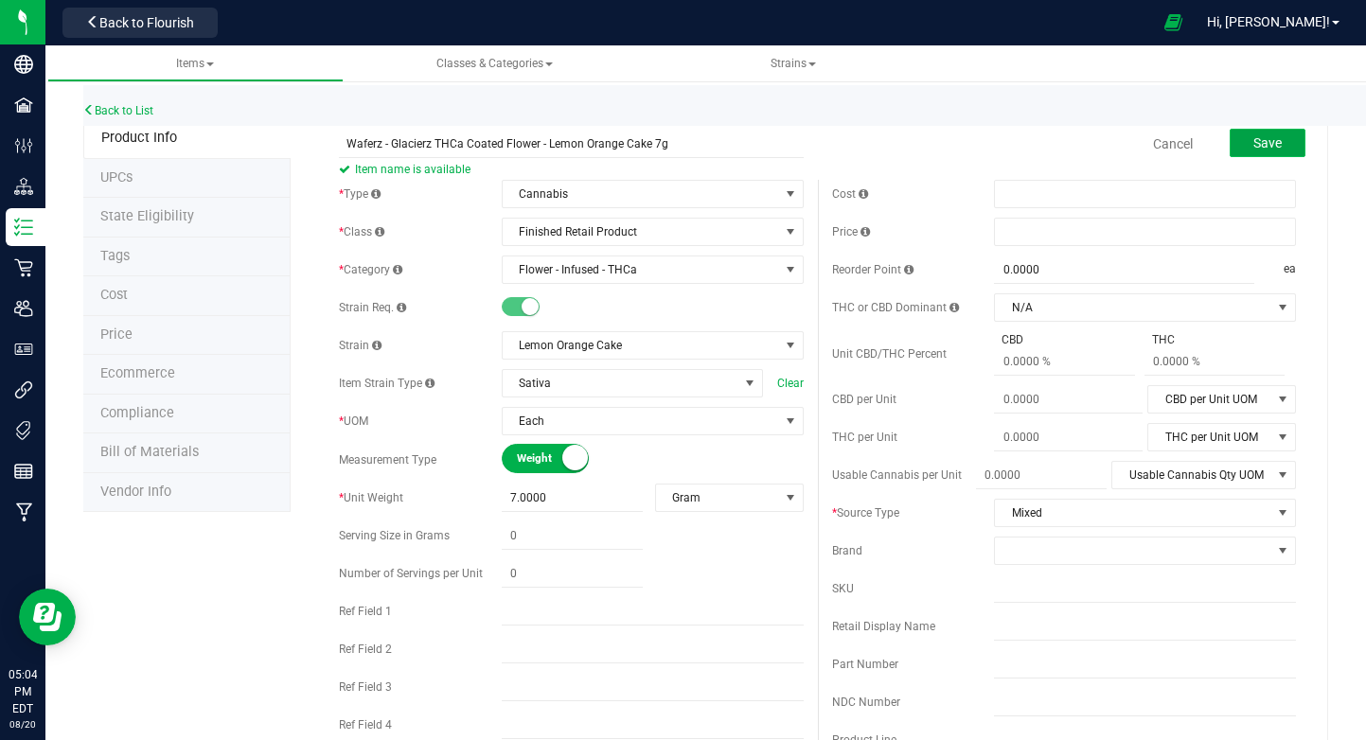
click at [1252, 138] on button "Save" at bounding box center [1267, 143] width 76 height 28
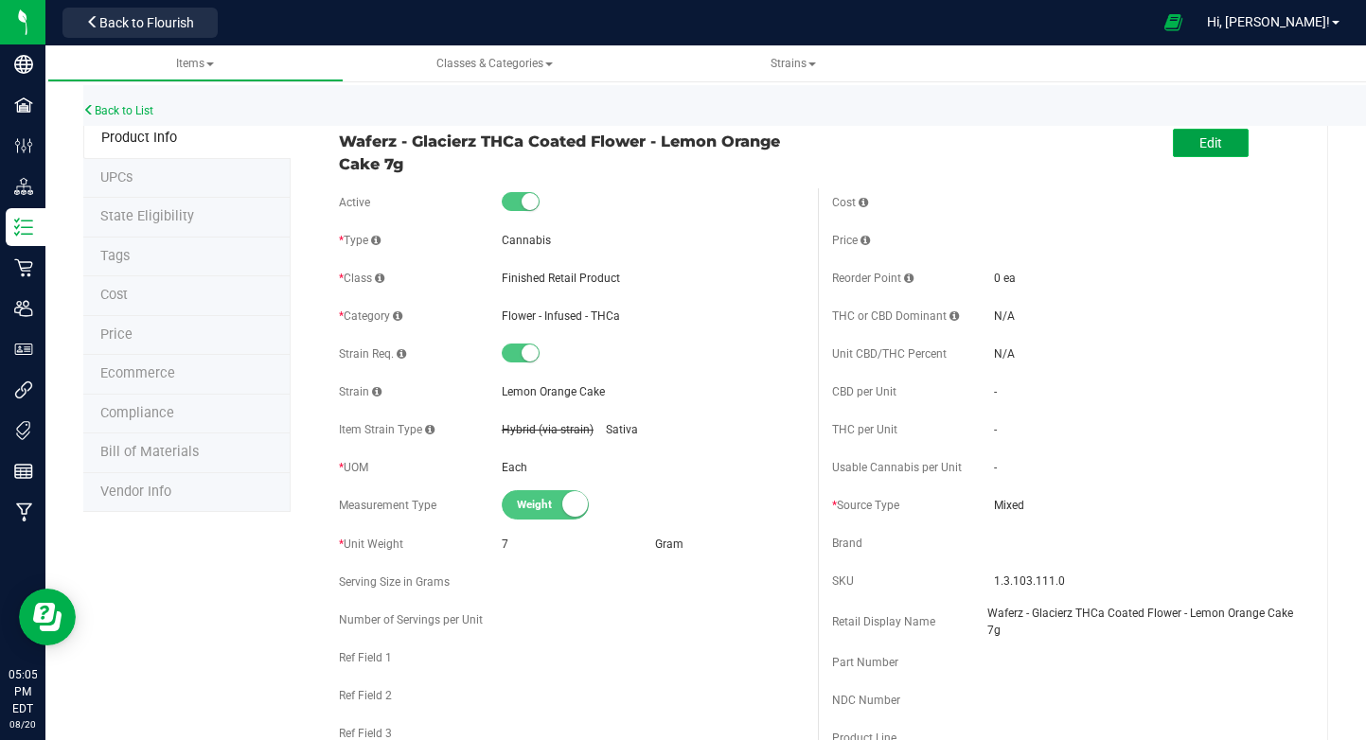
click at [1245, 145] on button "Edit" at bounding box center [1211, 143] width 76 height 28
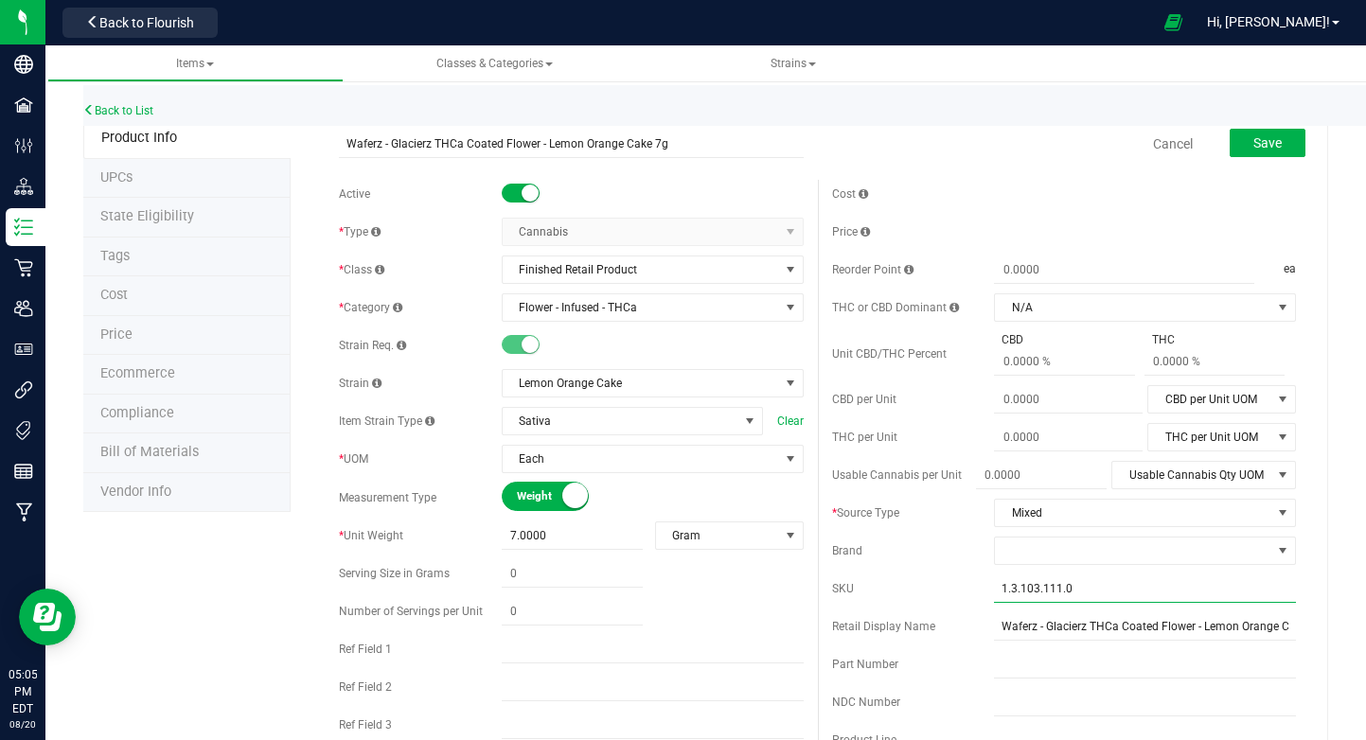
click at [1102, 594] on input "1.3.103.111.0" at bounding box center [1145, 588] width 302 height 28
paste input "WFZ-GLC-LOC-7"
type input "WFZ-GLC-LOC-7"
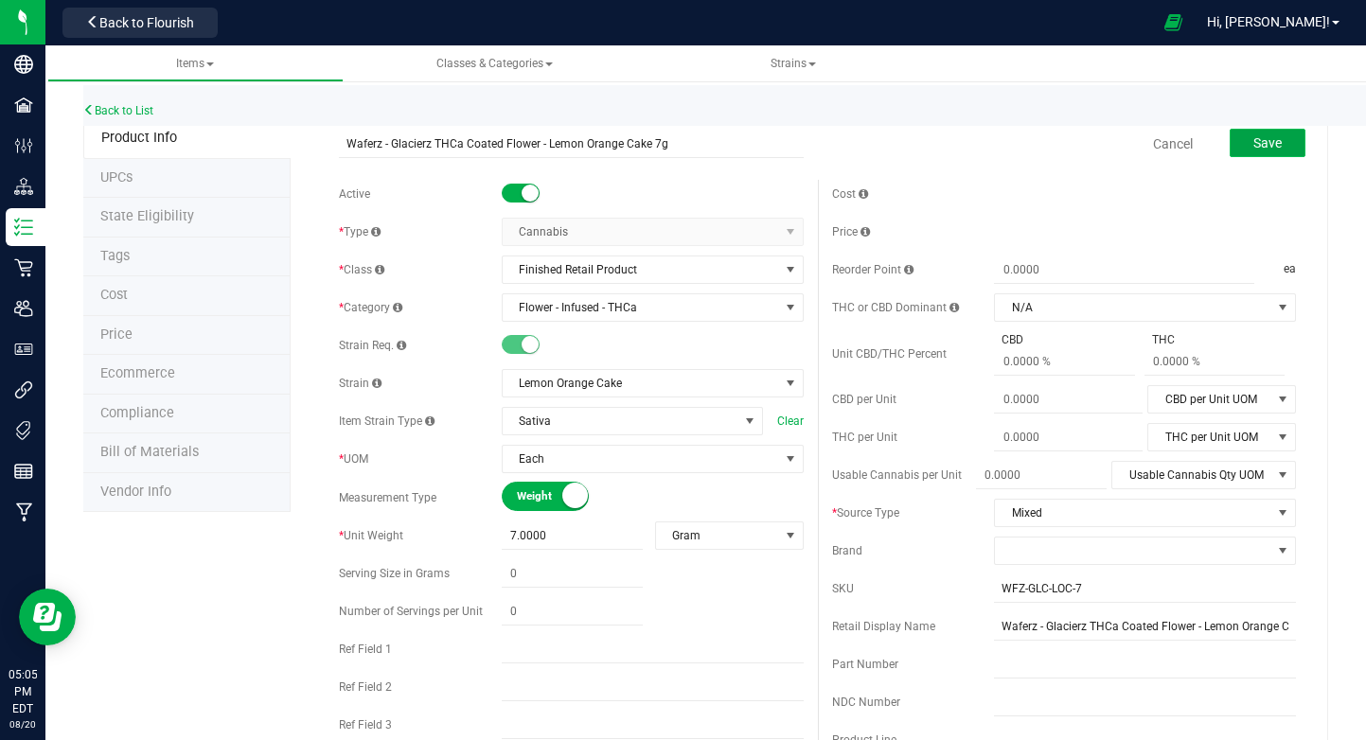
click at [1262, 145] on span "Save" at bounding box center [1267, 142] width 28 height 15
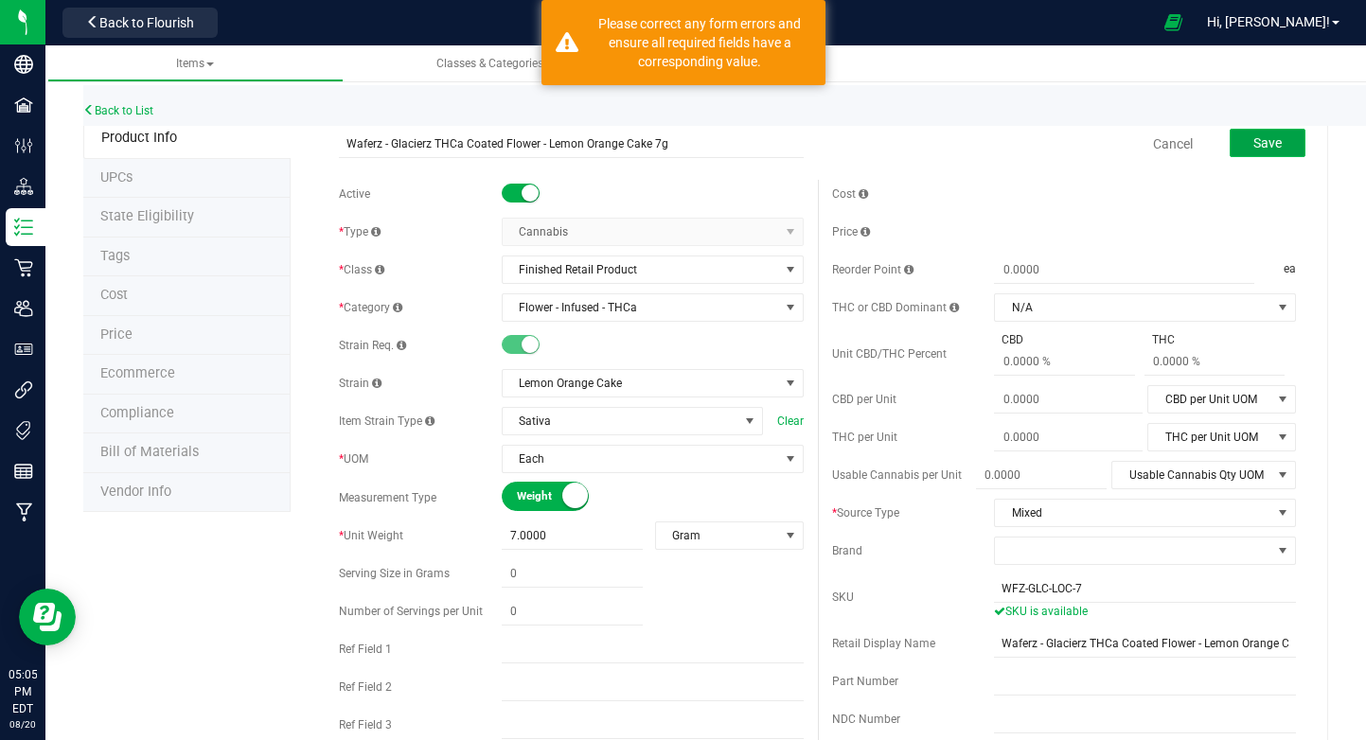
click at [1262, 145] on span "Save" at bounding box center [1267, 142] width 28 height 15
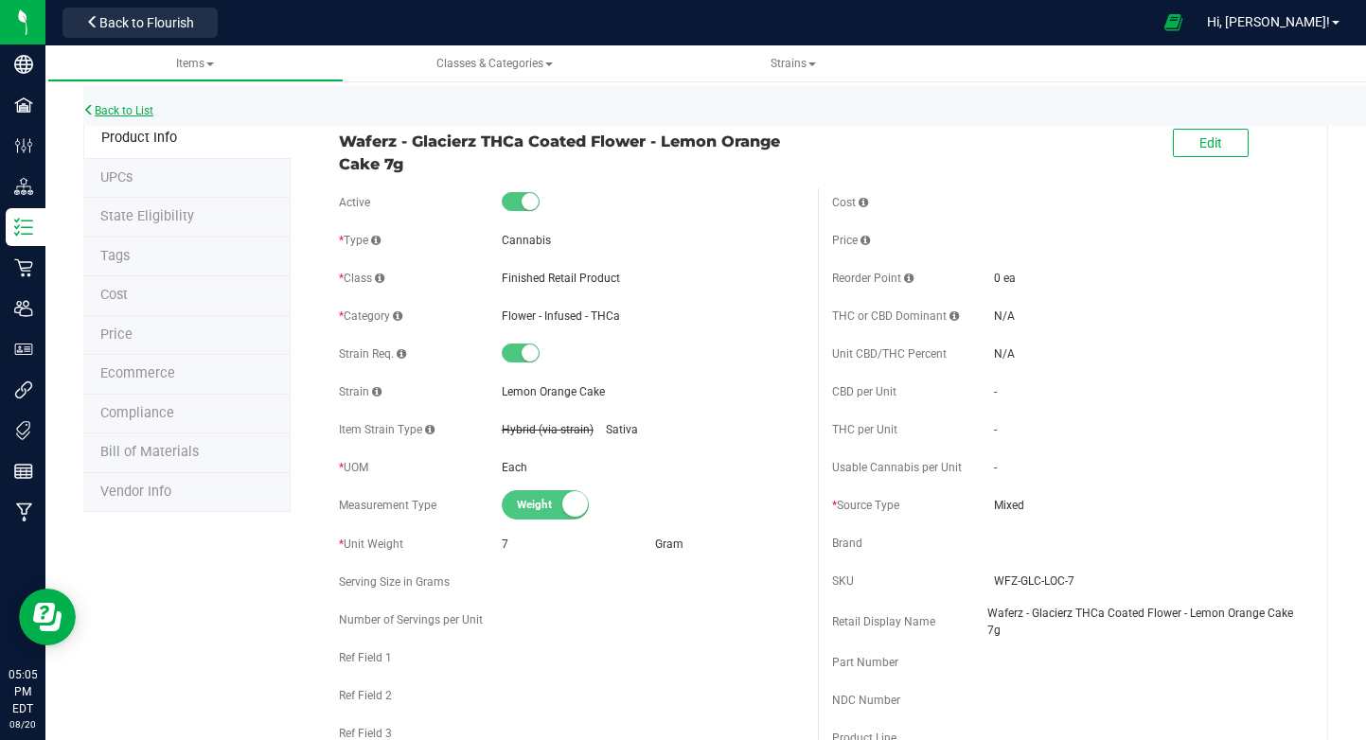
click at [136, 112] on link "Back to List" at bounding box center [118, 110] width 70 height 13
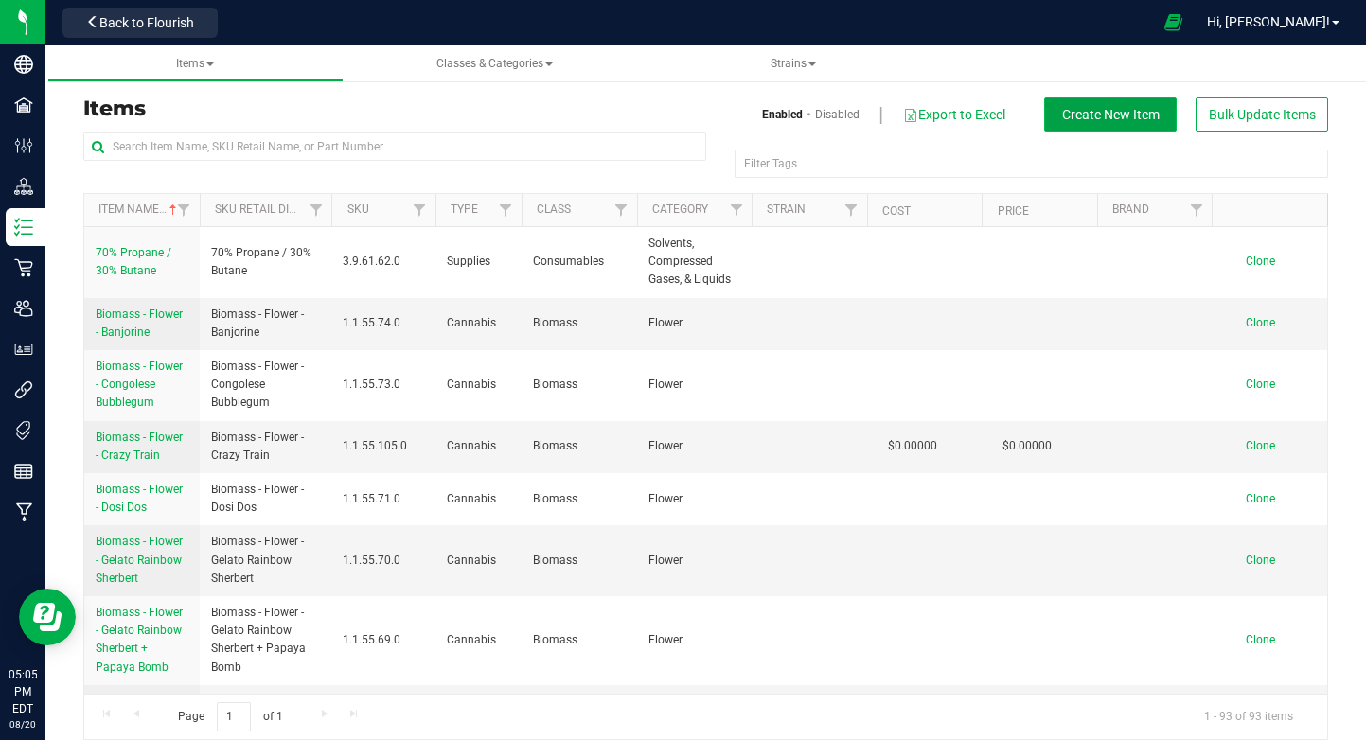
click at [1085, 115] on span "Create New Item" at bounding box center [1110, 114] width 97 height 15
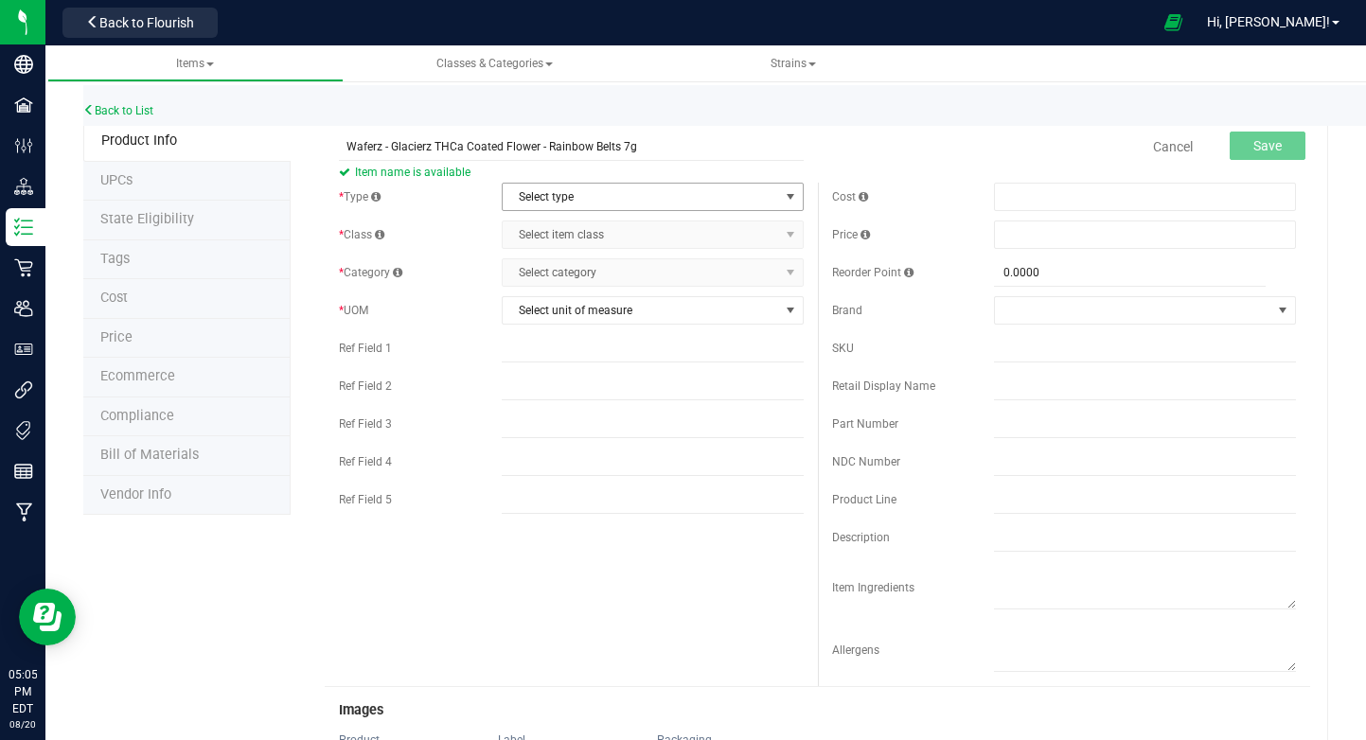
type input "Waferz - Glacierz THCa Coated Flower - Rainbow Belts 7g"
click at [711, 189] on span "Select type" at bounding box center [641, 197] width 276 height 26
click at [657, 231] on li "Cannabis" at bounding box center [653, 229] width 300 height 28
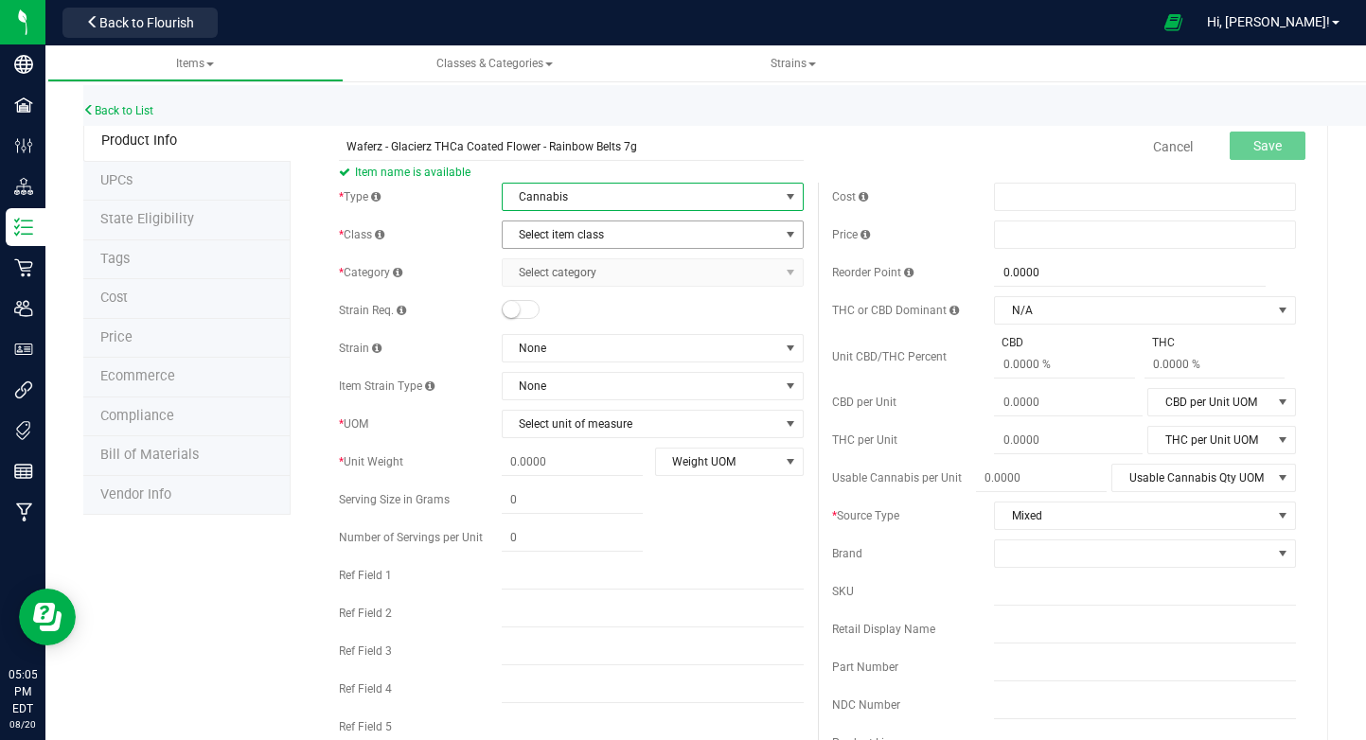
click at [625, 237] on span "Select item class" at bounding box center [641, 234] width 276 height 26
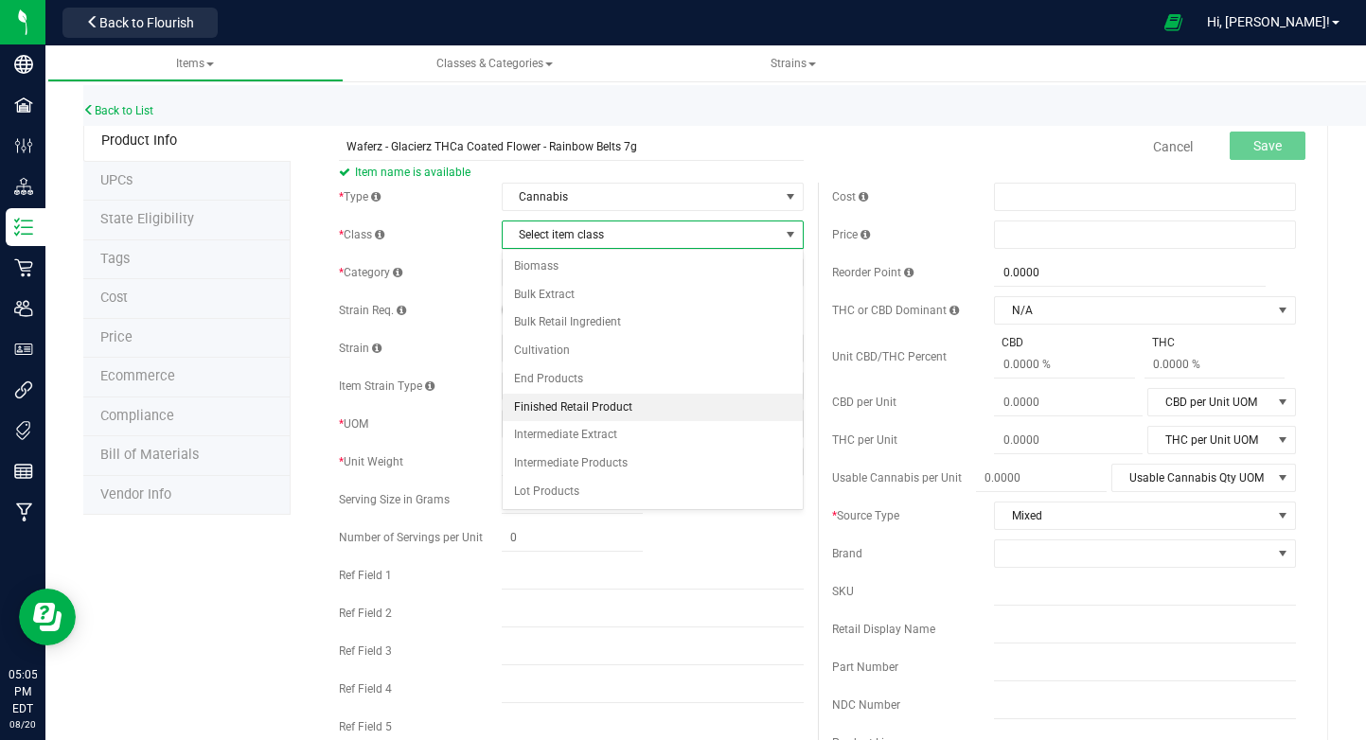
click at [638, 414] on li "Finished Retail Product" at bounding box center [653, 408] width 300 height 28
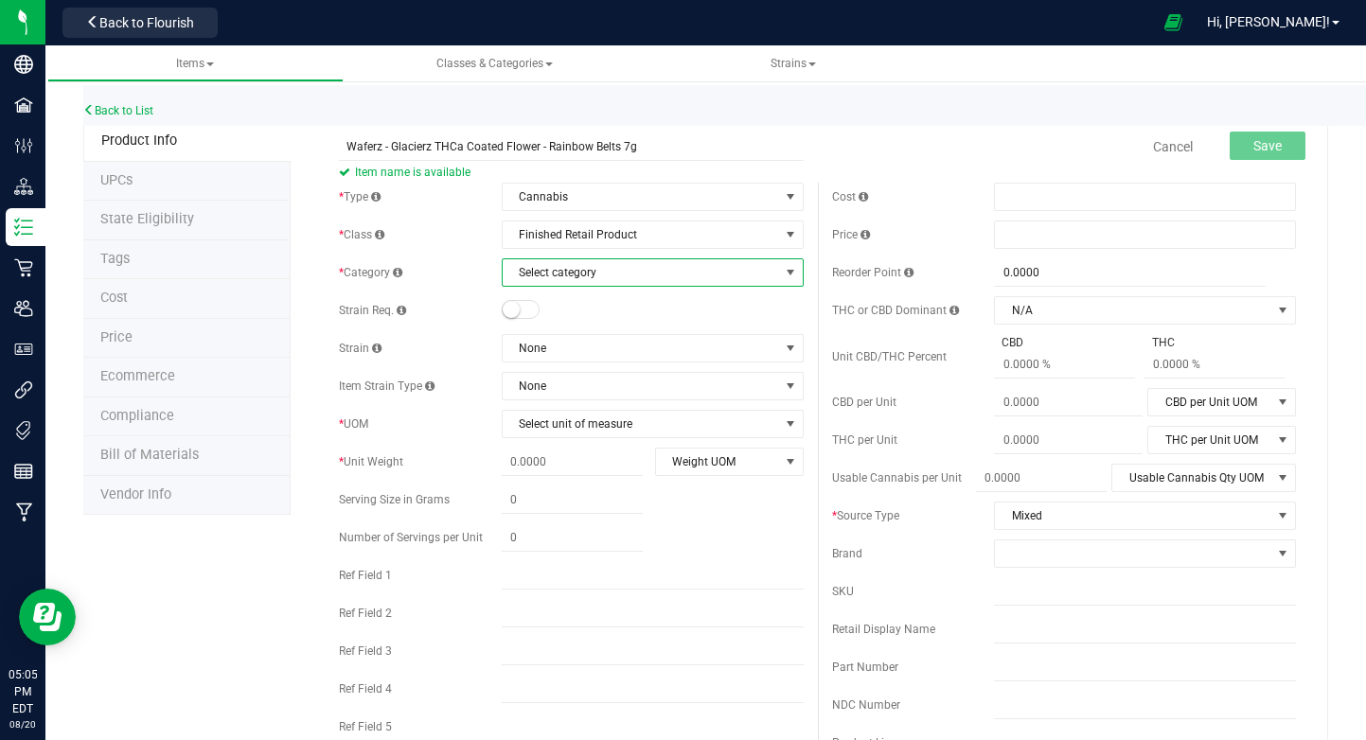
click at [599, 277] on span "Select category" at bounding box center [641, 272] width 276 height 26
click at [609, 332] on li "Flower - Infused - THCa" at bounding box center [653, 333] width 300 height 28
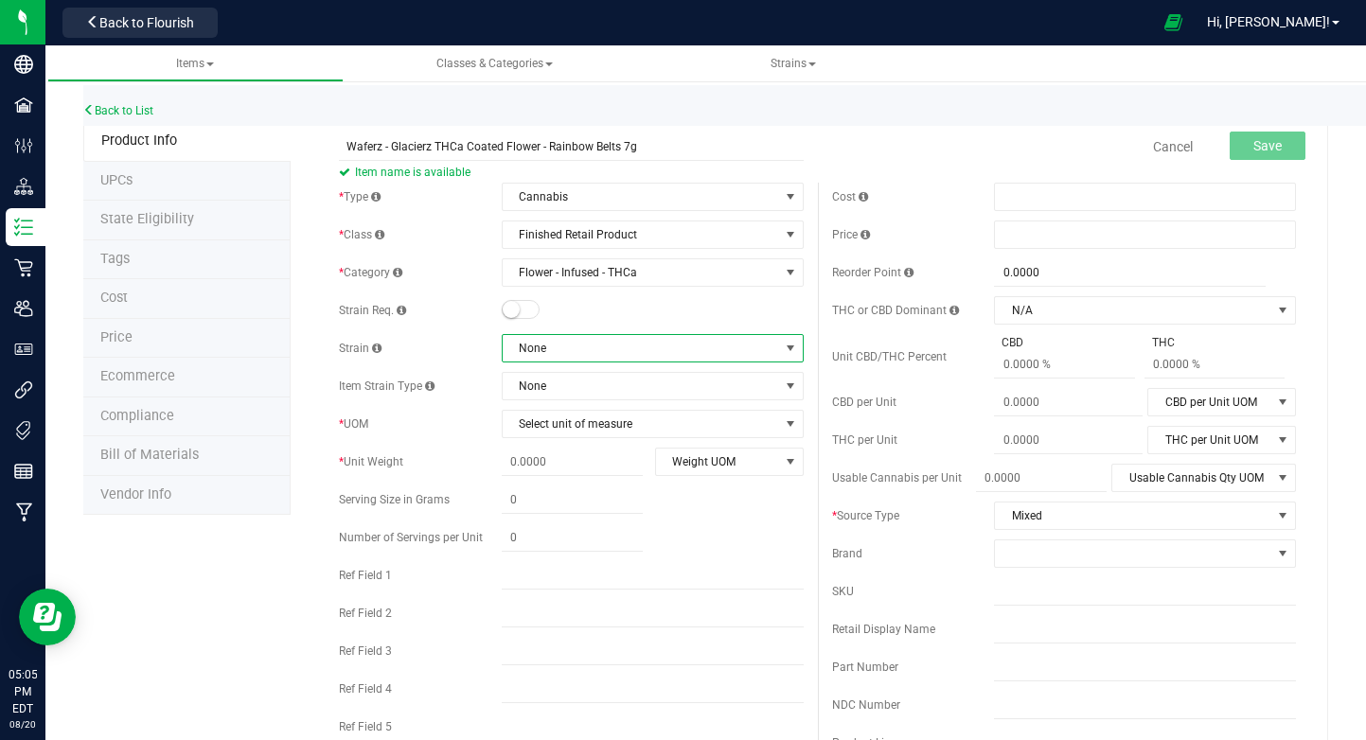
click at [599, 353] on span "None" at bounding box center [641, 348] width 276 height 26
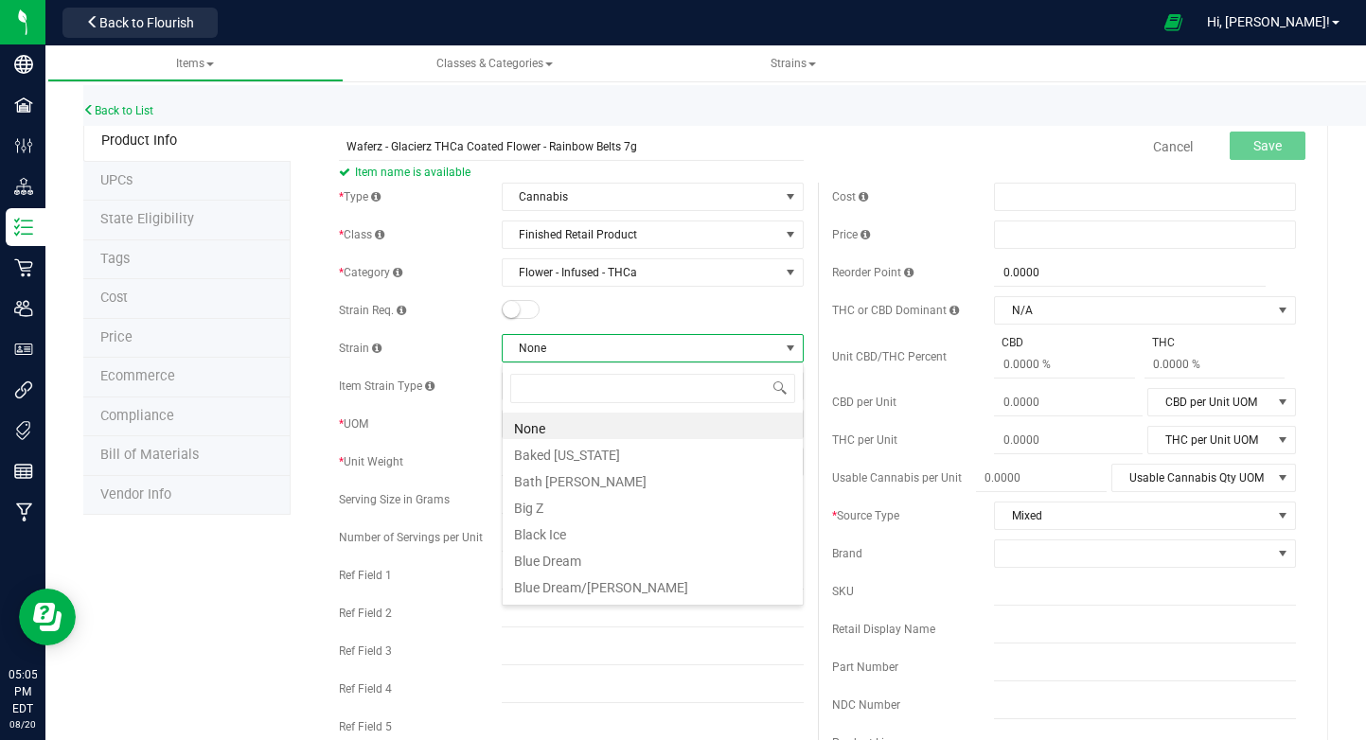
scroll to position [28, 302]
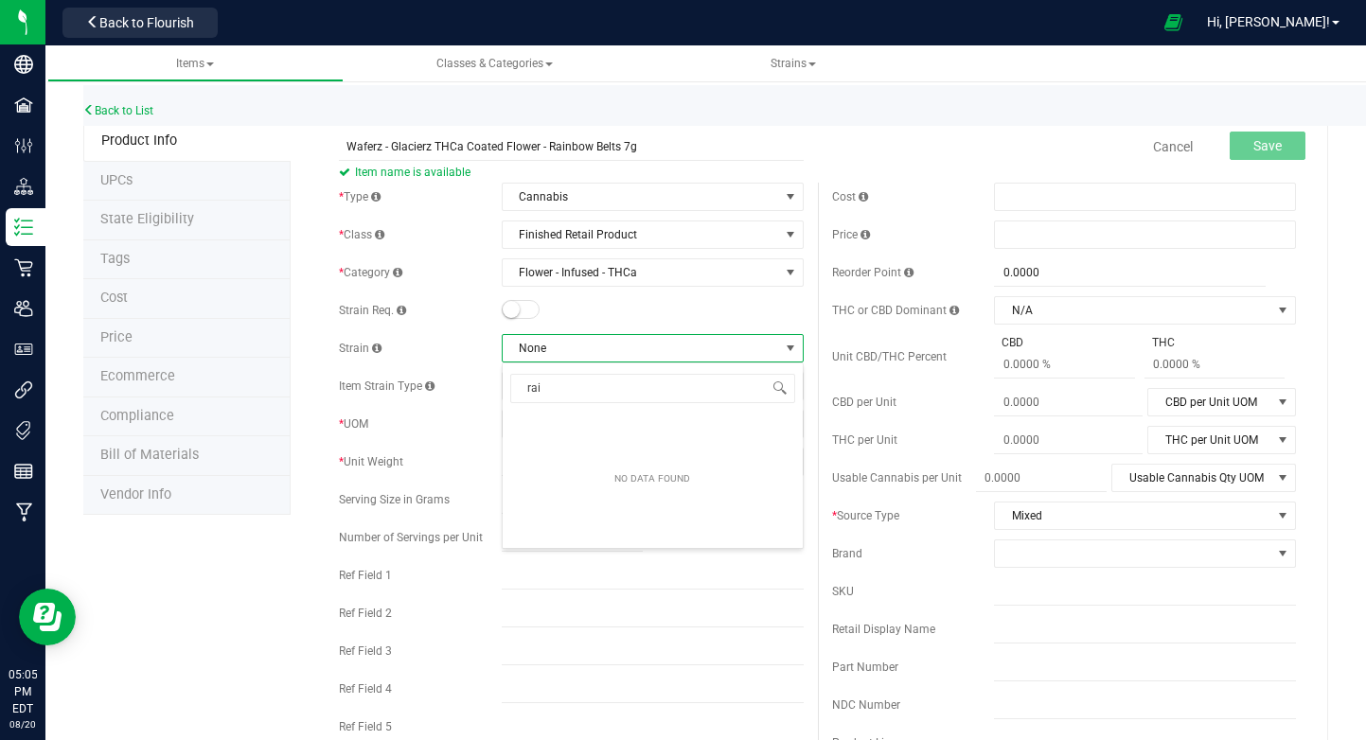
type input "rain"
click at [637, 431] on li "Rainbow Belts" at bounding box center [653, 426] width 300 height 26
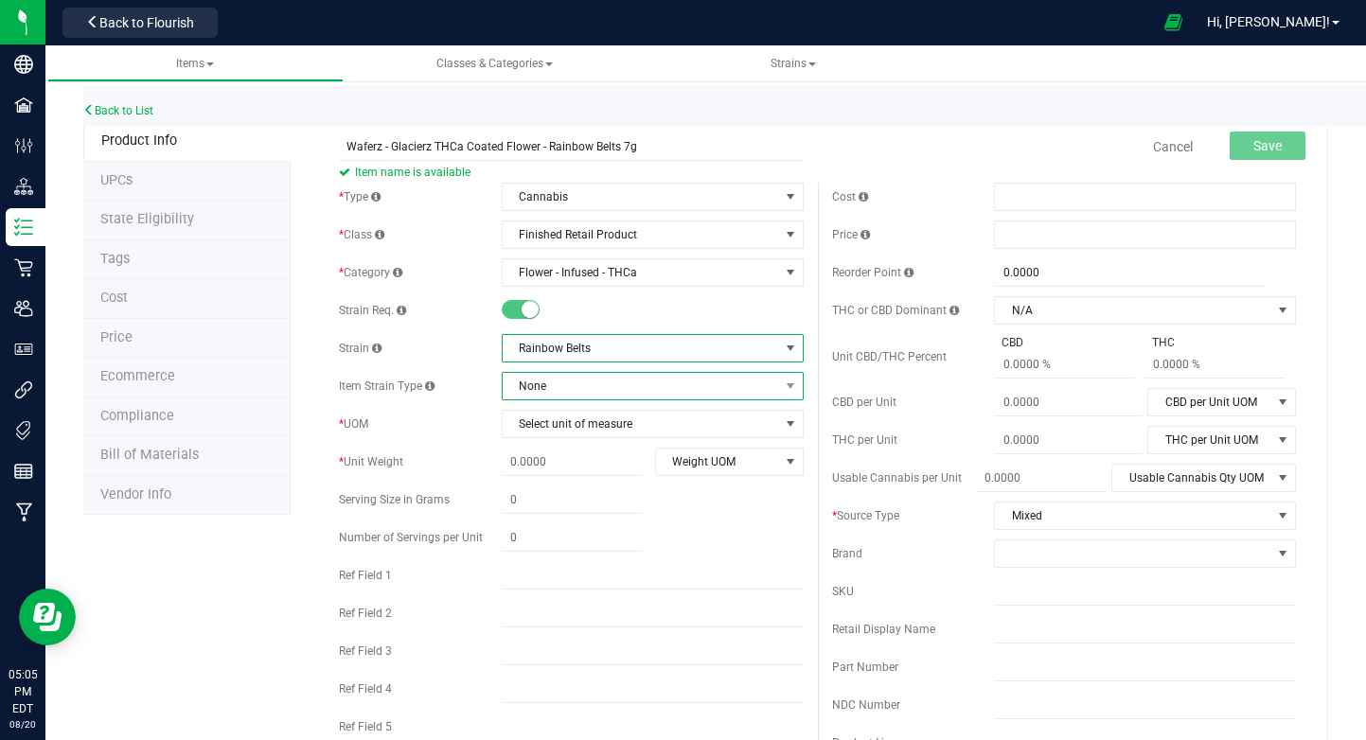
click at [614, 398] on span "None" at bounding box center [641, 386] width 276 height 26
click at [612, 392] on span "None" at bounding box center [641, 386] width 276 height 26
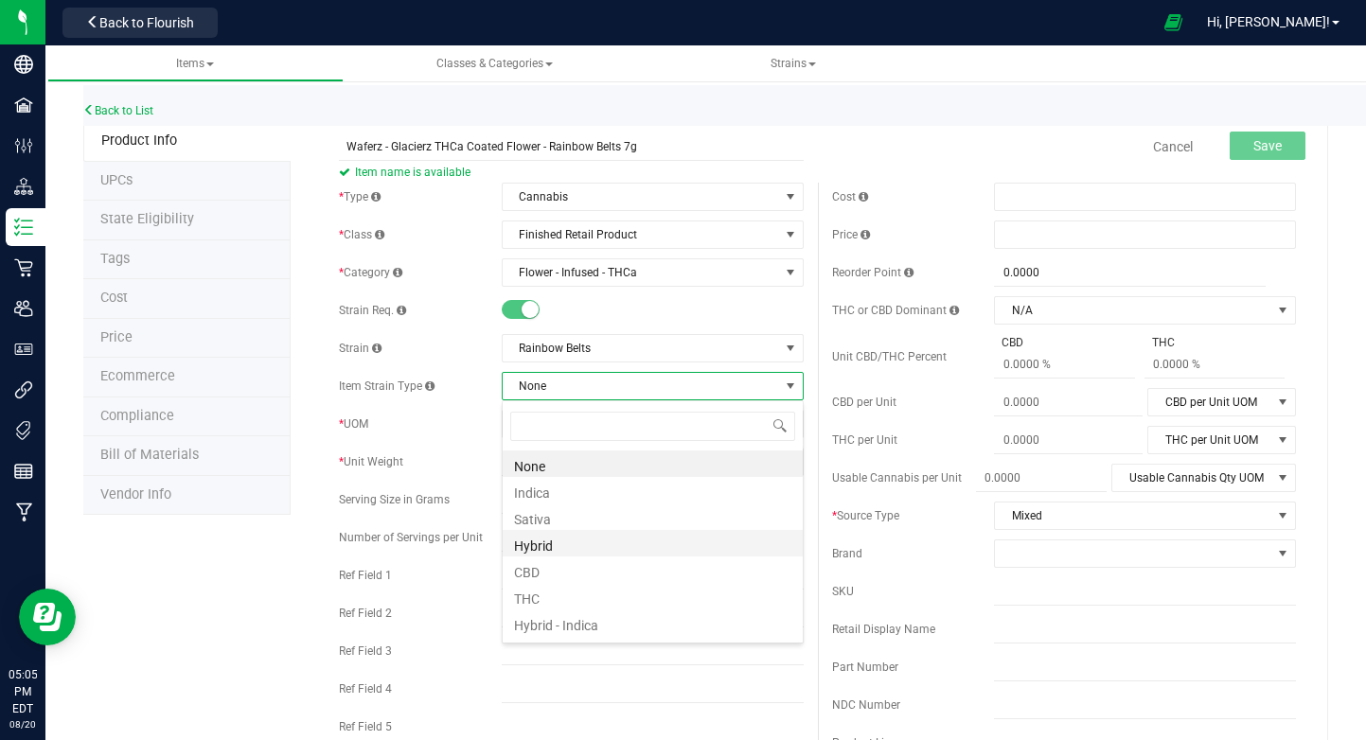
click at [593, 539] on li "Hybrid" at bounding box center [653, 543] width 300 height 26
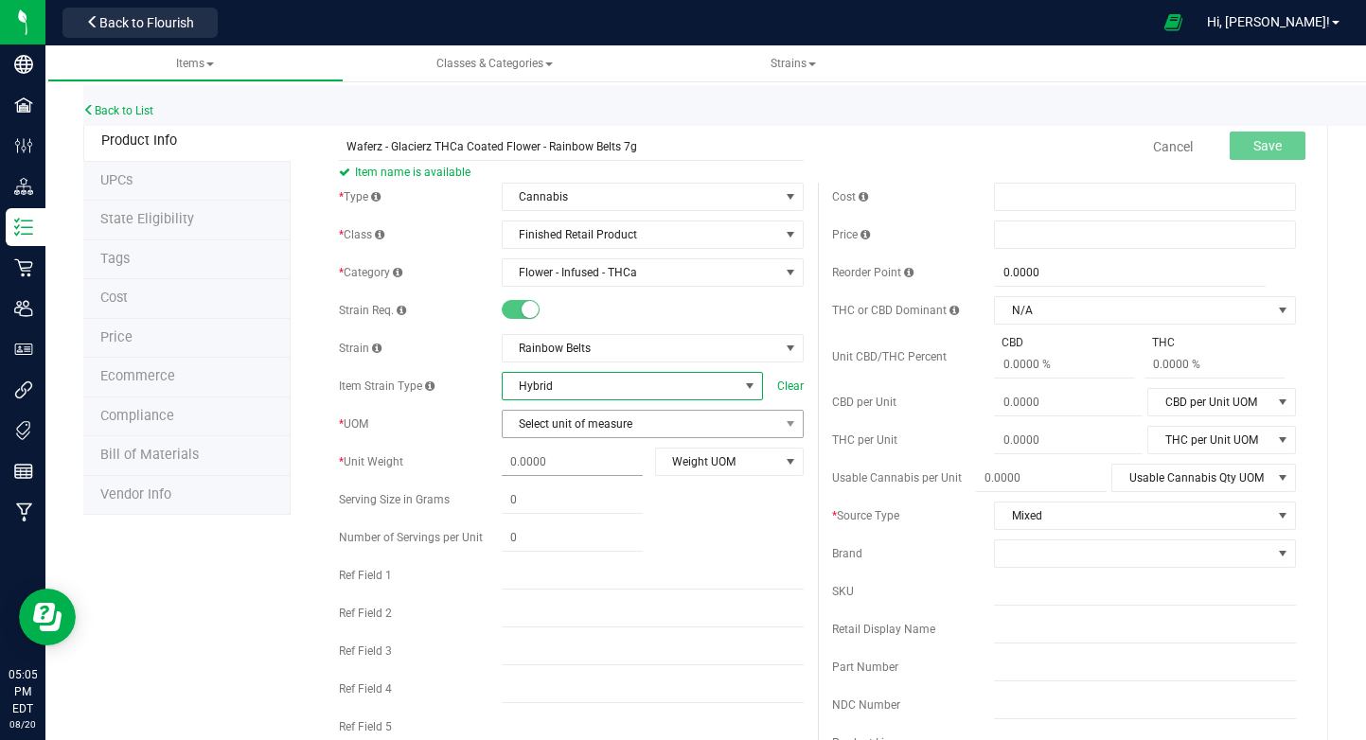
click at [581, 422] on span "Select unit of measure" at bounding box center [641, 424] width 276 height 26
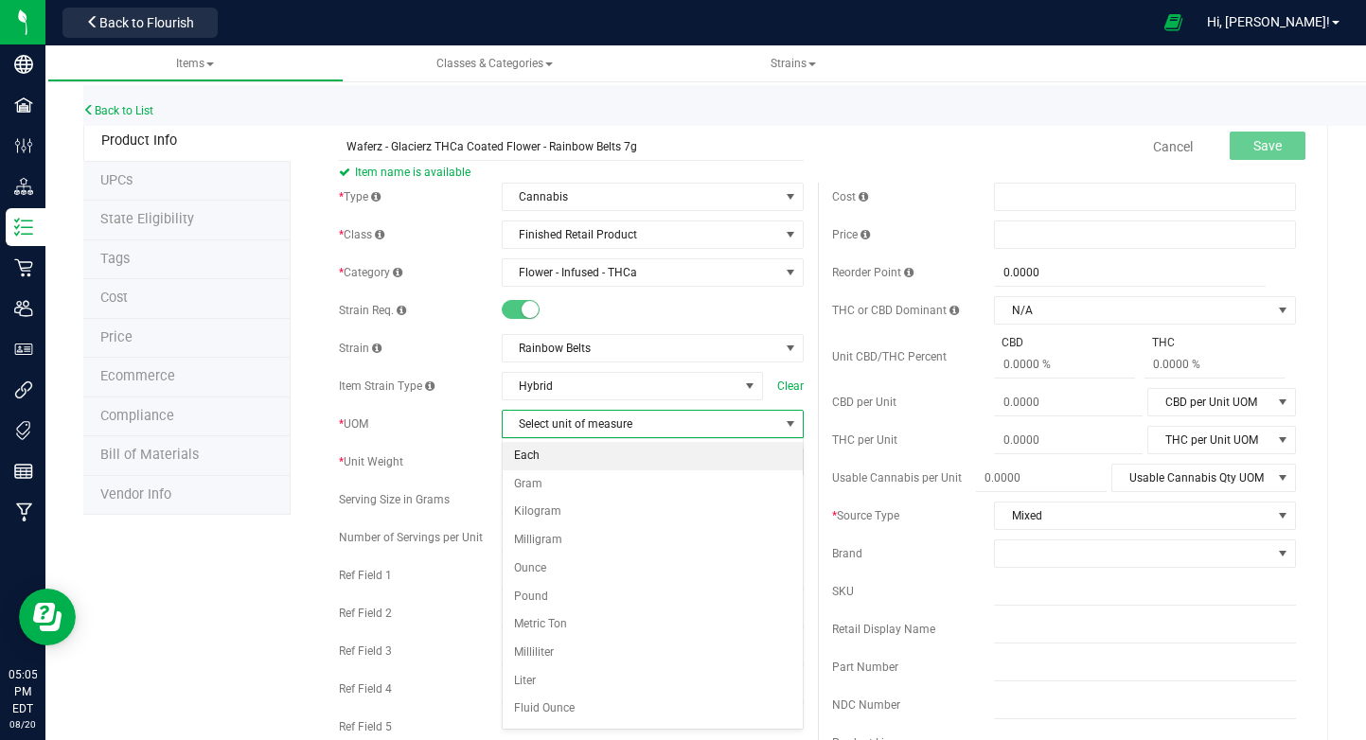
click at [586, 464] on li "Each" at bounding box center [653, 456] width 300 height 28
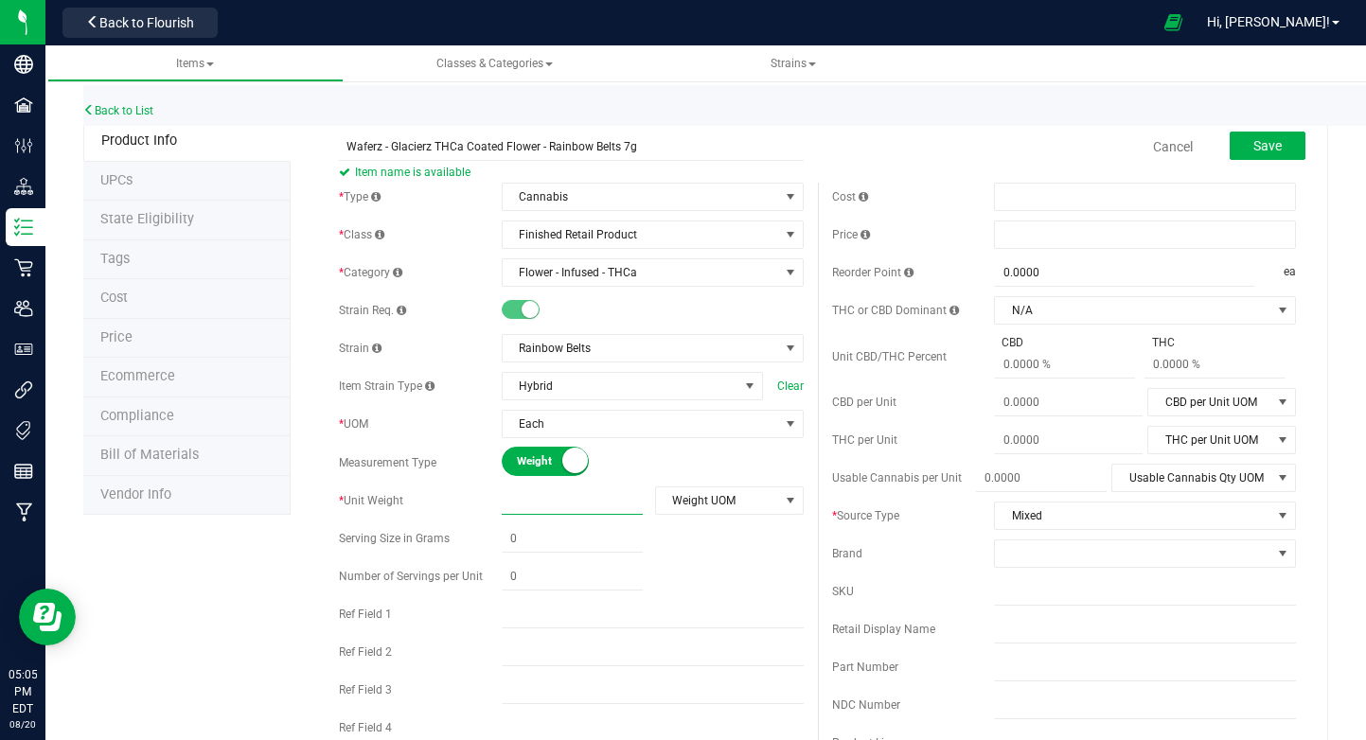
click at [590, 500] on span at bounding box center [572, 500] width 141 height 27
click at [590, 500] on input "text" at bounding box center [572, 500] width 141 height 26
type input "7"
type input "7.0000"
click at [689, 503] on span "Weight UOM" at bounding box center [717, 500] width 123 height 26
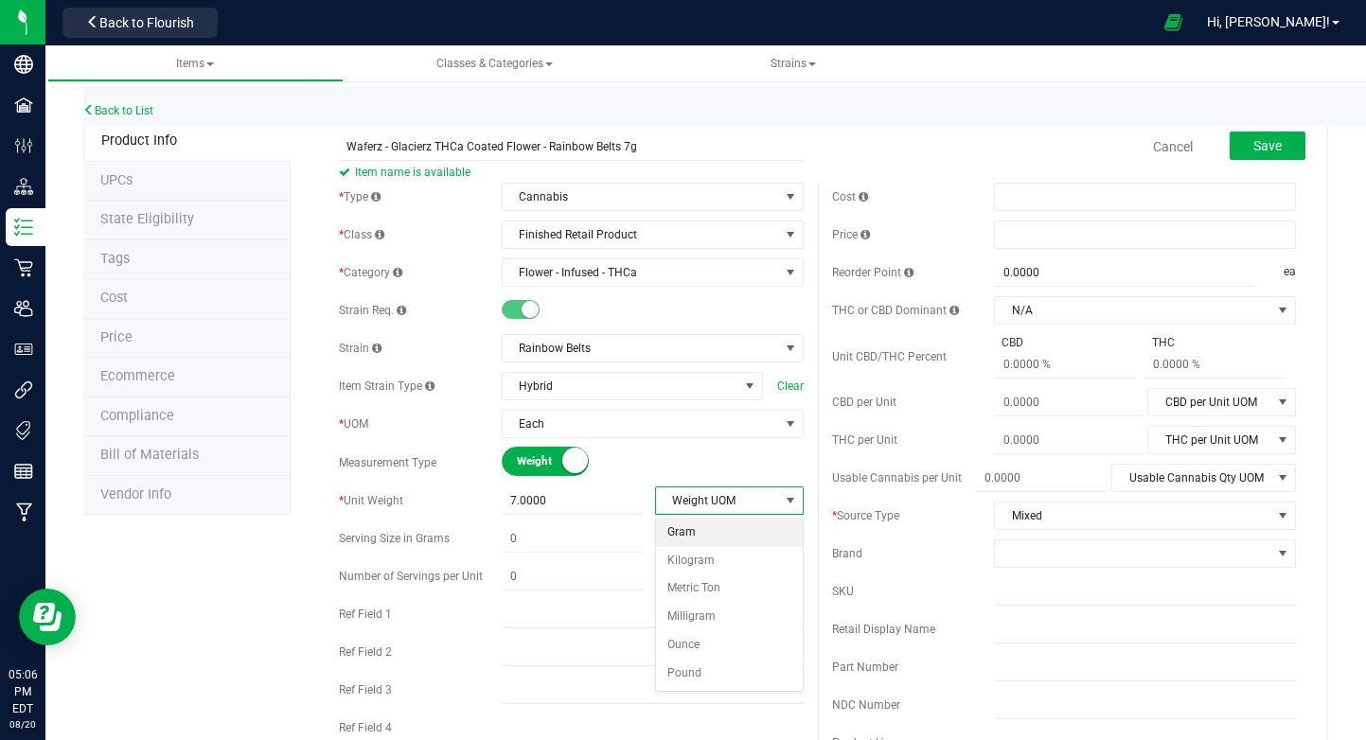
click at [706, 532] on li "Gram" at bounding box center [729, 533] width 147 height 28
click at [726, 540] on div at bounding box center [653, 538] width 302 height 27
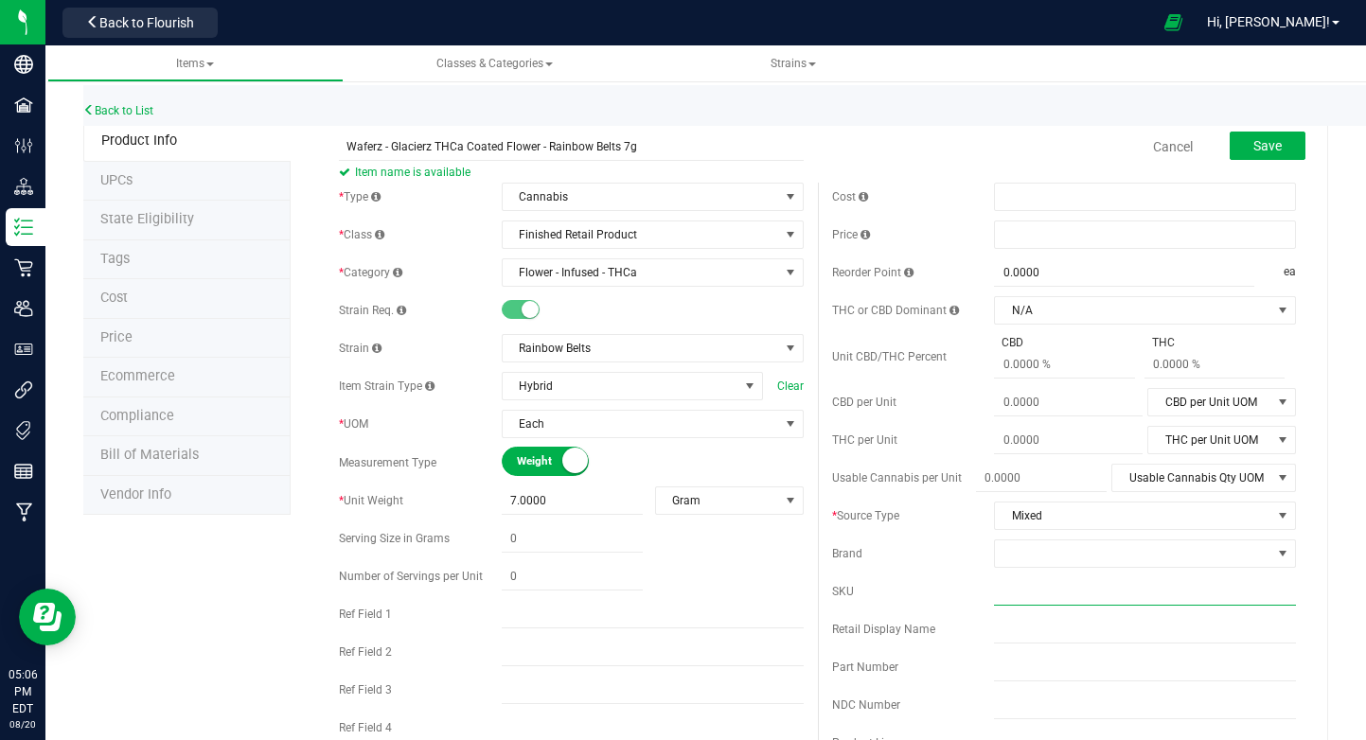
click at [1069, 597] on input "text" at bounding box center [1145, 591] width 302 height 28
paste input "WFZ-GLC-RAB-7"
type input "WFZ-GLC-RAB-7"
click at [1257, 136] on button "Save" at bounding box center [1267, 146] width 76 height 28
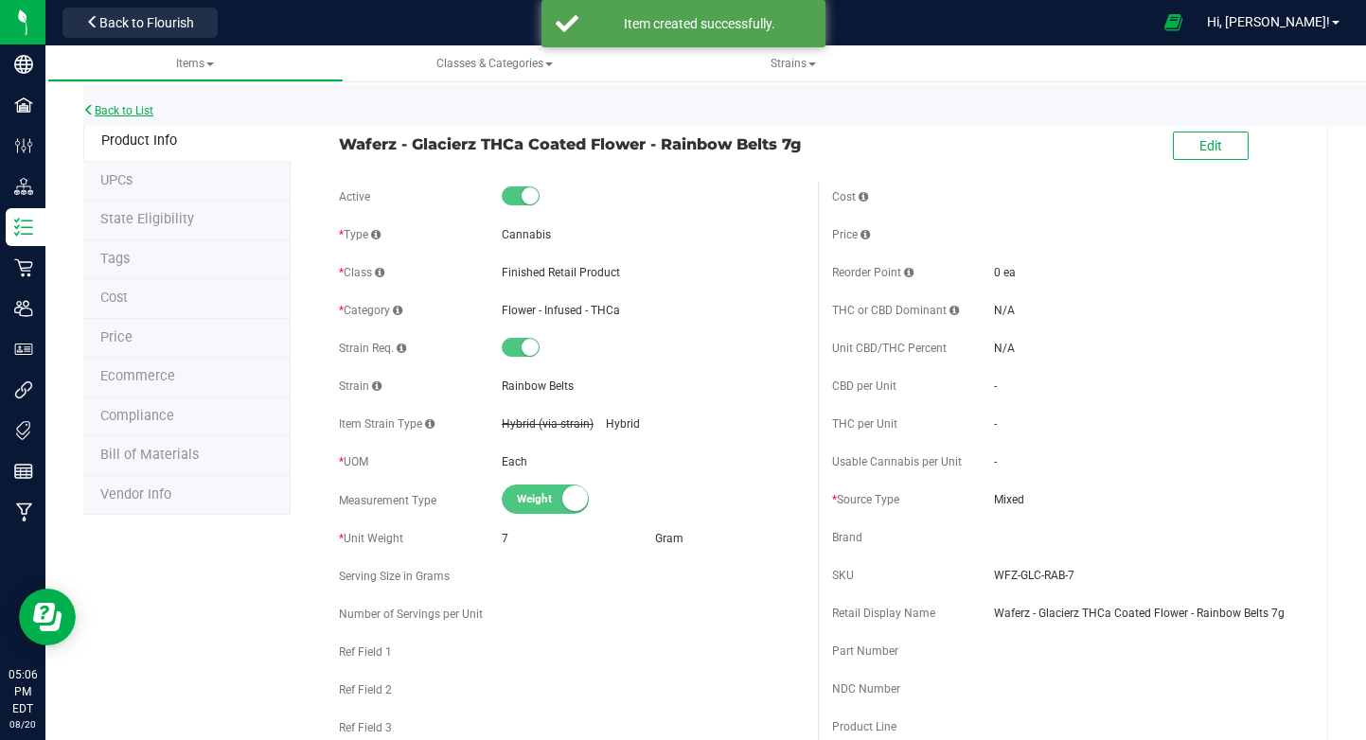
click at [134, 110] on link "Back to List" at bounding box center [118, 110] width 70 height 13
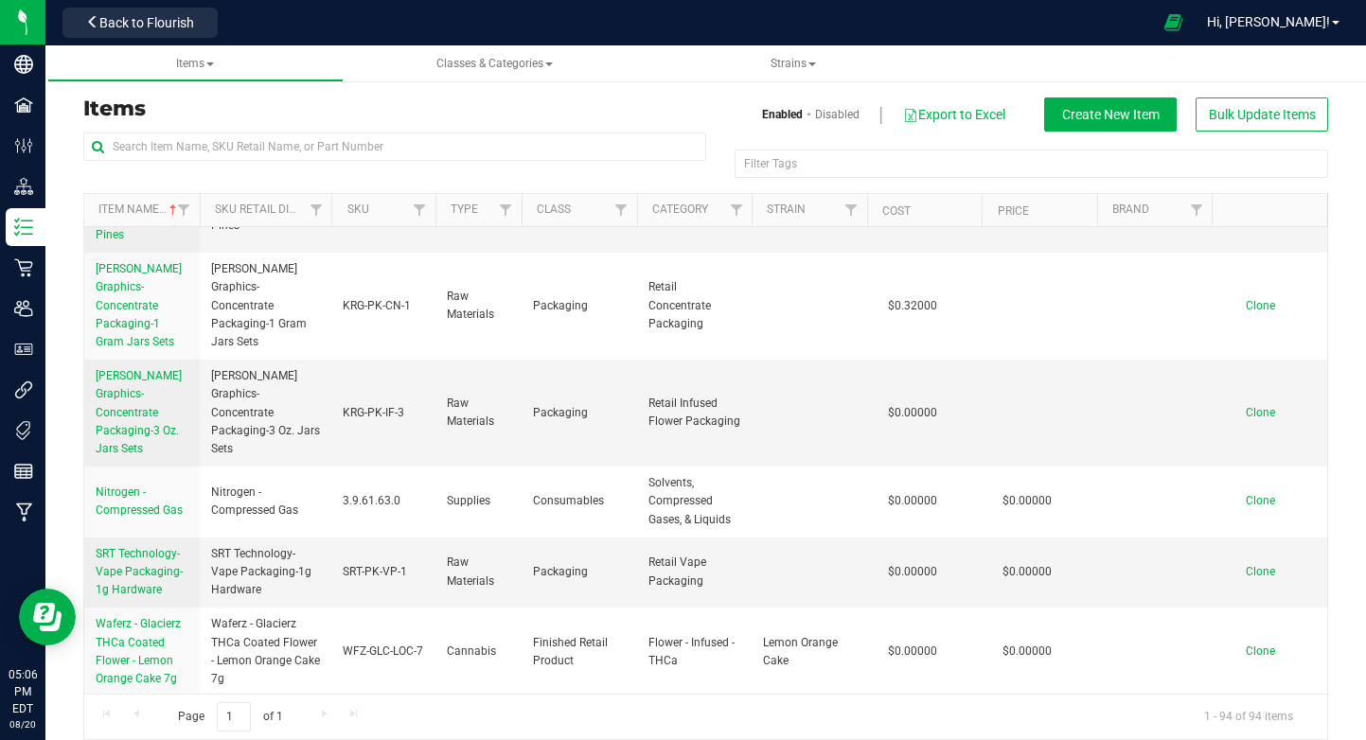
scroll to position [18, 0]
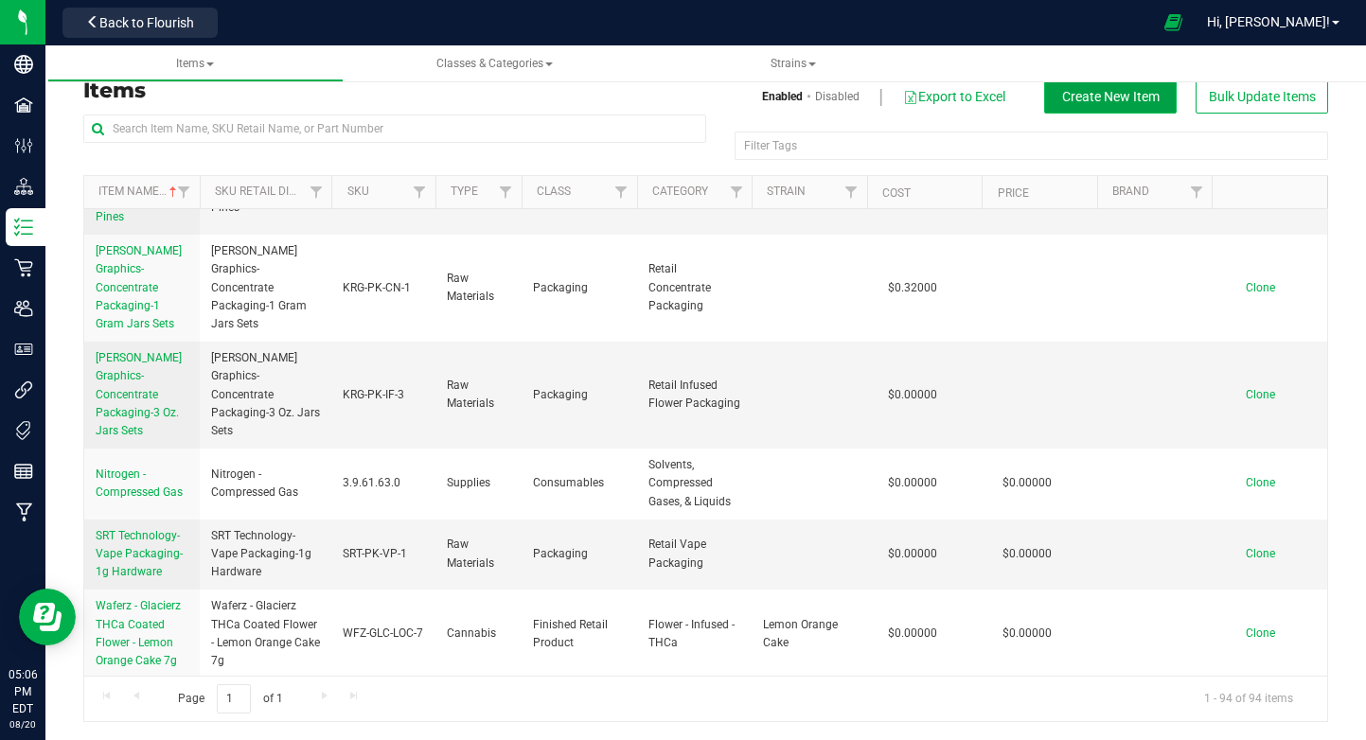
click at [1149, 94] on span "Create New Item" at bounding box center [1110, 96] width 97 height 15
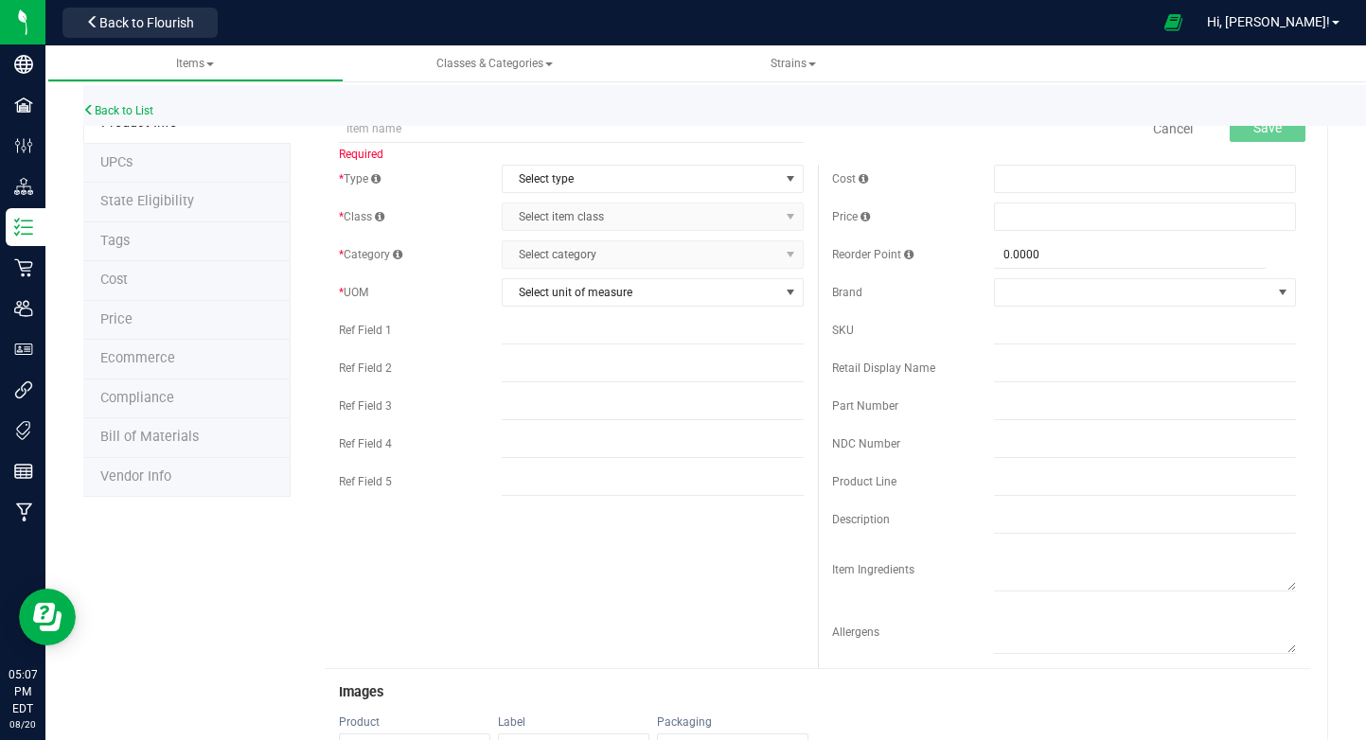
click at [561, 123] on div "Back to List" at bounding box center [766, 105] width 1366 height 41
click at [566, 137] on input "text" at bounding box center [571, 129] width 464 height 28
paste input "Waferz - Glacierz THCa Coated Flower - Jelly Pancakes 7g"
type input "Waferz - Glacierz THCa Coated Flower - Jelly Pancakes 7g"
click at [590, 169] on span "Select type" at bounding box center [641, 179] width 276 height 26
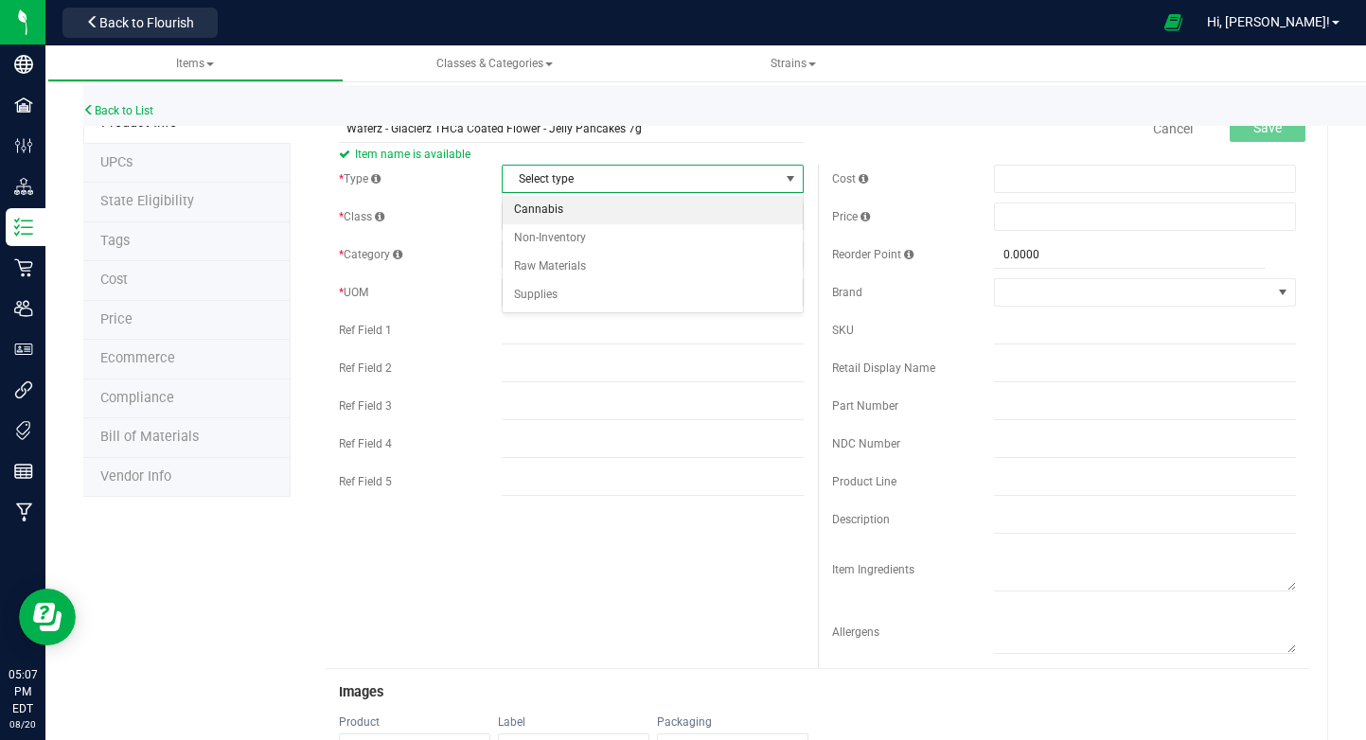
click at [591, 220] on li "Cannabis" at bounding box center [653, 210] width 300 height 28
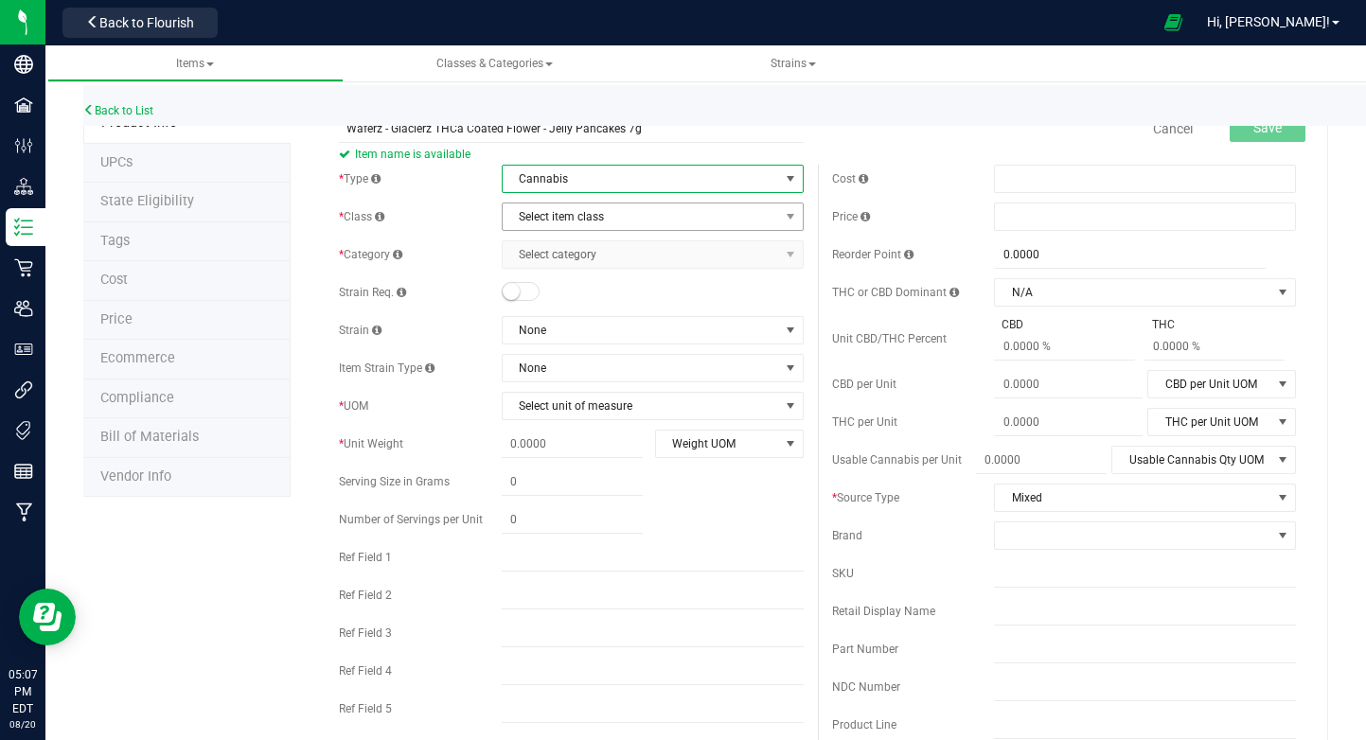
click at [587, 210] on span "Select item class" at bounding box center [641, 216] width 276 height 26
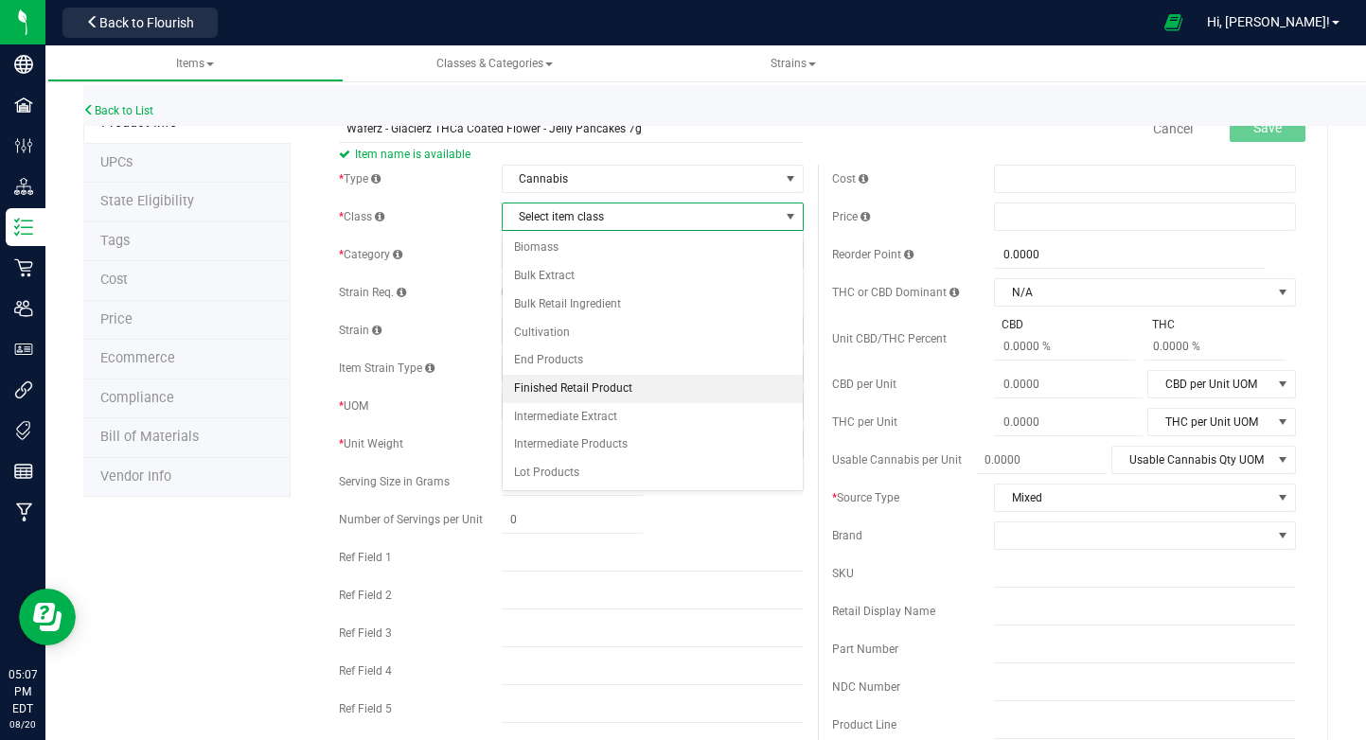
click at [628, 388] on li "Finished Retail Product" at bounding box center [653, 389] width 300 height 28
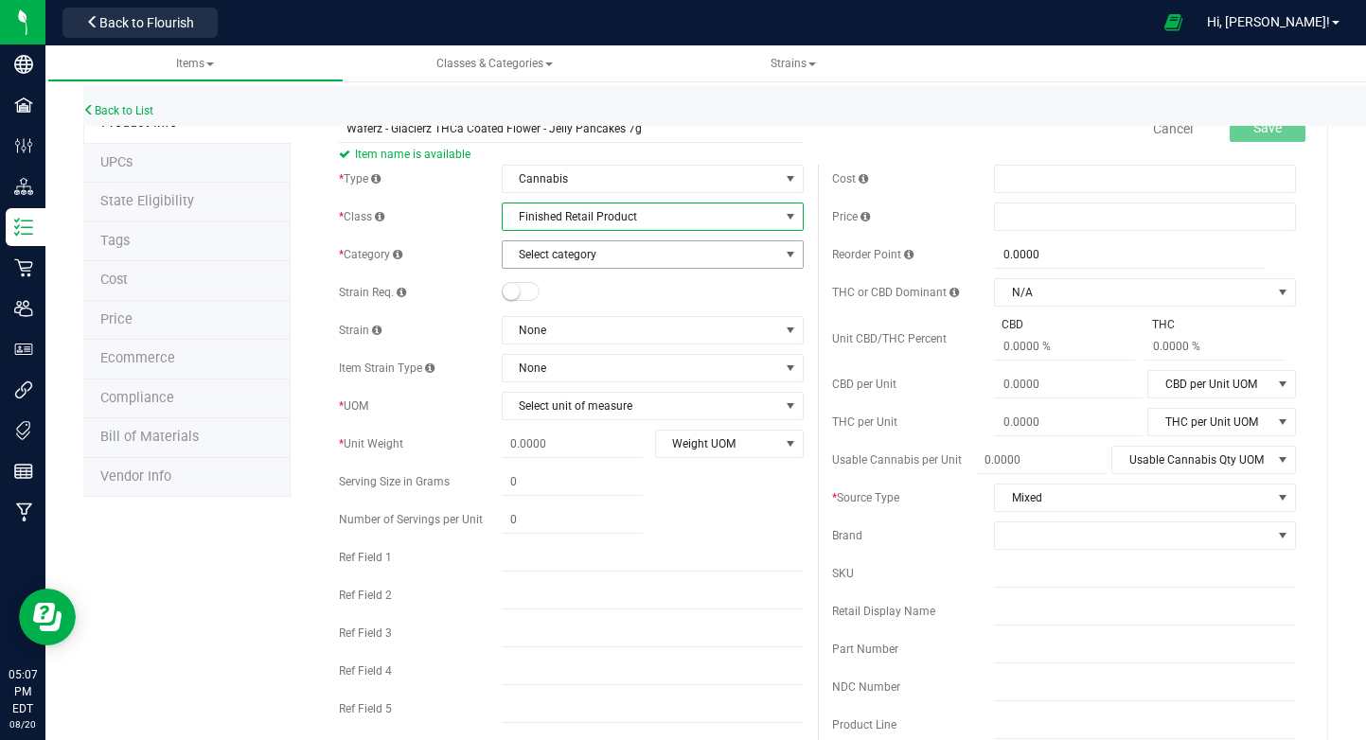
click at [594, 254] on span "Select category" at bounding box center [641, 254] width 276 height 26
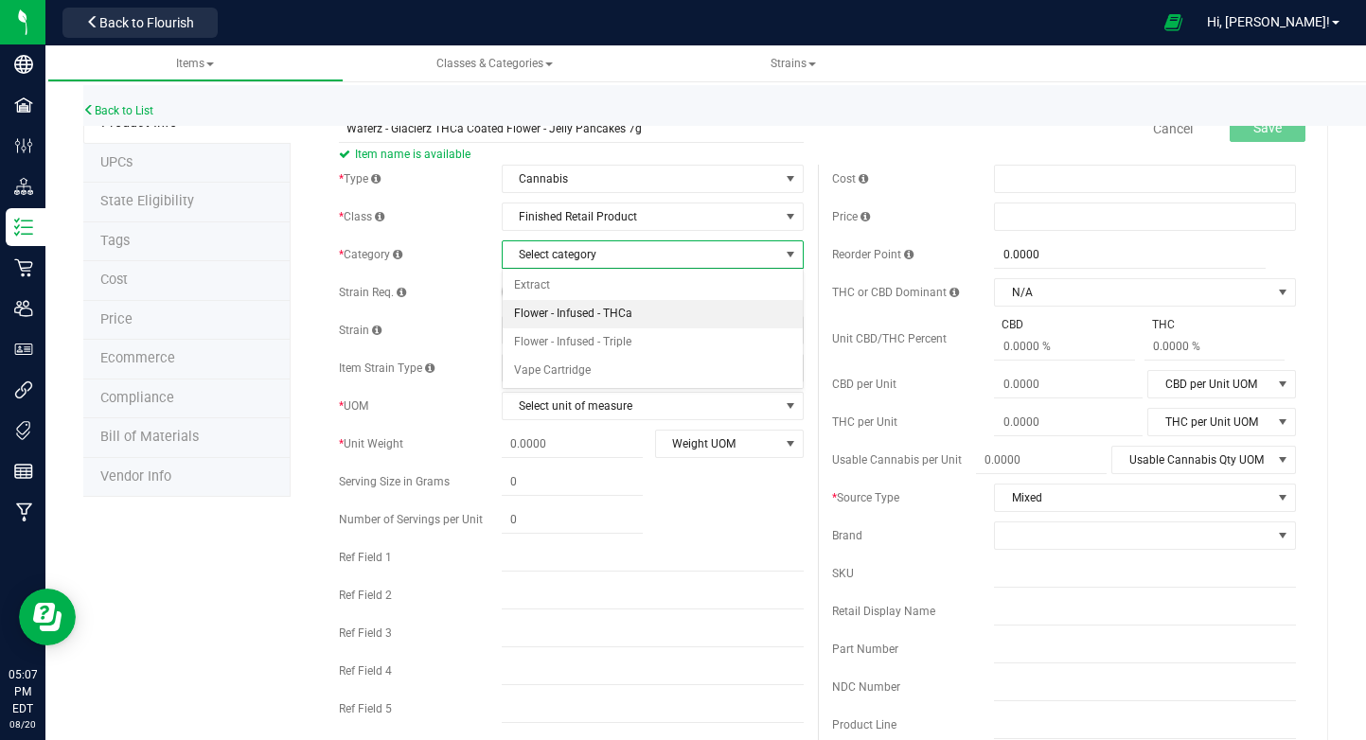
click at [649, 311] on li "Flower - Infused - THCa" at bounding box center [653, 314] width 300 height 28
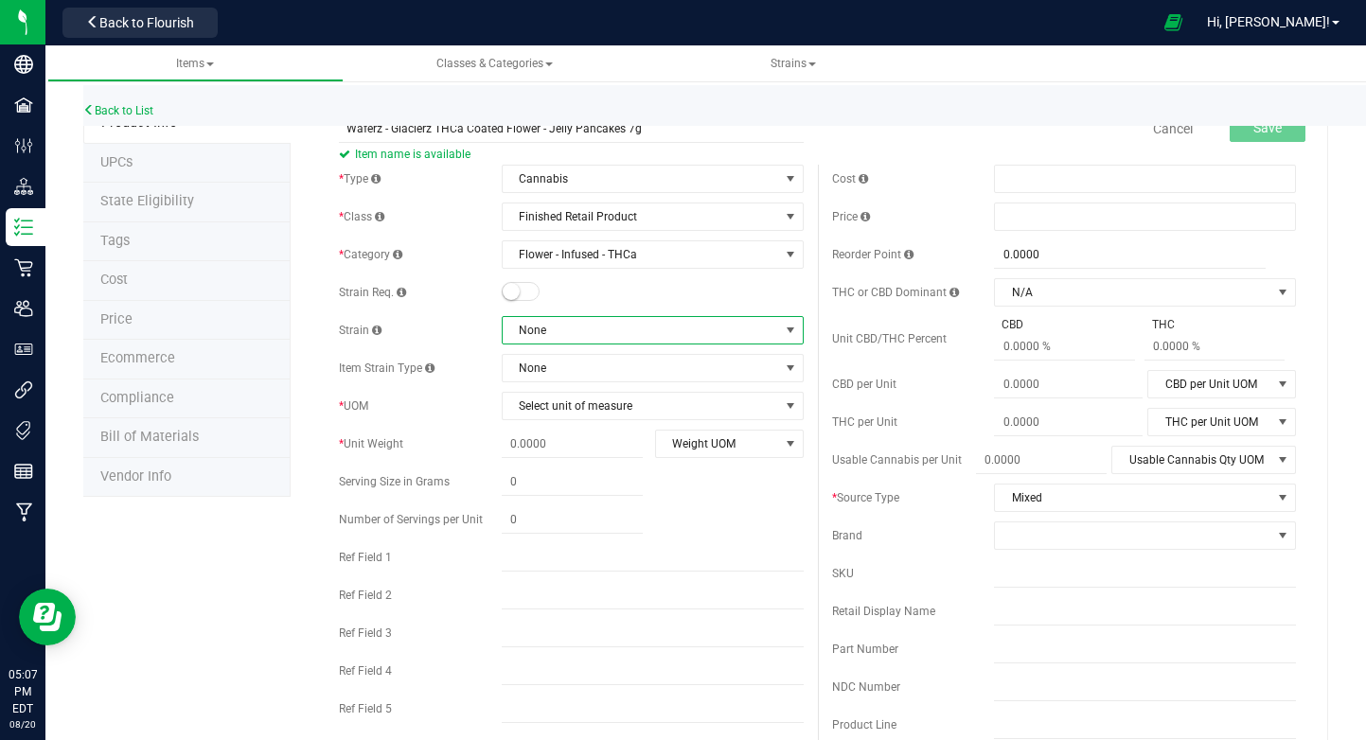
click at [627, 331] on span "None" at bounding box center [641, 330] width 276 height 26
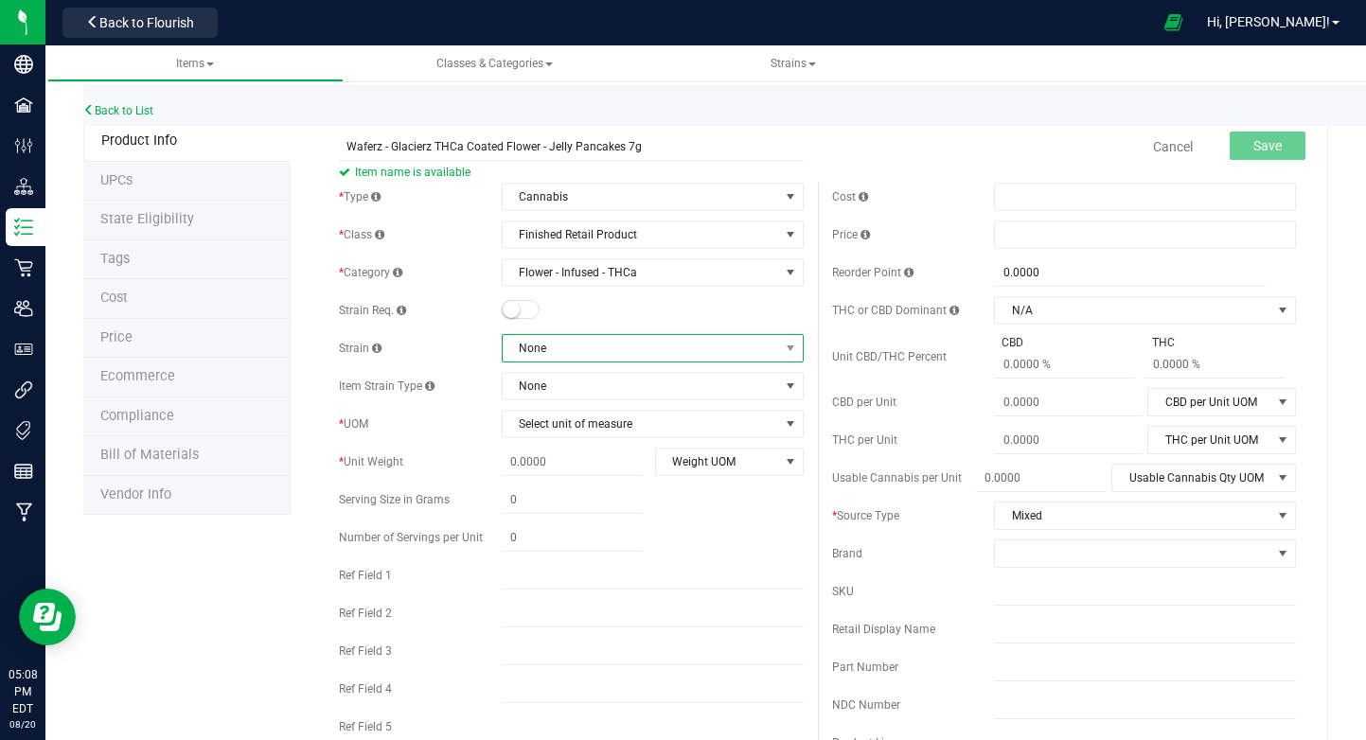
click at [648, 344] on span "None" at bounding box center [641, 348] width 276 height 26
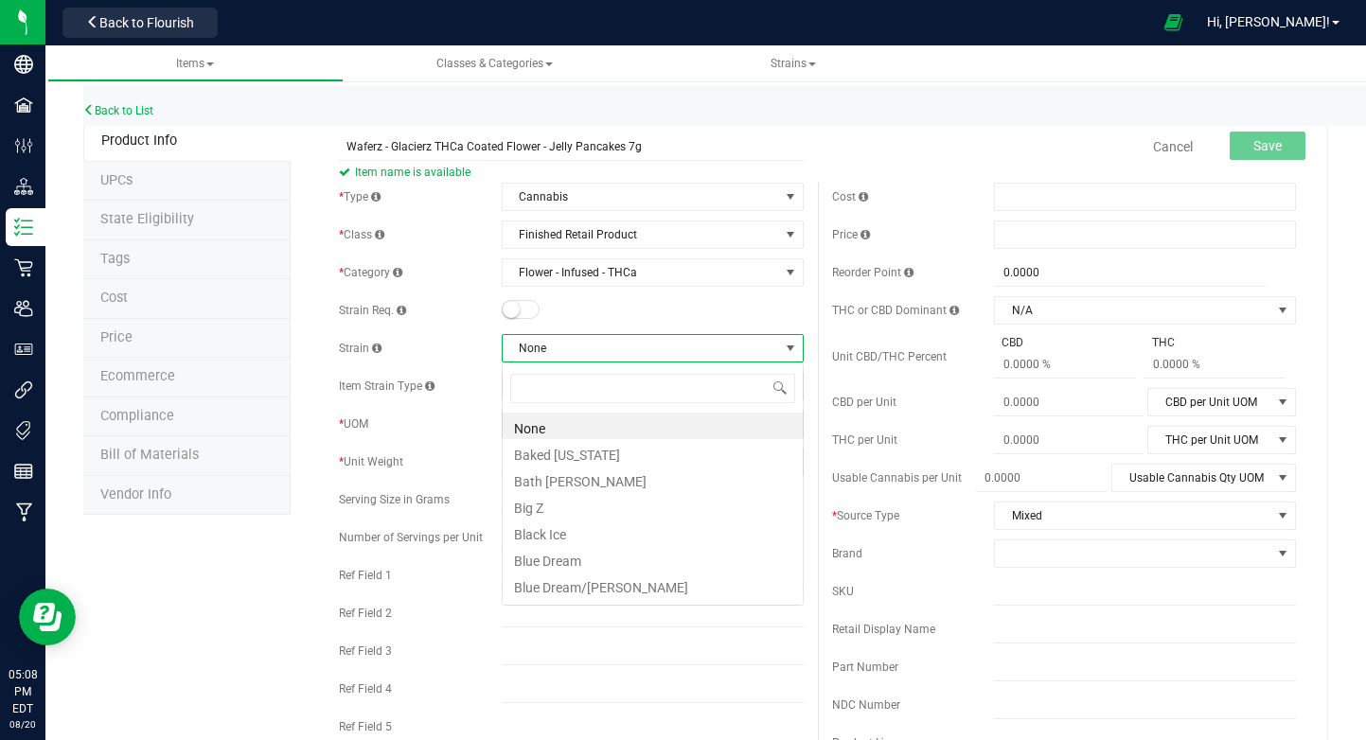
scroll to position [28, 302]
type input "jelly"
click at [641, 423] on li "Jelly Pancakes" at bounding box center [653, 426] width 300 height 26
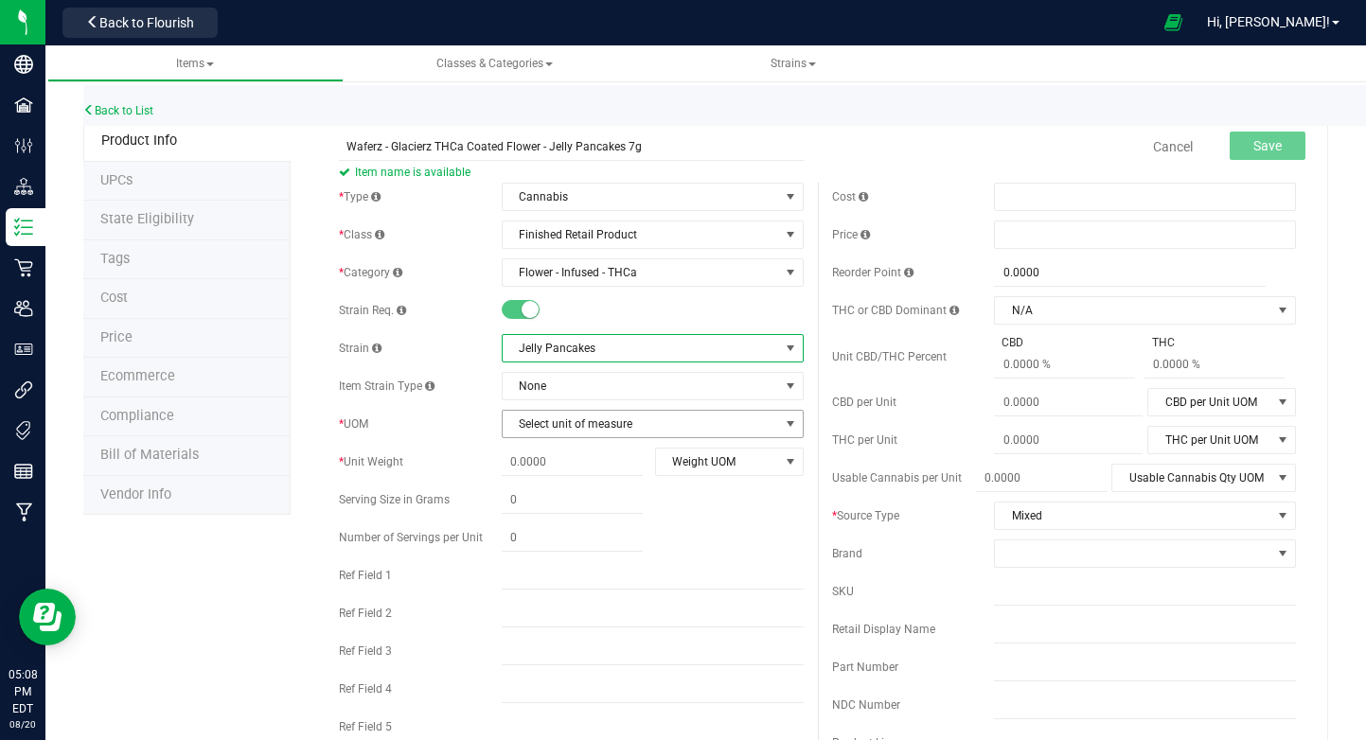
click at [634, 422] on span "Select unit of measure" at bounding box center [641, 424] width 276 height 26
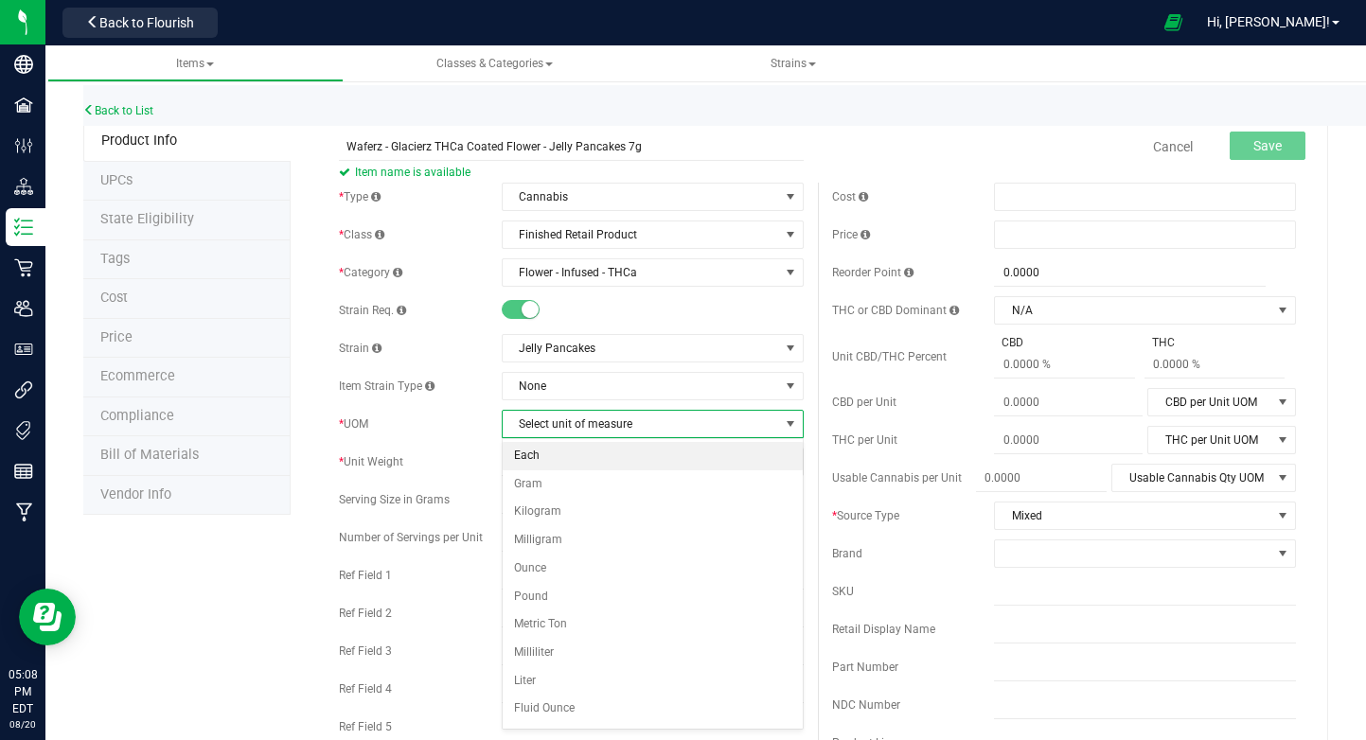
click at [648, 455] on li "Each" at bounding box center [653, 456] width 300 height 28
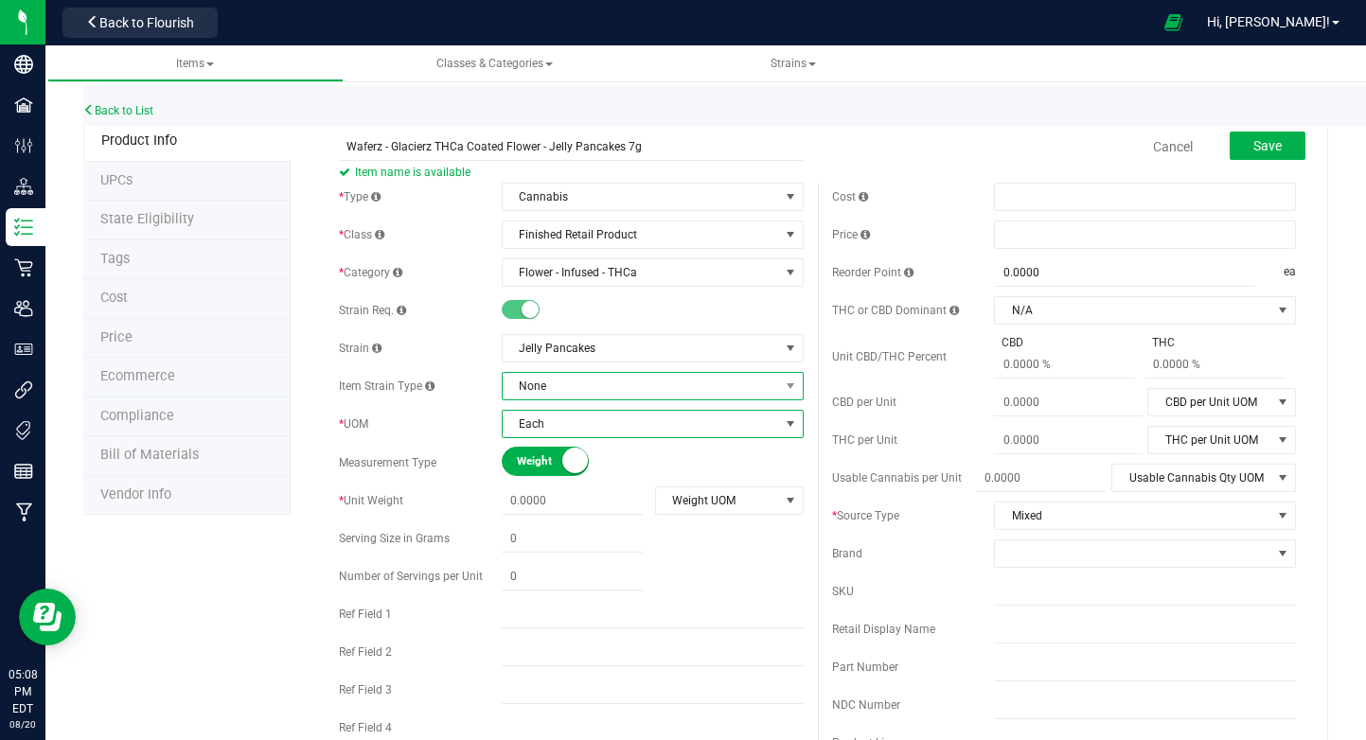
click at [614, 387] on span "None" at bounding box center [641, 386] width 276 height 26
click at [1041, 587] on input "text" at bounding box center [1145, 591] width 302 height 28
paste input "WFZ-GLC-JEP-7"
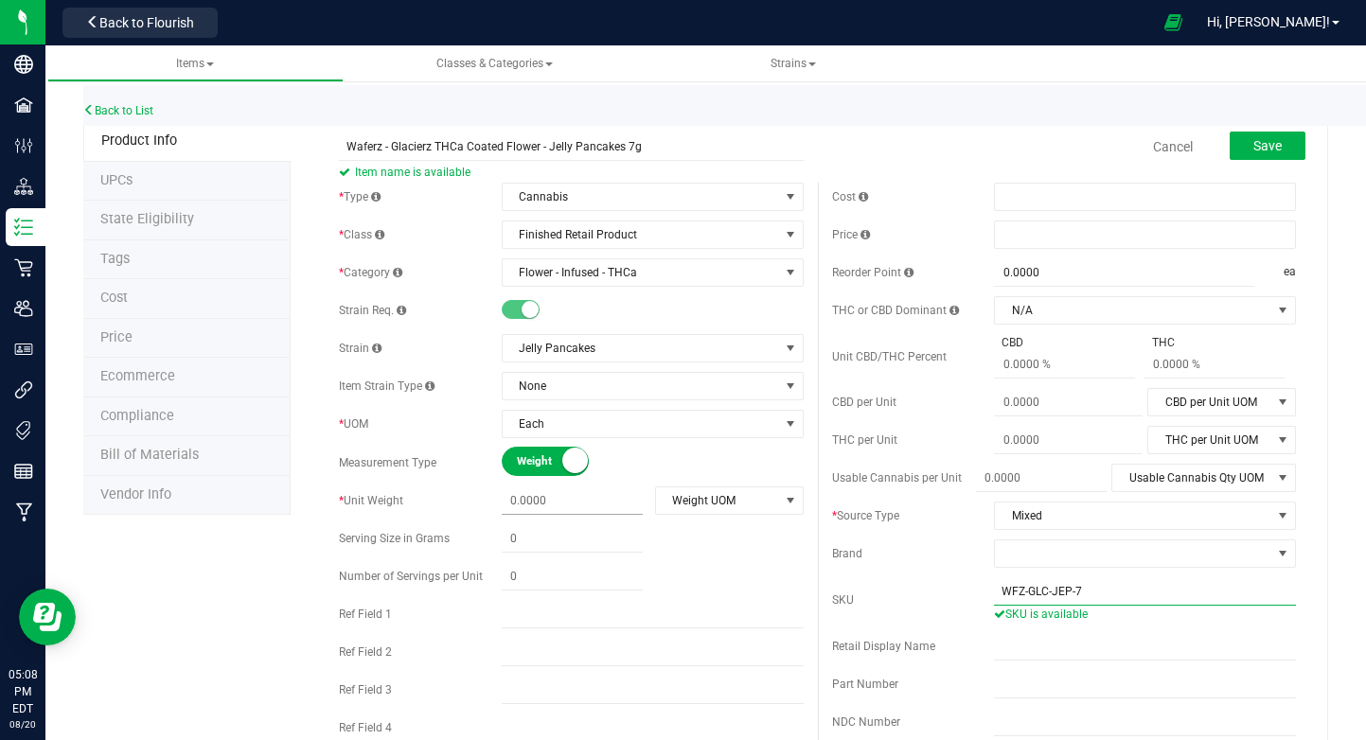
type input "WFZ-GLC-JEP-7"
click at [562, 501] on span at bounding box center [572, 500] width 141 height 27
click at [562, 501] on input "text" at bounding box center [572, 500] width 141 height 26
type input "7"
type input "7.0000"
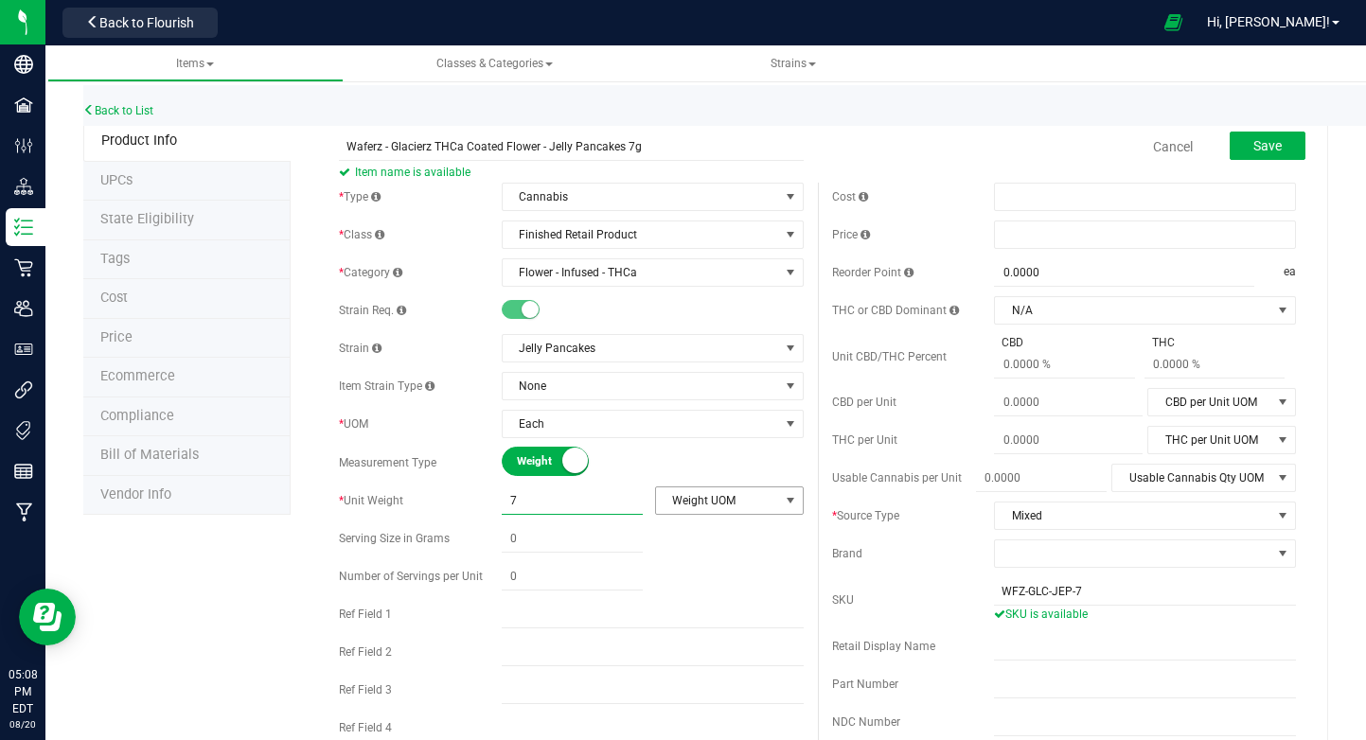
click at [690, 505] on span "Weight UOM" at bounding box center [717, 500] width 123 height 26
click at [707, 538] on li "Gram" at bounding box center [729, 533] width 147 height 28
click at [709, 452] on div "Weight Volume" at bounding box center [653, 462] width 302 height 29
click at [651, 392] on span "None" at bounding box center [641, 386] width 276 height 26
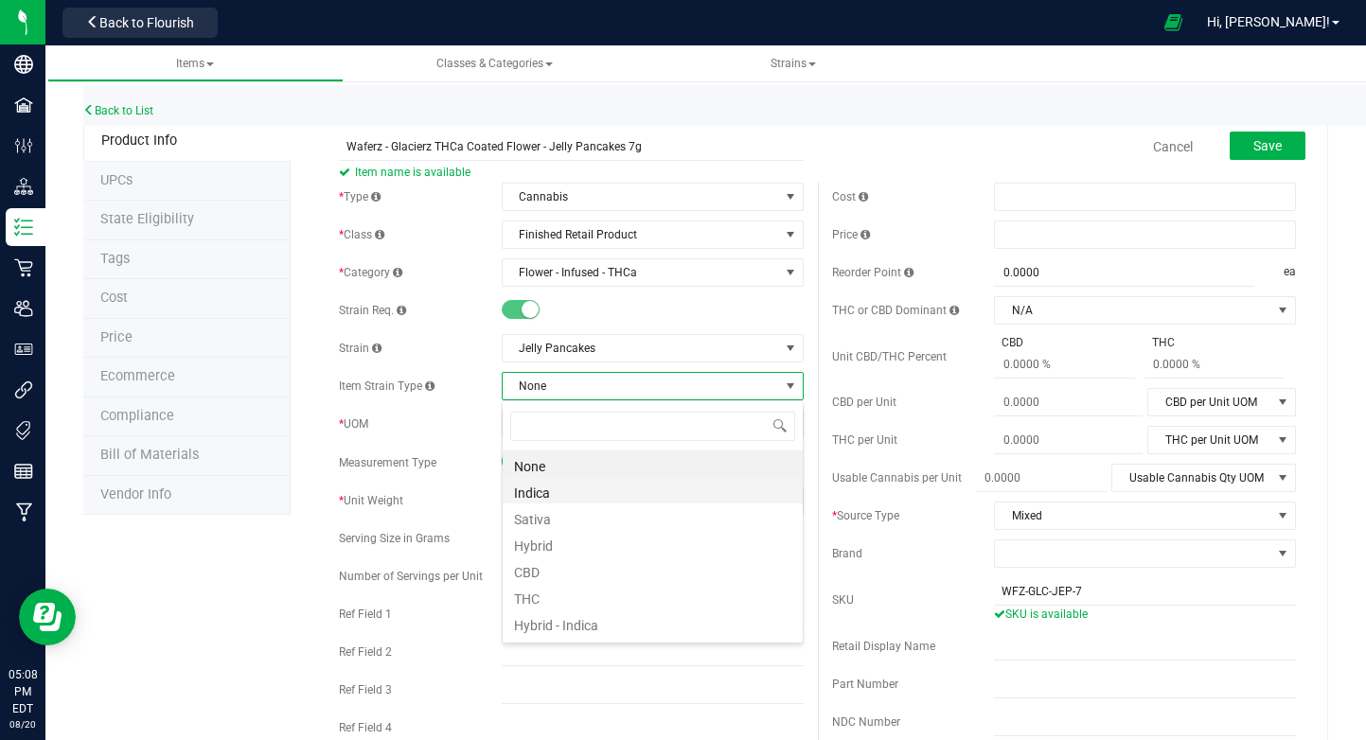
click at [628, 486] on li "Indica" at bounding box center [653, 490] width 300 height 26
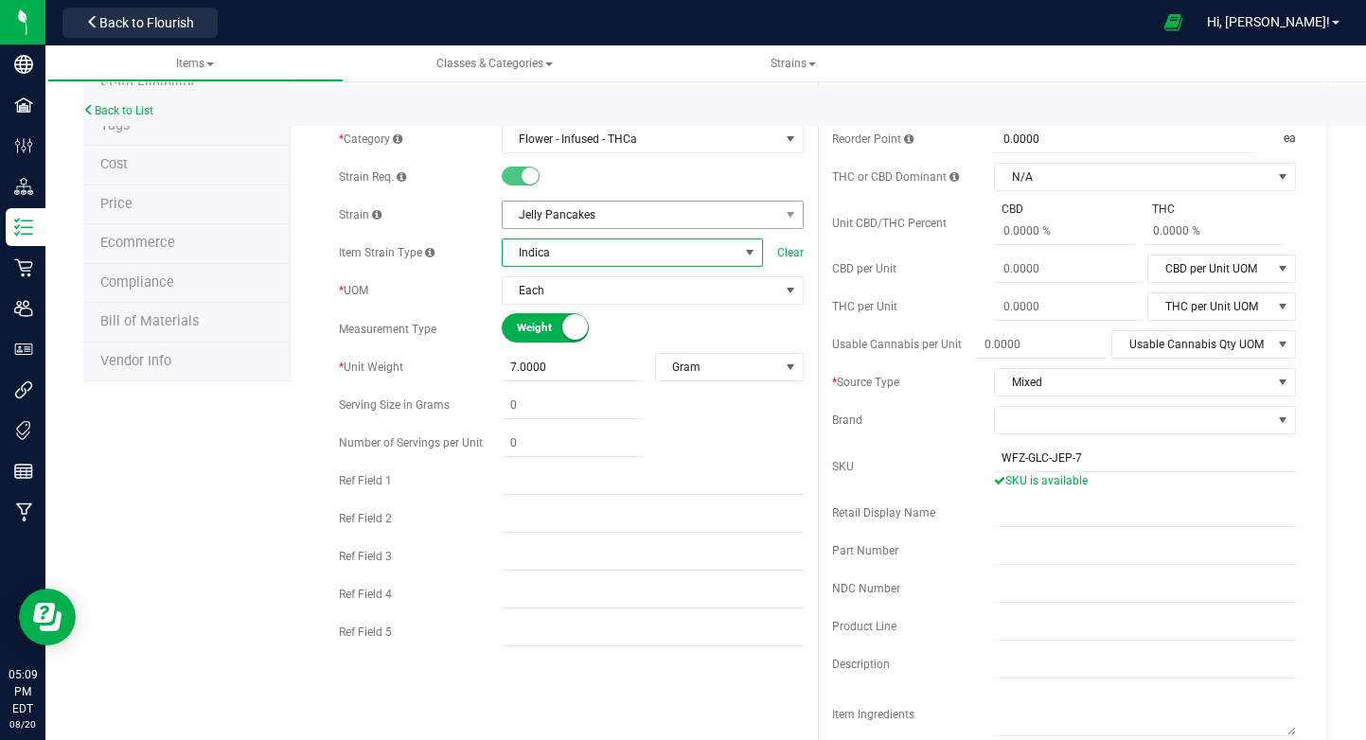
scroll to position [0, 0]
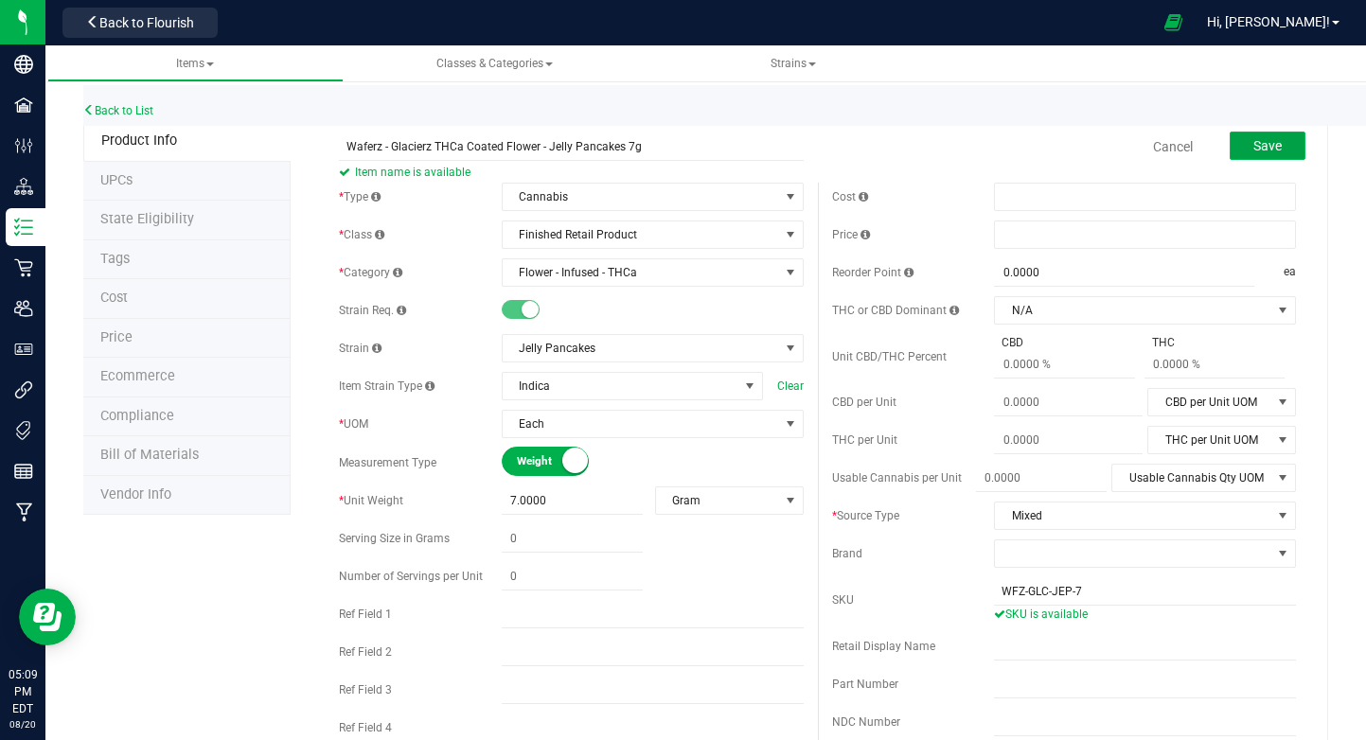
click at [1247, 144] on button "Save" at bounding box center [1267, 146] width 76 height 28
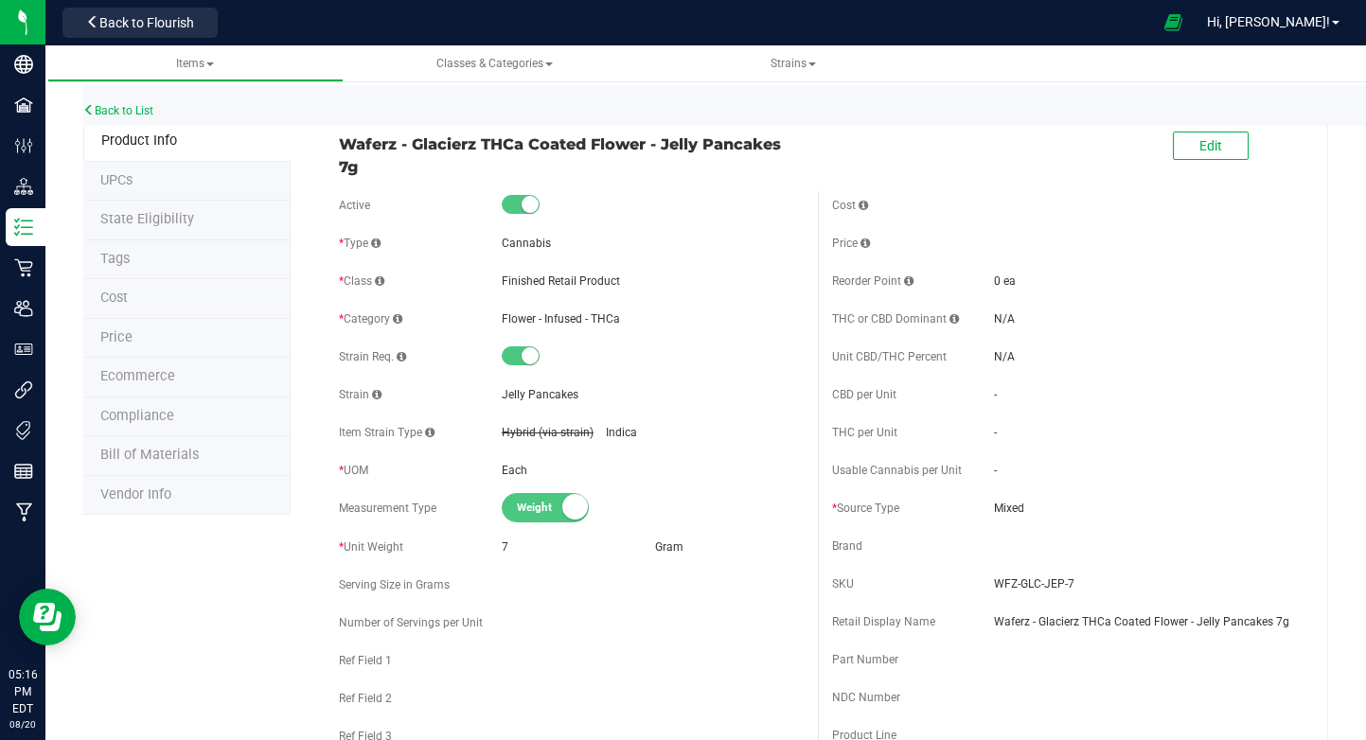
click at [158, 106] on div "Back to List" at bounding box center [766, 105] width 1366 height 41
click at [149, 107] on link "Back to List" at bounding box center [118, 110] width 70 height 13
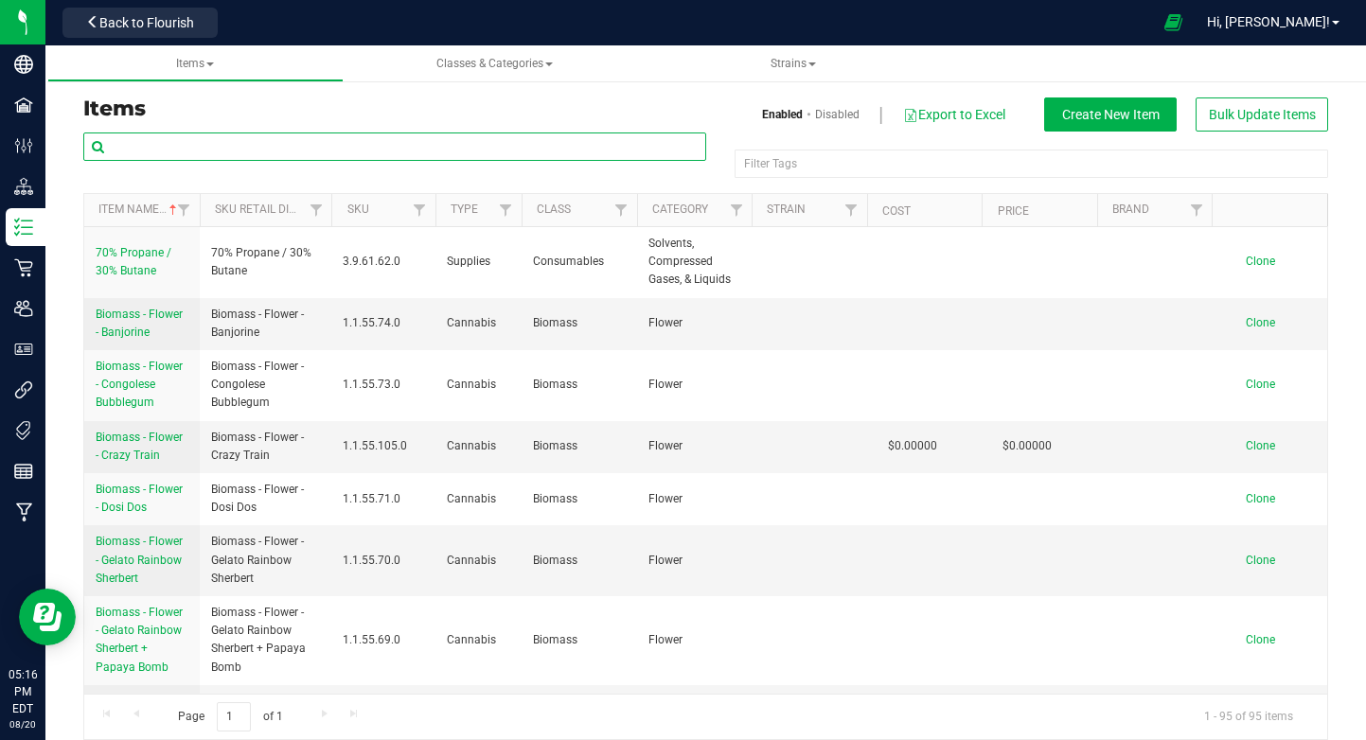
click at [501, 150] on input "text" at bounding box center [394, 146] width 623 height 28
type input "glacierz"
